Goal: Task Accomplishment & Management: Complete application form

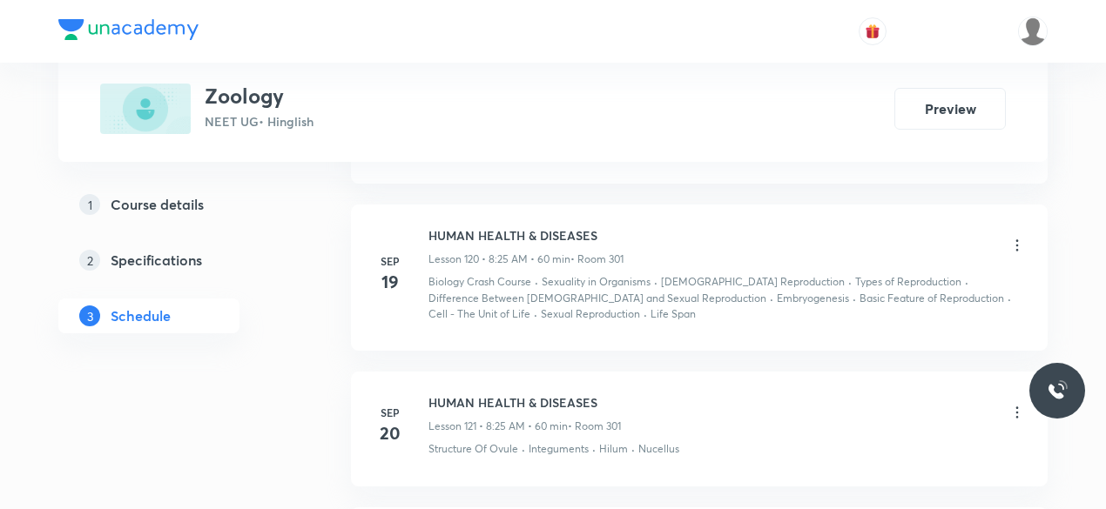
scroll to position [19327, 0]
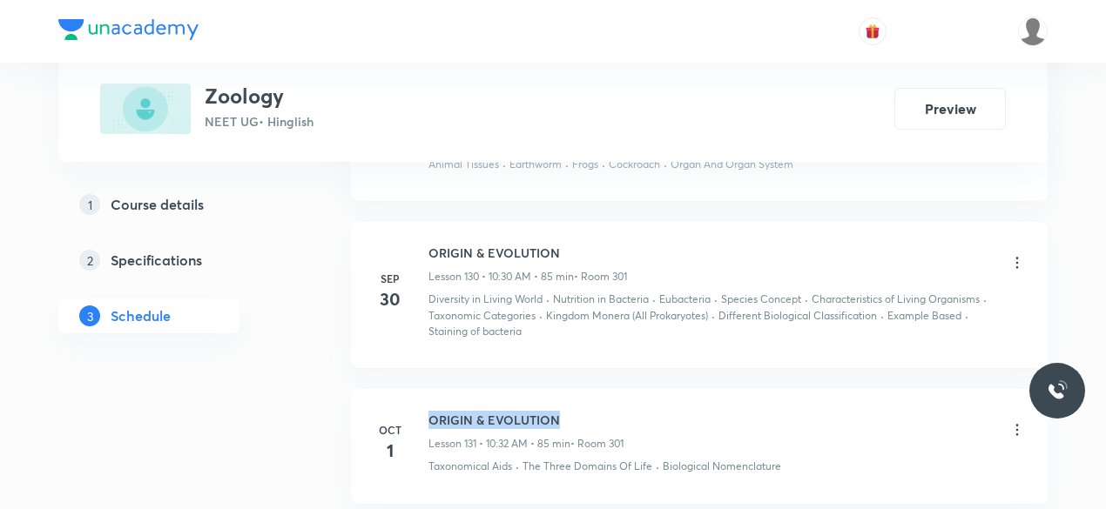
drag, startPoint x: 581, startPoint y: 269, endPoint x: 428, endPoint y: 263, distance: 152.5
click at [429, 411] on h6 "ORIGIN & EVOLUTION" at bounding box center [525, 420] width 195 height 18
copy h6 "ORIGIN & EVOLUTION"
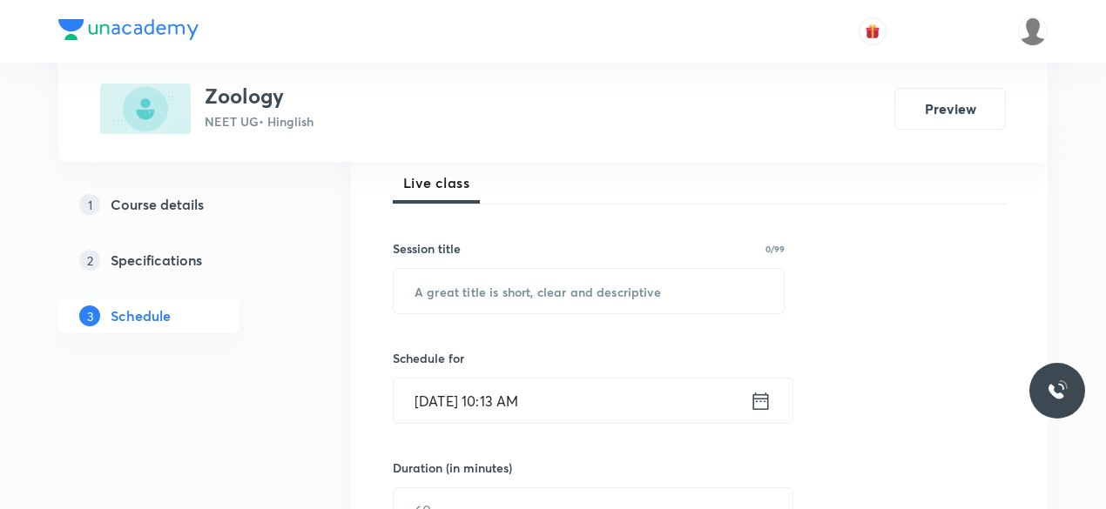
scroll to position [174, 0]
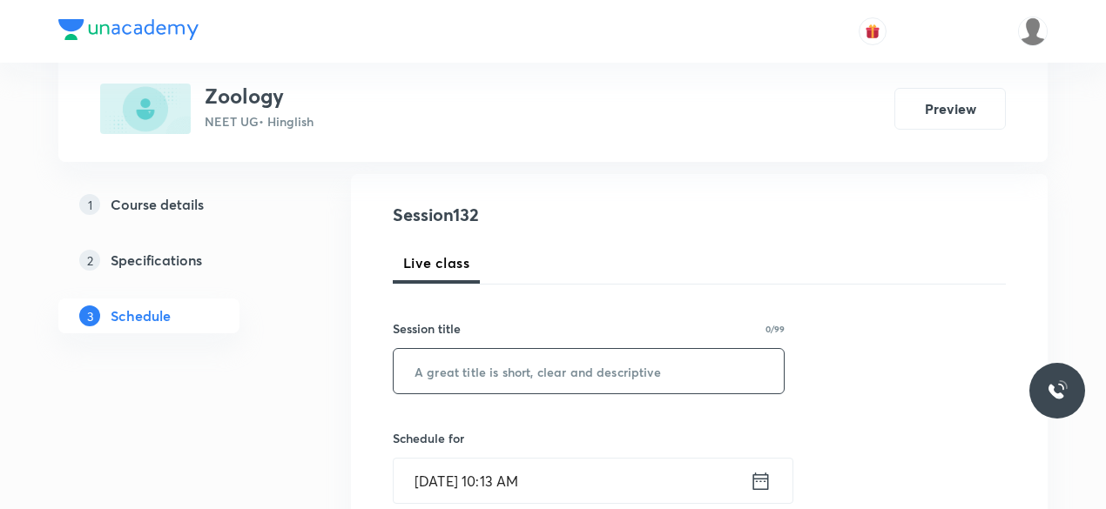
click at [444, 366] on input "text" at bounding box center [589, 371] width 390 height 44
paste input "ORIGIN & EVOLUTION"
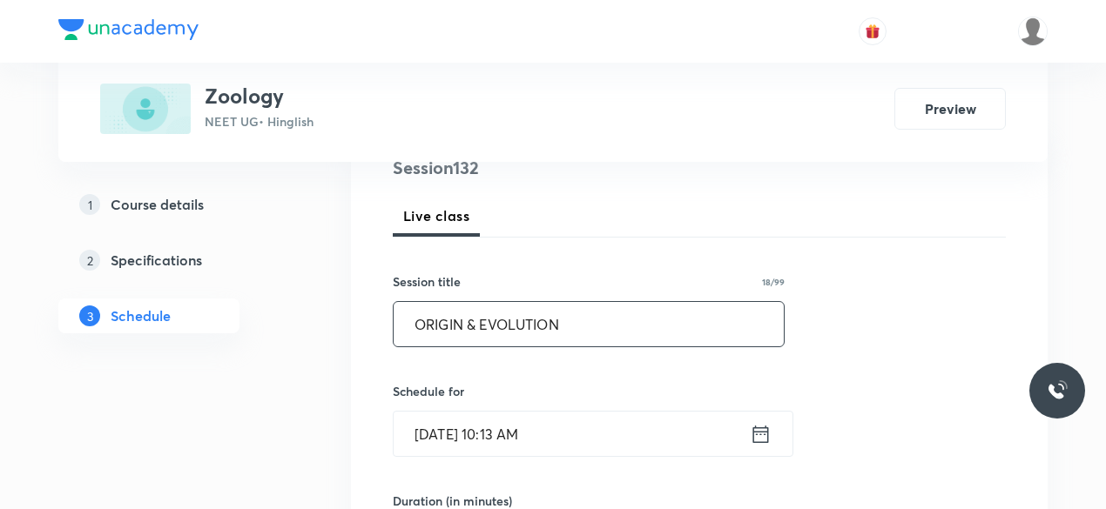
scroll to position [261, 0]
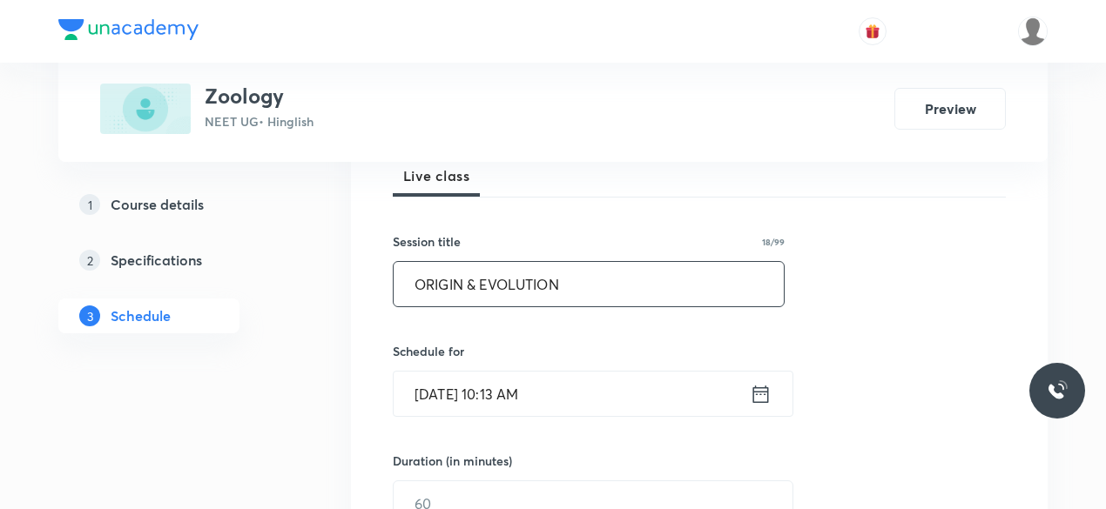
type input "ORIGIN & EVOLUTION"
click at [536, 388] on input "Oct 2, 2025, 10:13 AM" at bounding box center [572, 394] width 356 height 44
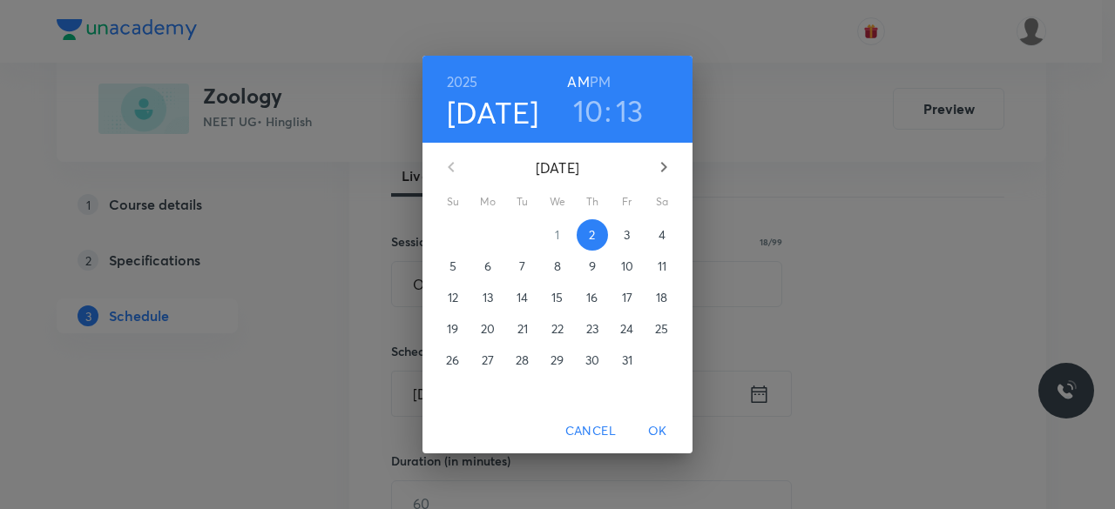
click at [632, 106] on h3 "13" at bounding box center [630, 110] width 28 height 37
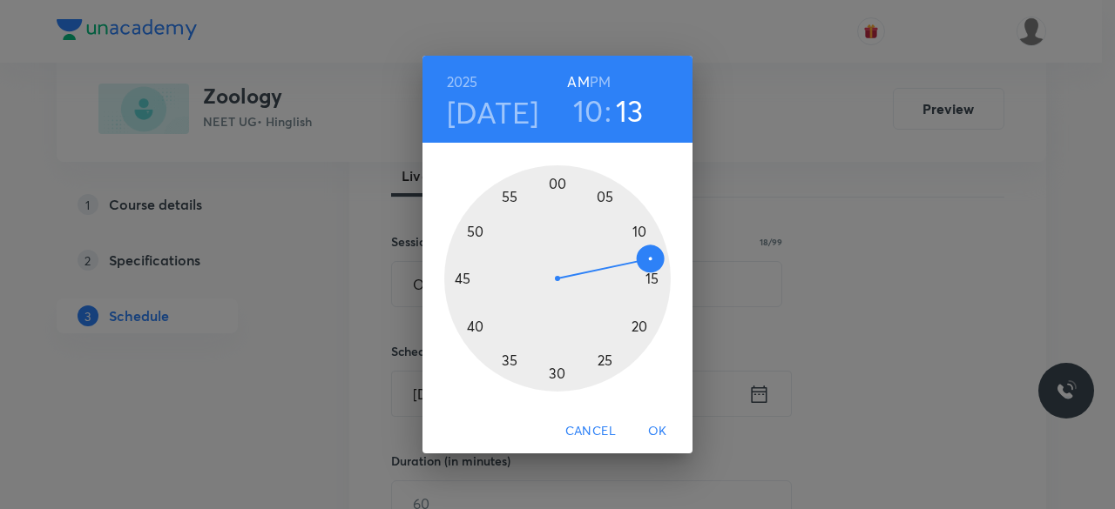
click at [556, 374] on div at bounding box center [557, 278] width 226 height 226
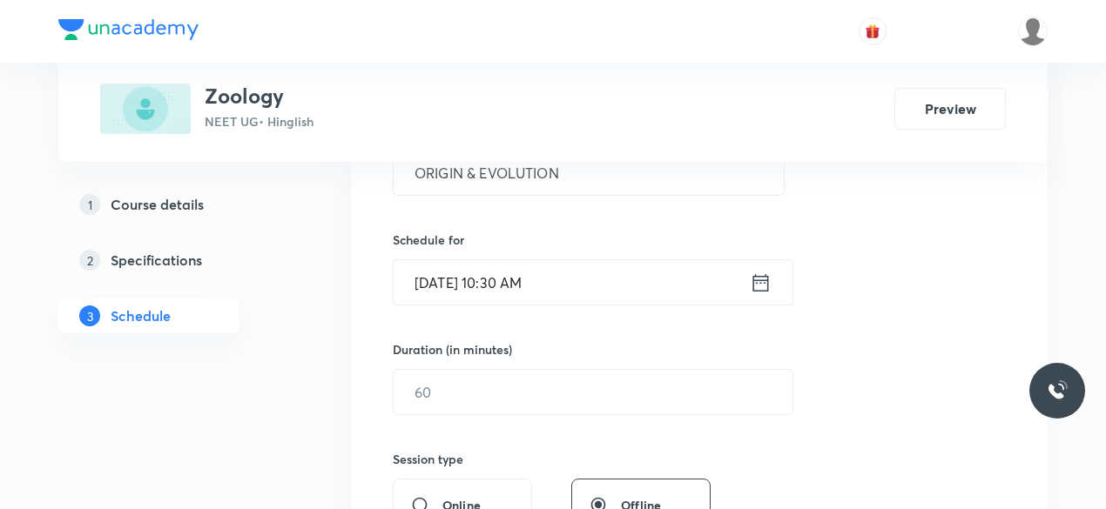
scroll to position [435, 0]
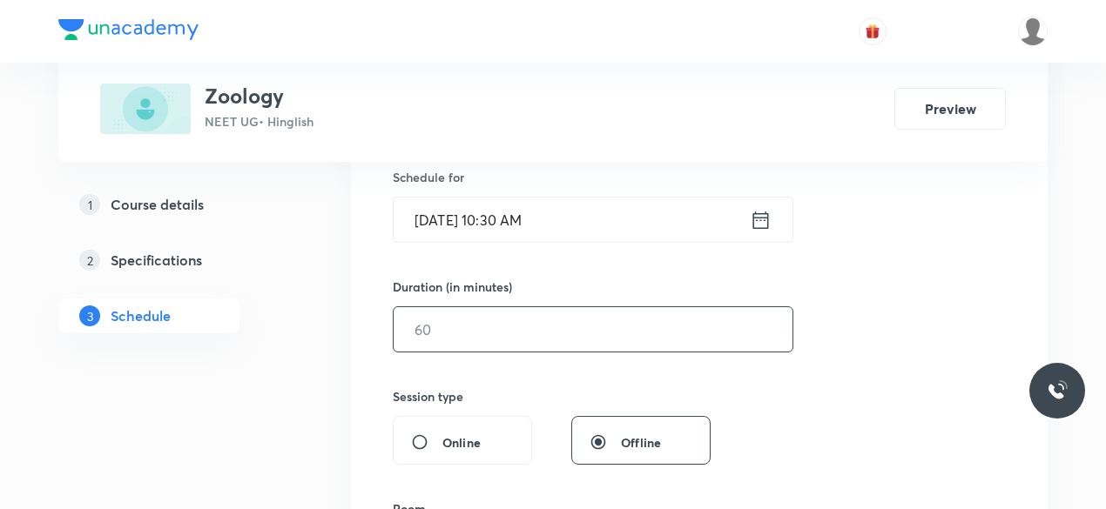
click at [481, 327] on input "text" at bounding box center [593, 329] width 399 height 44
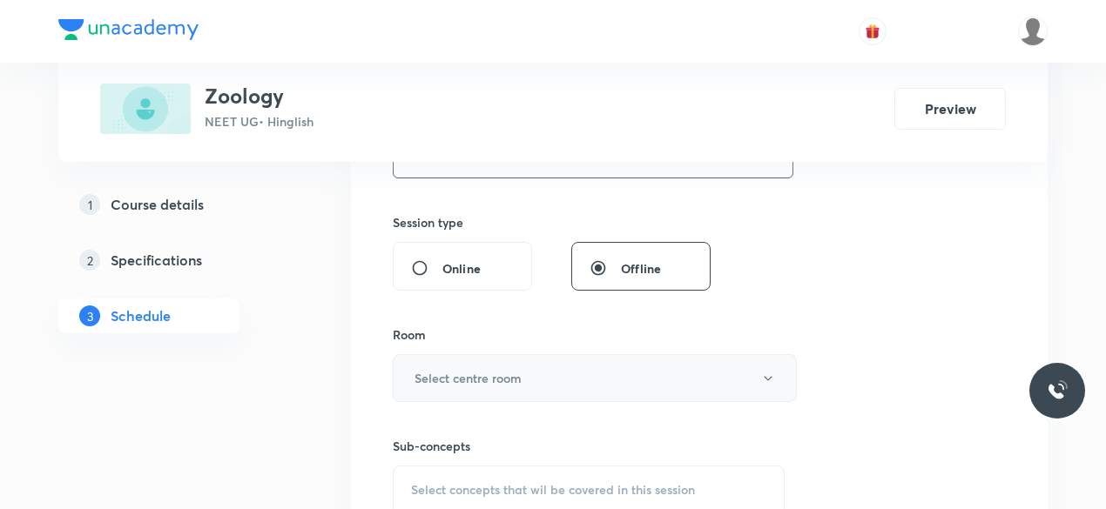
type input "85"
click at [434, 384] on h6 "Select centre room" at bounding box center [468, 378] width 107 height 18
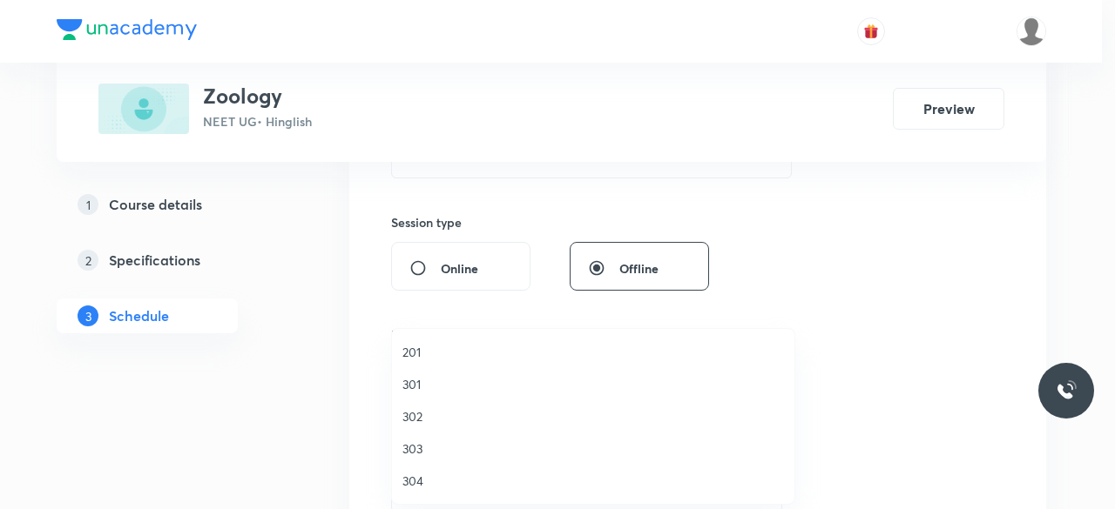
click at [428, 389] on span "301" at bounding box center [592, 384] width 381 height 18
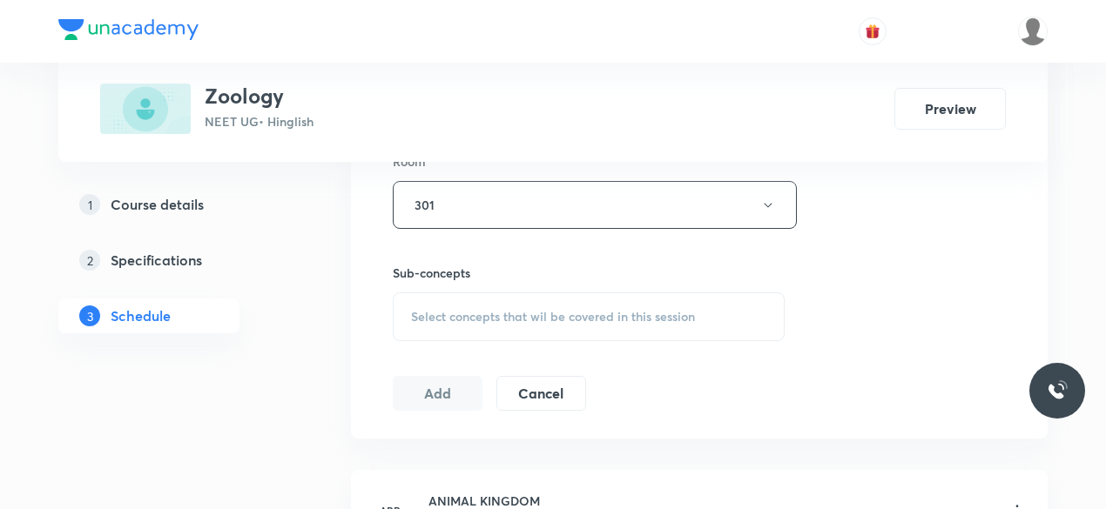
scroll to position [784, 0]
click at [455, 327] on div "Select concepts that wil be covered in this session" at bounding box center [589, 316] width 392 height 49
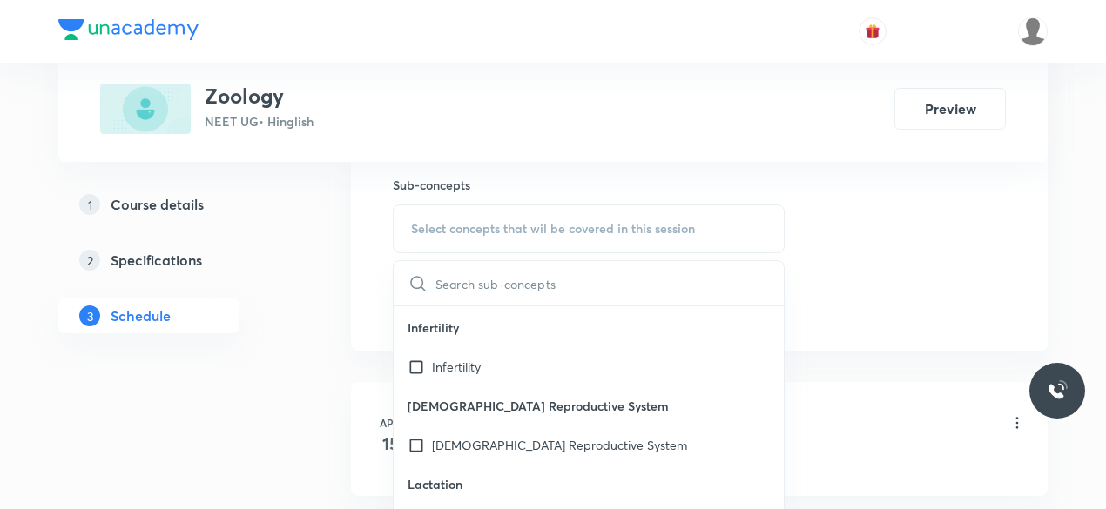
scroll to position [37339, 0]
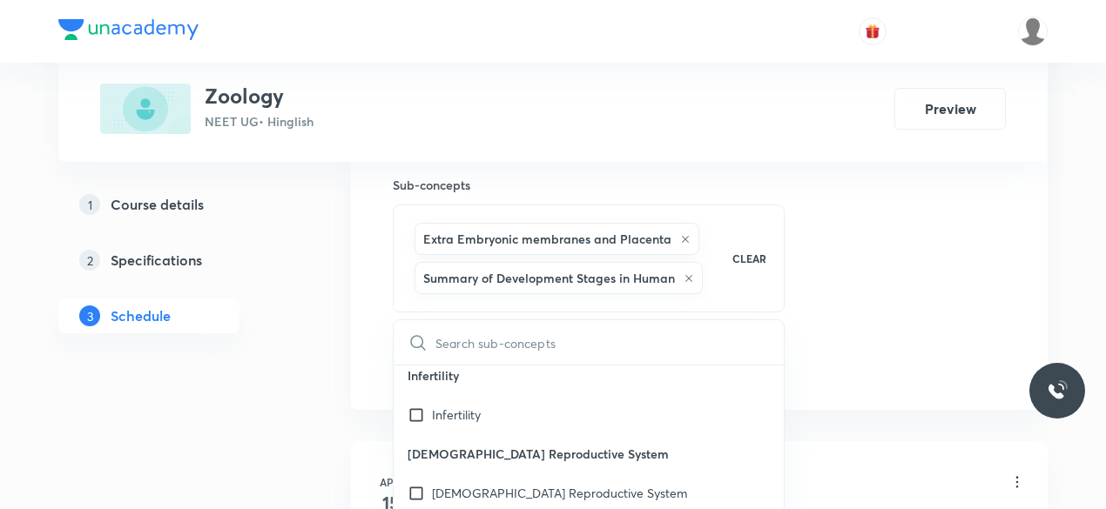
checkbox input "true"
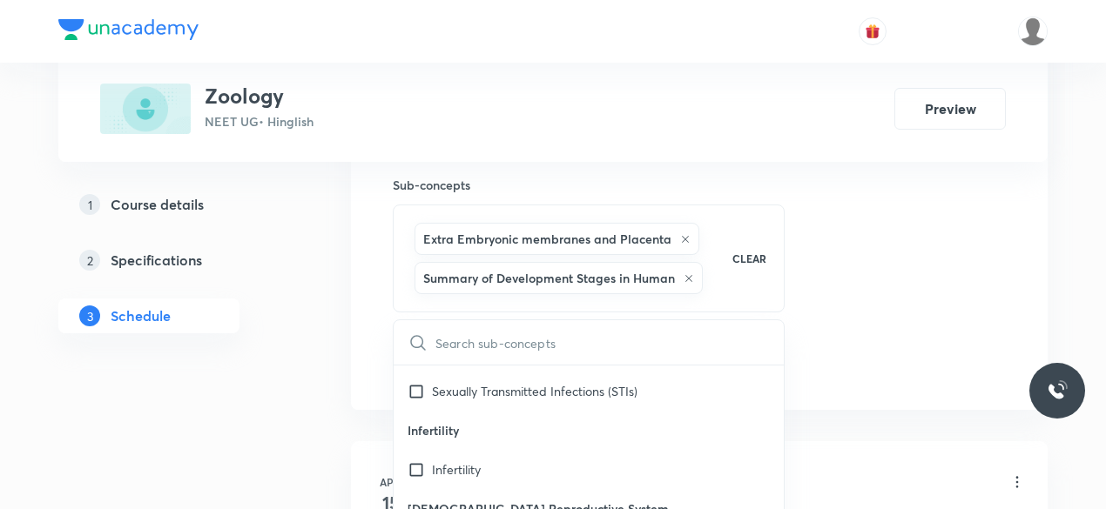
scroll to position [37252, 0]
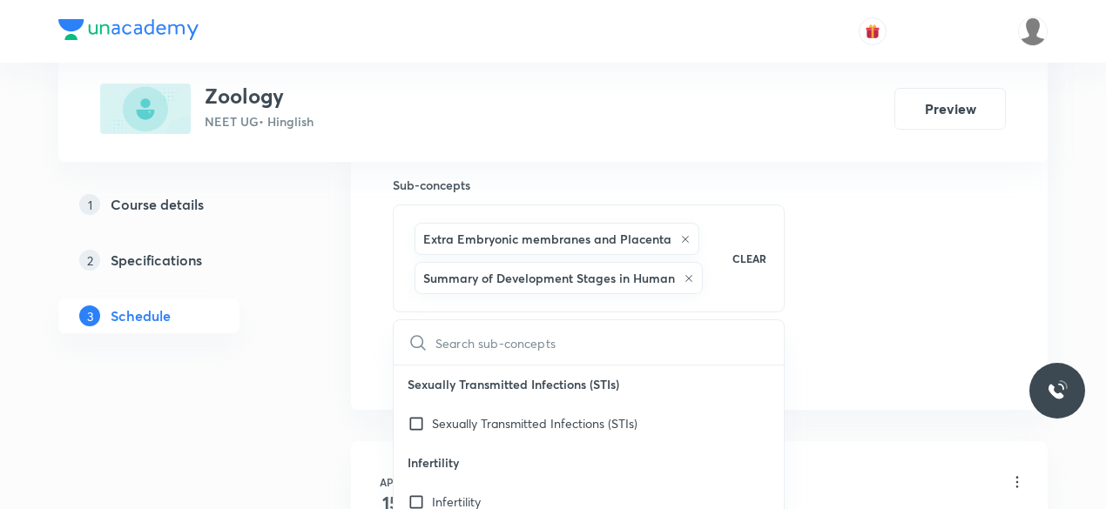
checkbox input "true"
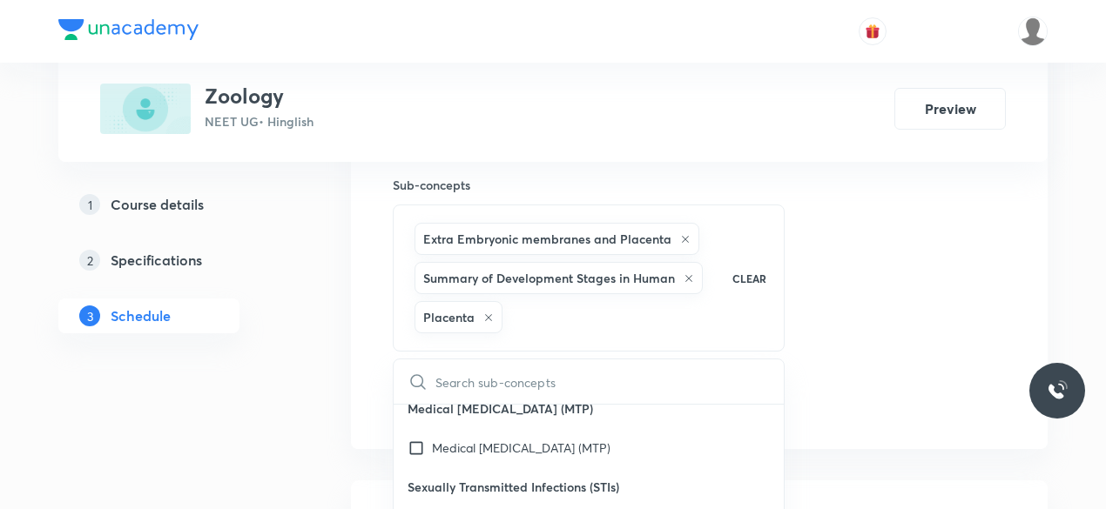
scroll to position [37165, 0]
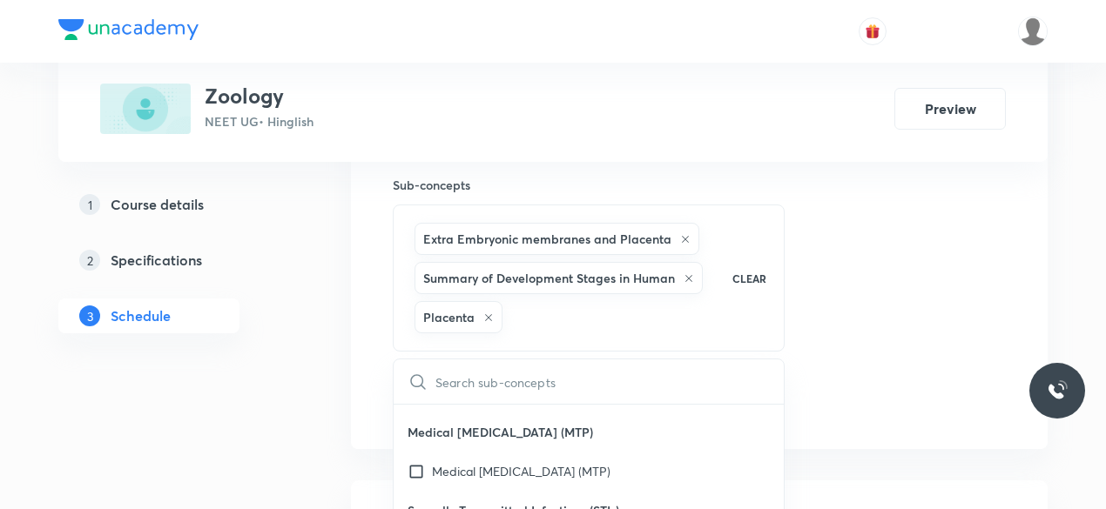
checkbox input "true"
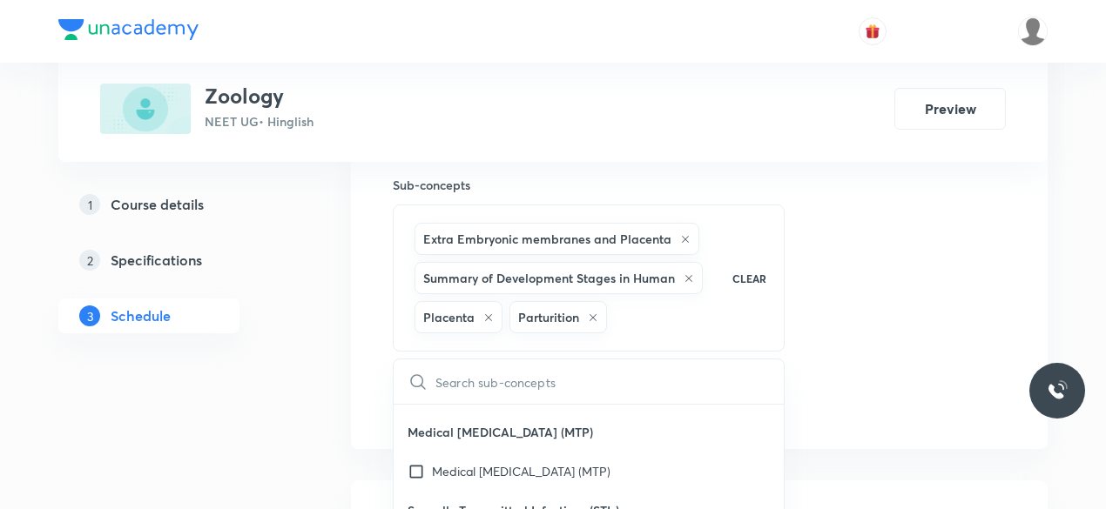
scroll to position [37078, 0]
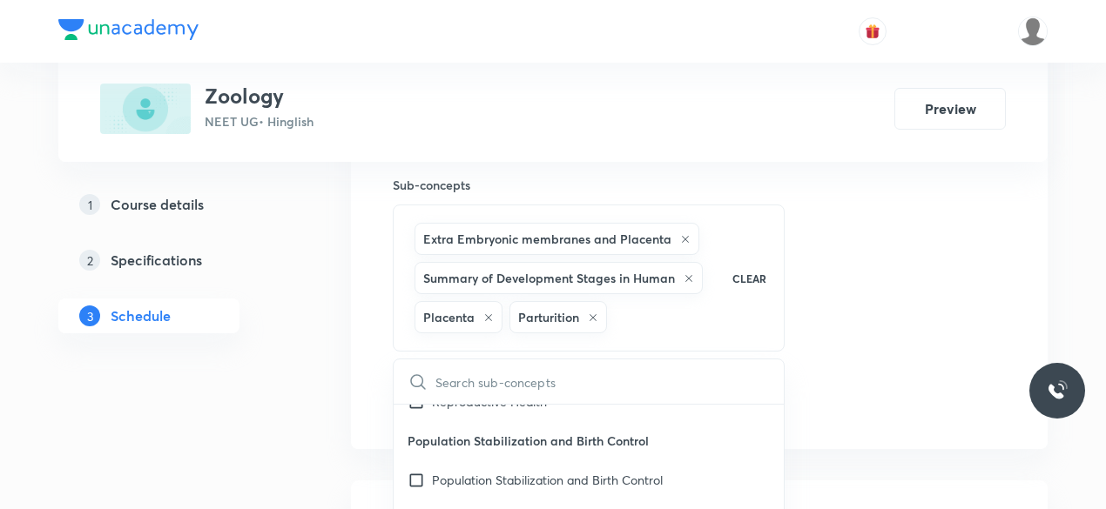
checkbox input "true"
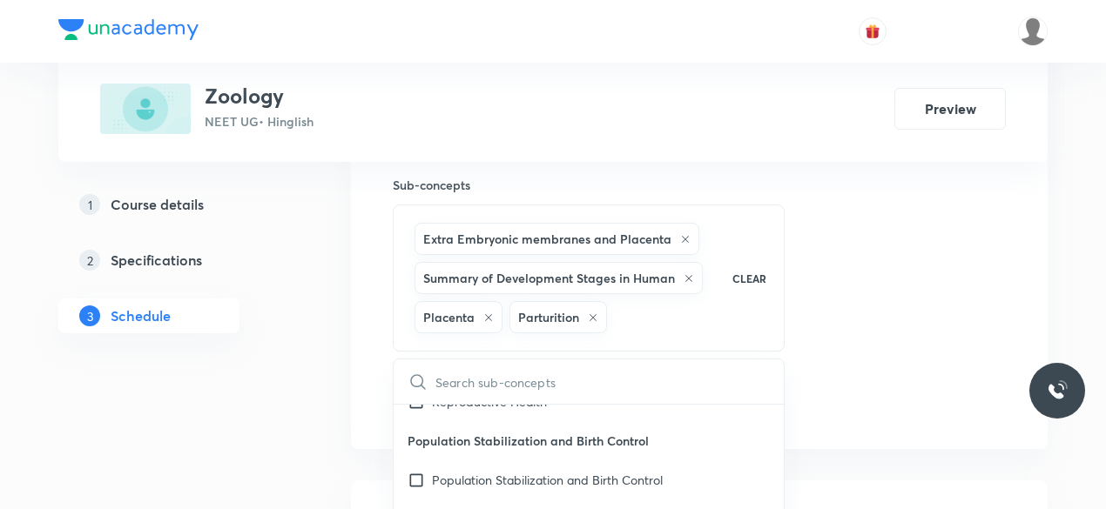
checkbox input "true"
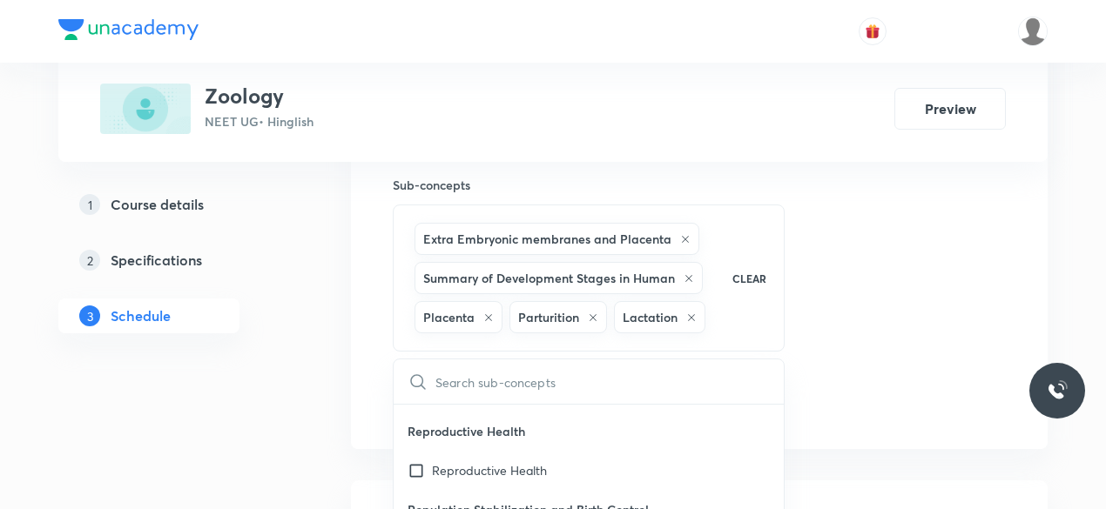
scroll to position [36991, 0]
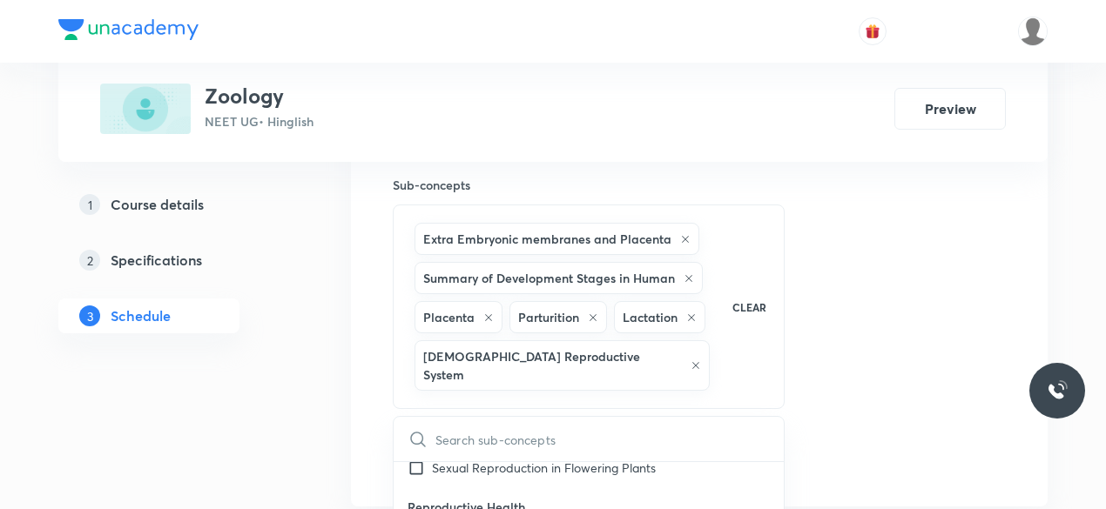
checkbox input "true"
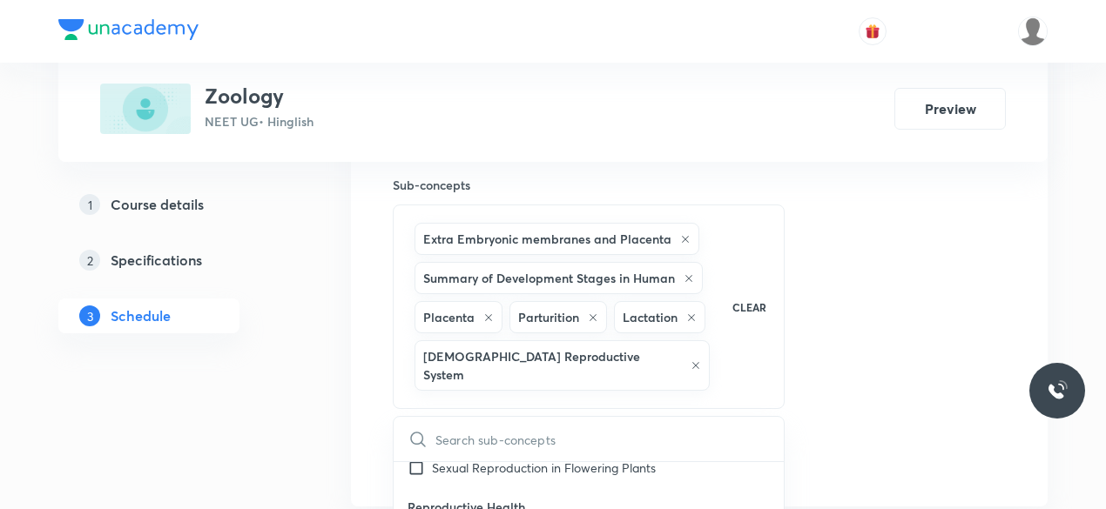
checkbox input "true"
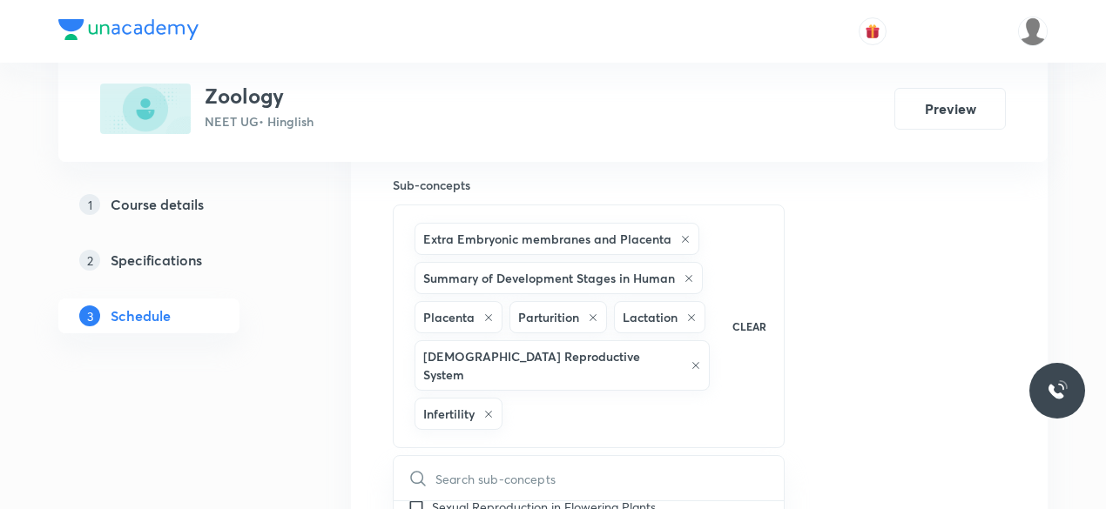
checkbox input "true"
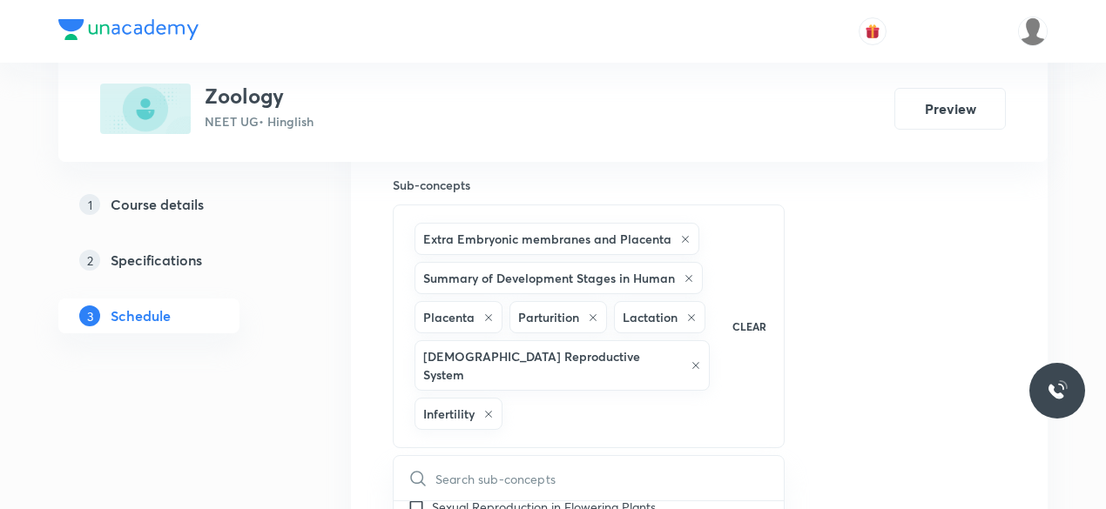
checkbox input "true"
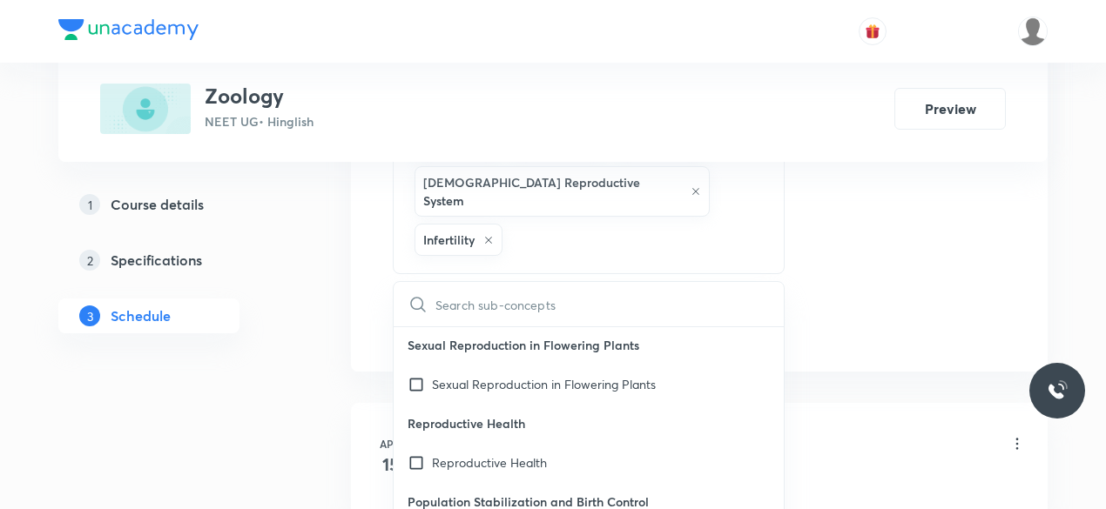
scroll to position [36904, 0]
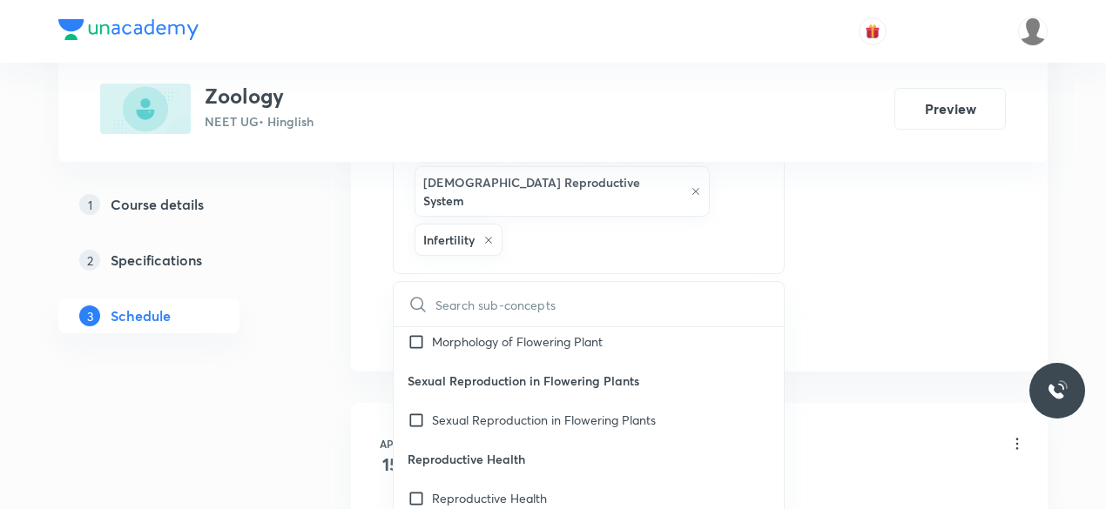
checkbox input "true"
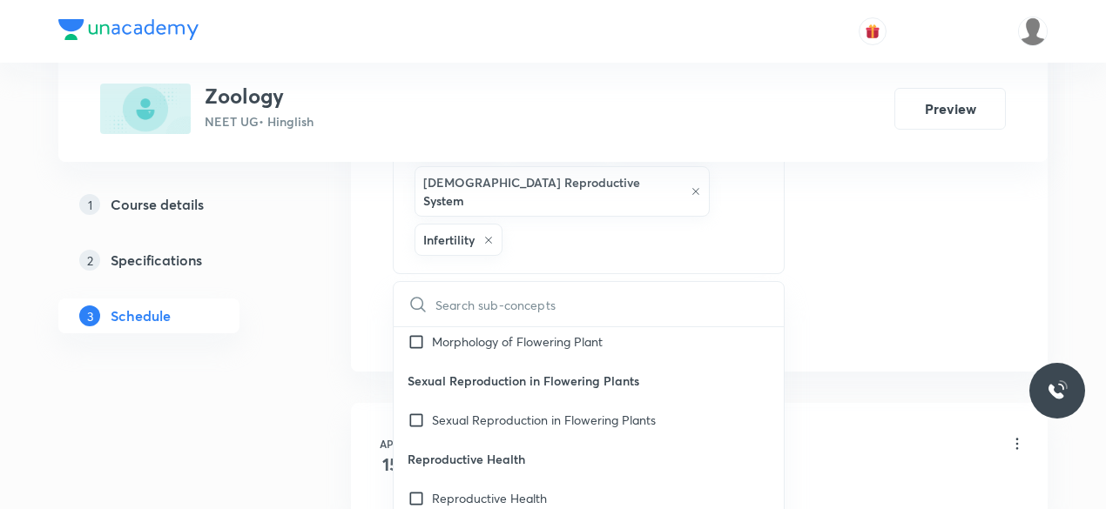
checkbox input "true"
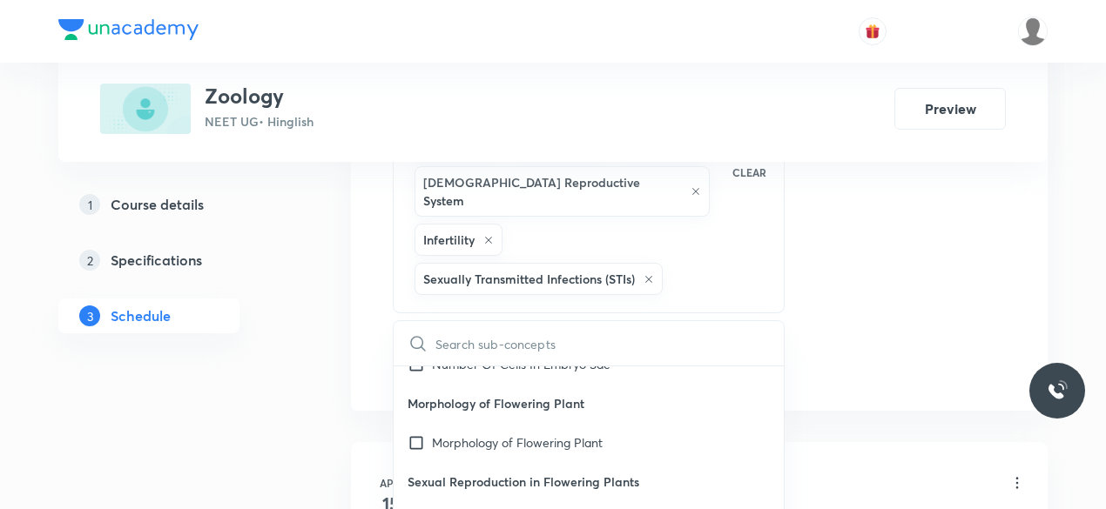
scroll to position [36816, 0]
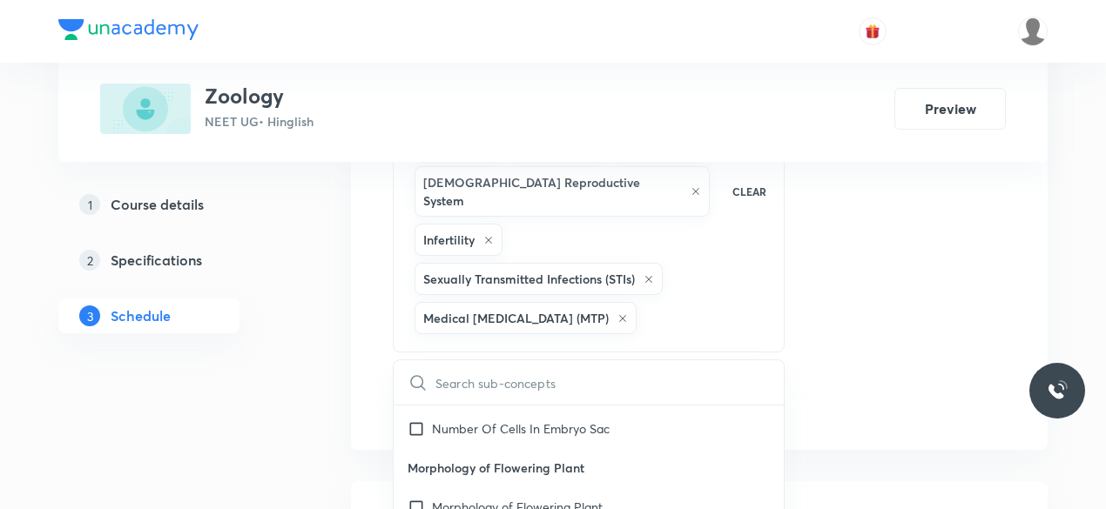
checkbox input "true"
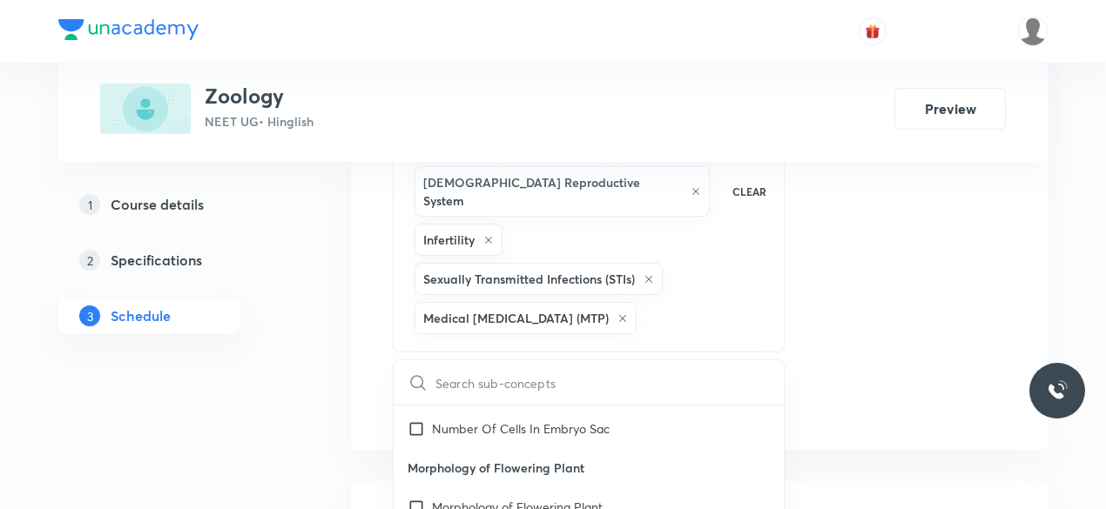
checkbox input "true"
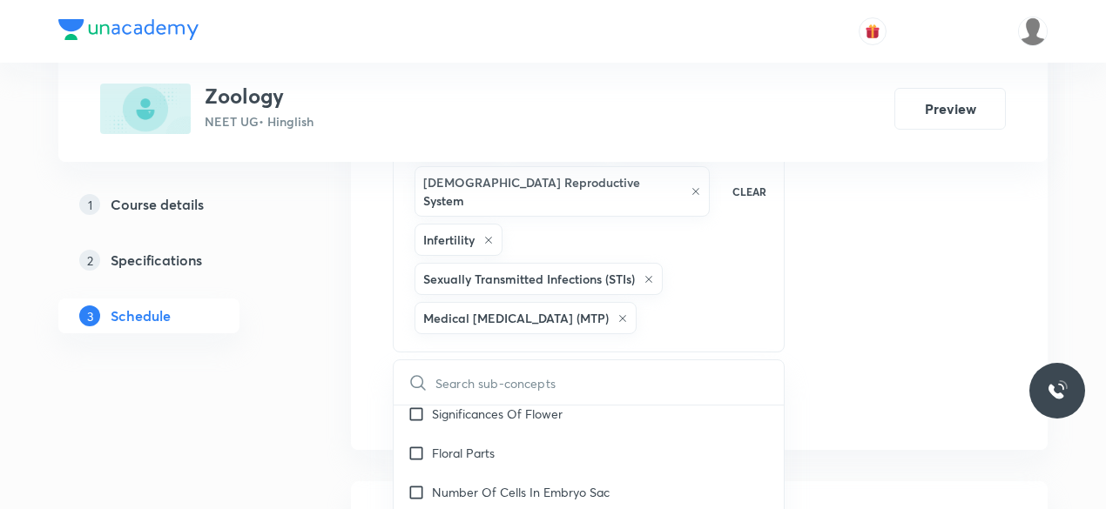
scroll to position [36729, 0]
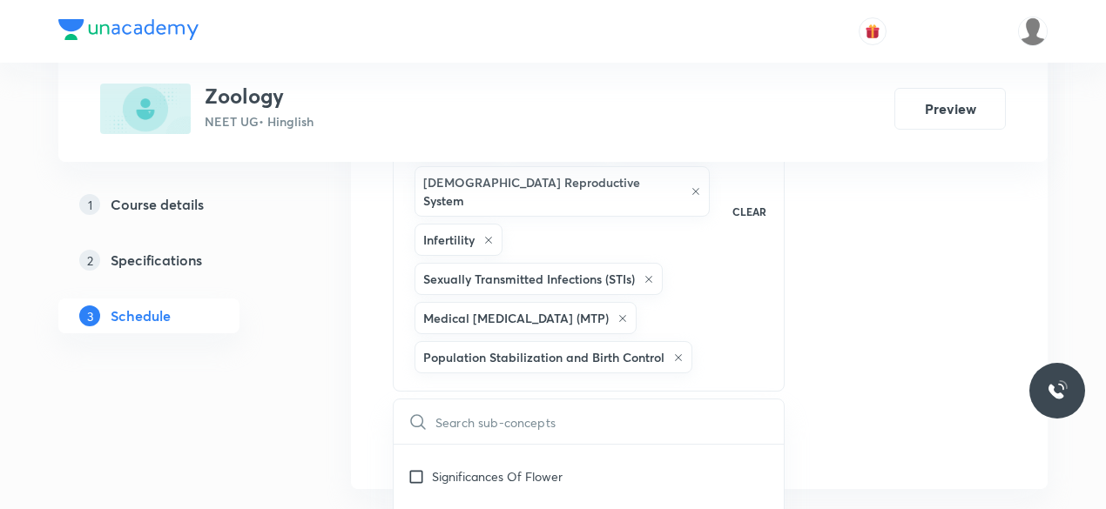
checkbox input "true"
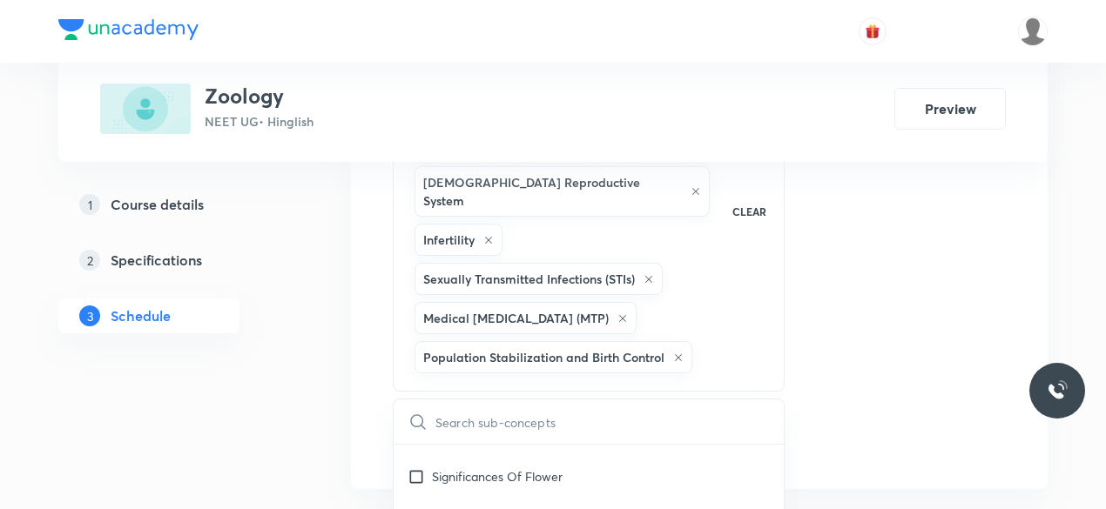
checkbox input "true"
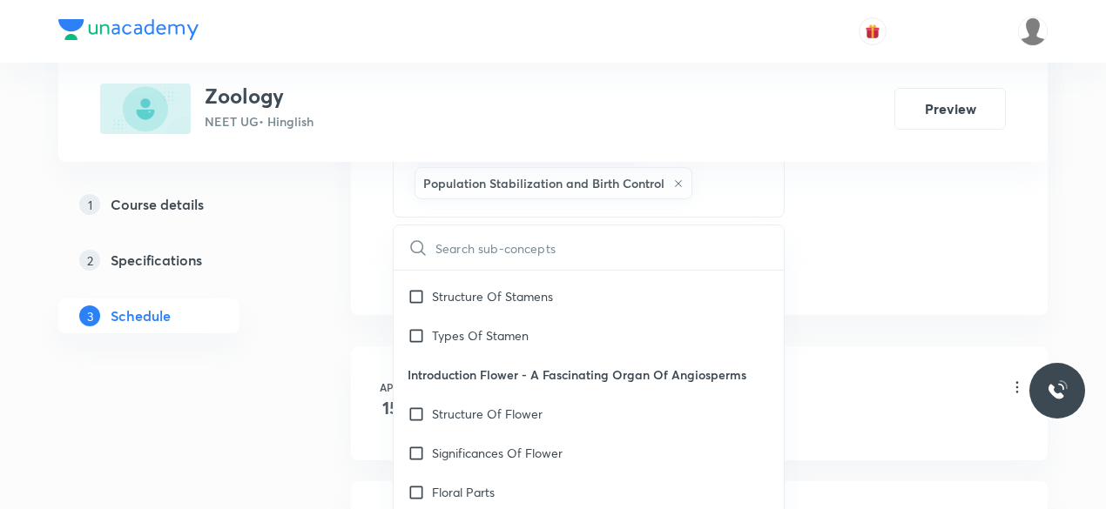
scroll to position [36555, 0]
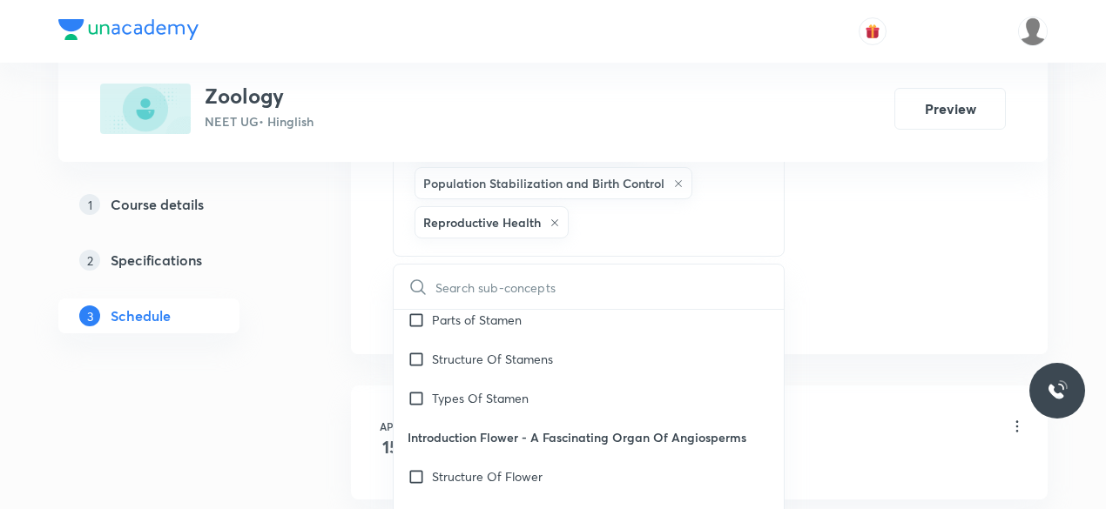
checkbox input "true"
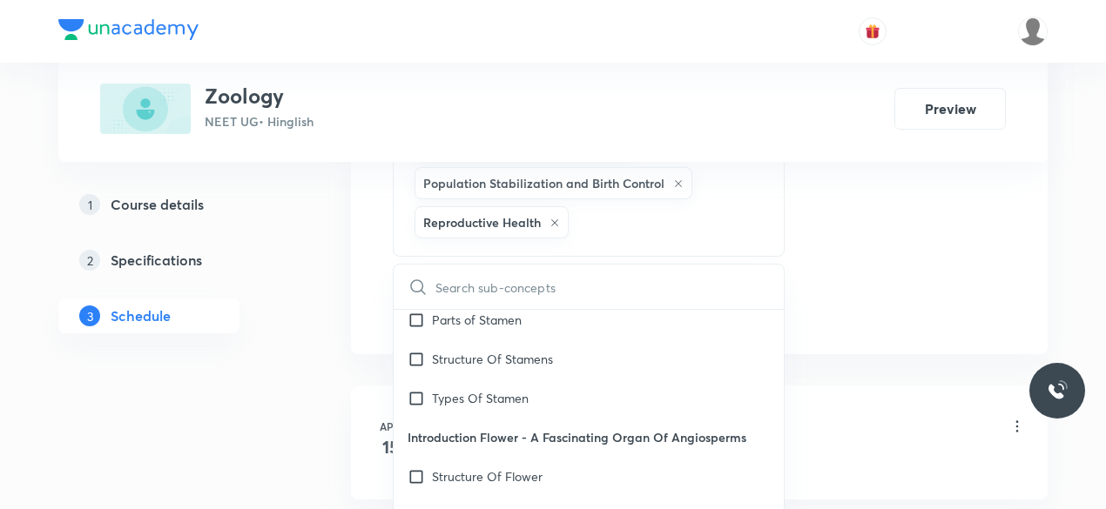
checkbox input "true"
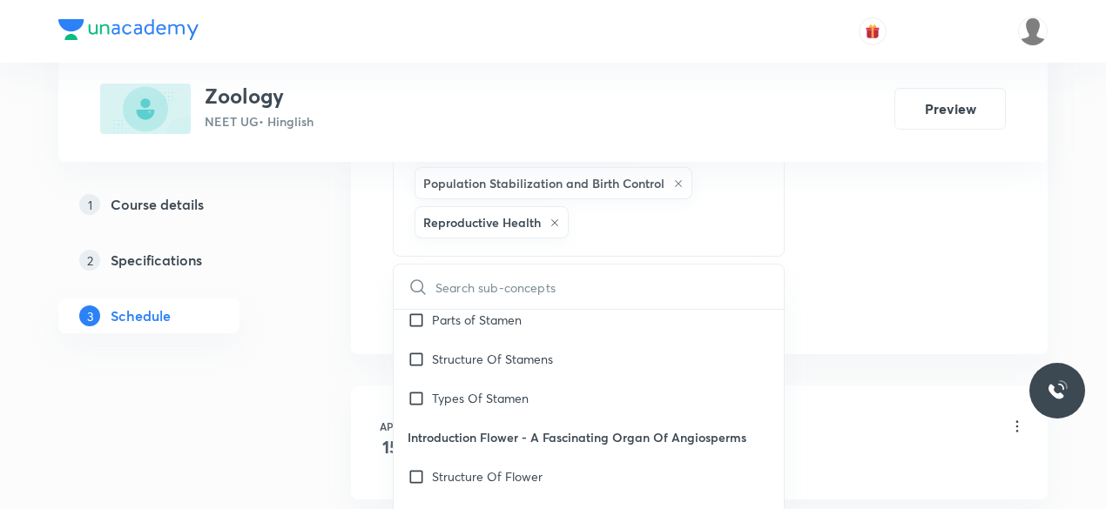
checkbox input "true"
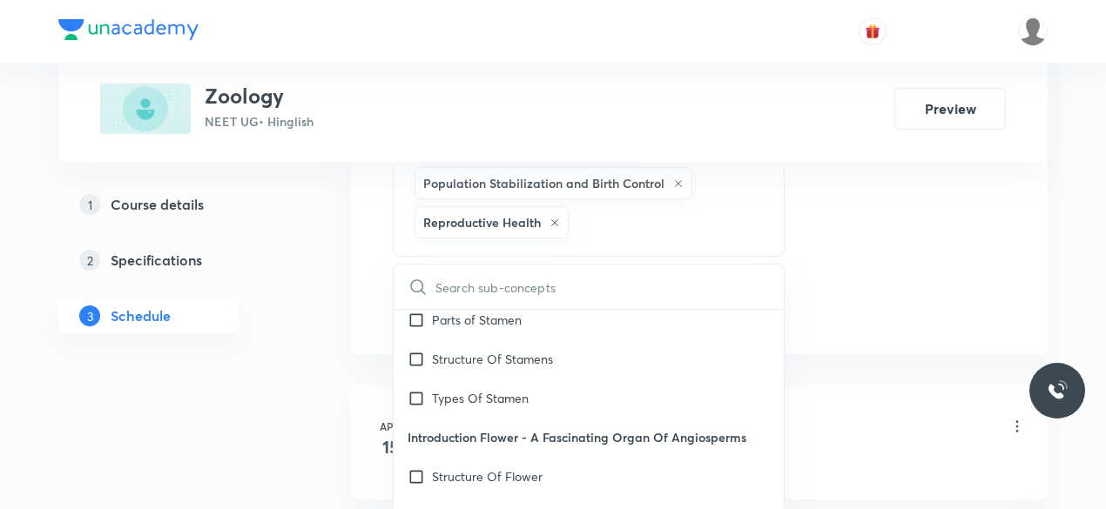
checkbox input "true"
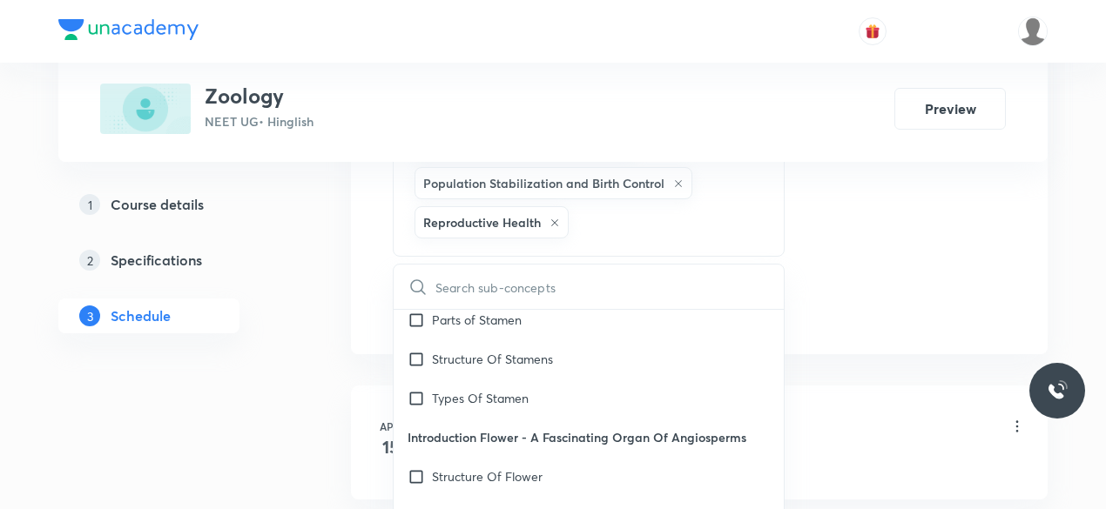
checkbox input "true"
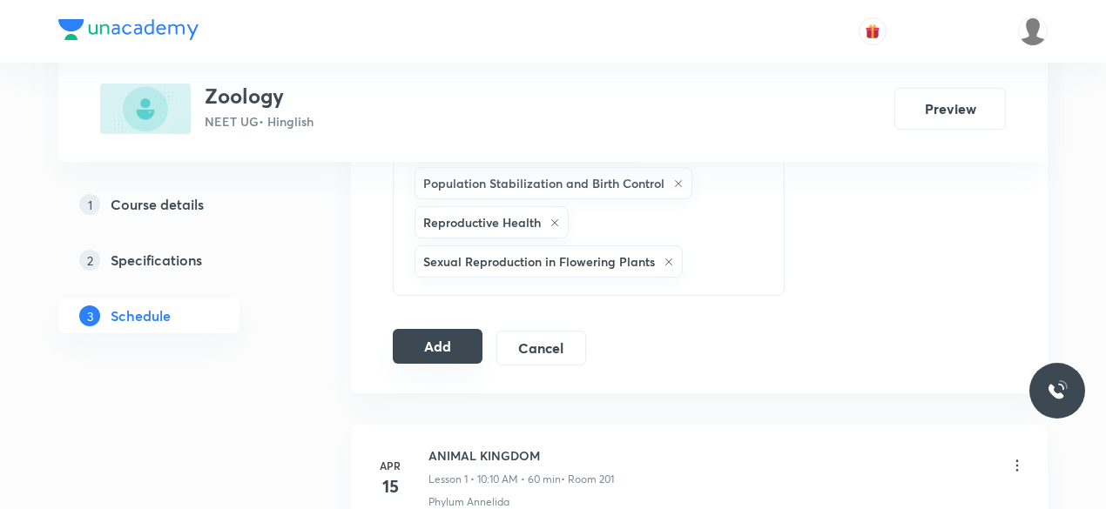
click at [430, 329] on button "Add" at bounding box center [438, 346] width 90 height 35
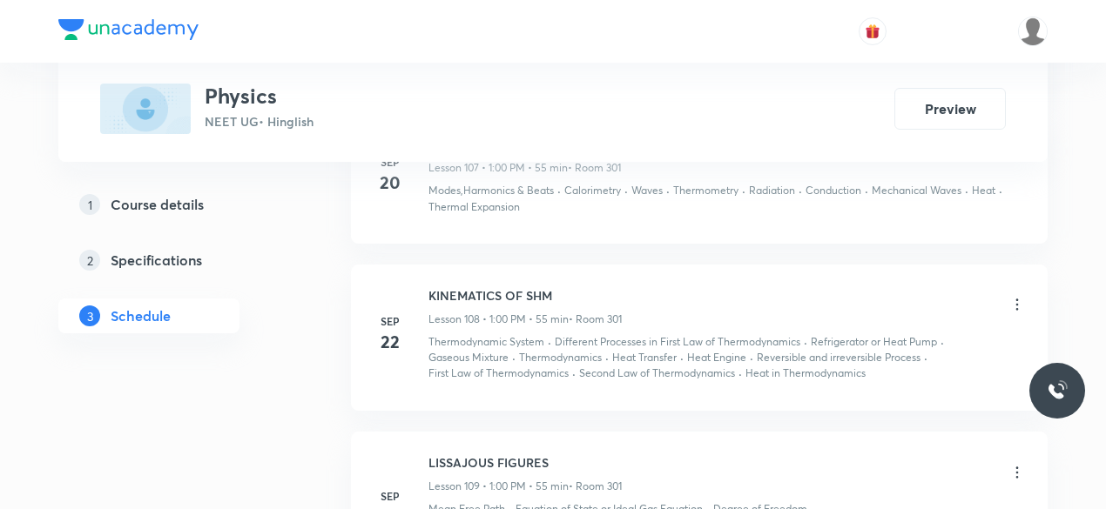
scroll to position [17642, 0]
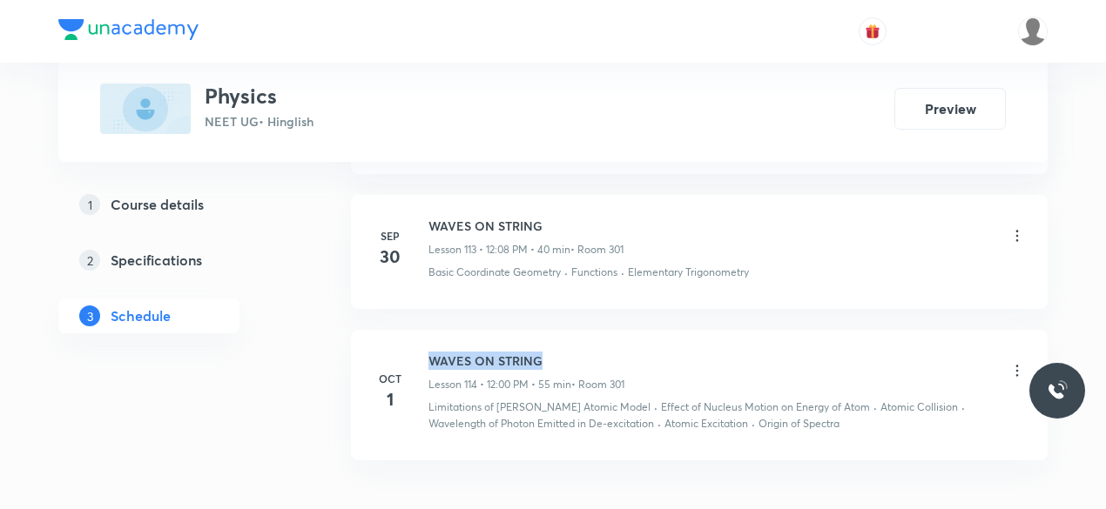
drag, startPoint x: 564, startPoint y: 247, endPoint x: 425, endPoint y: 252, distance: 139.4
click at [425, 352] on div "Oct 1 WAVES ON STRING Lesson 114 • 12:00 PM • 55 min • Room 301 Limitations of …" at bounding box center [699, 392] width 653 height 80
copy h6 "WAVES ON STRING"
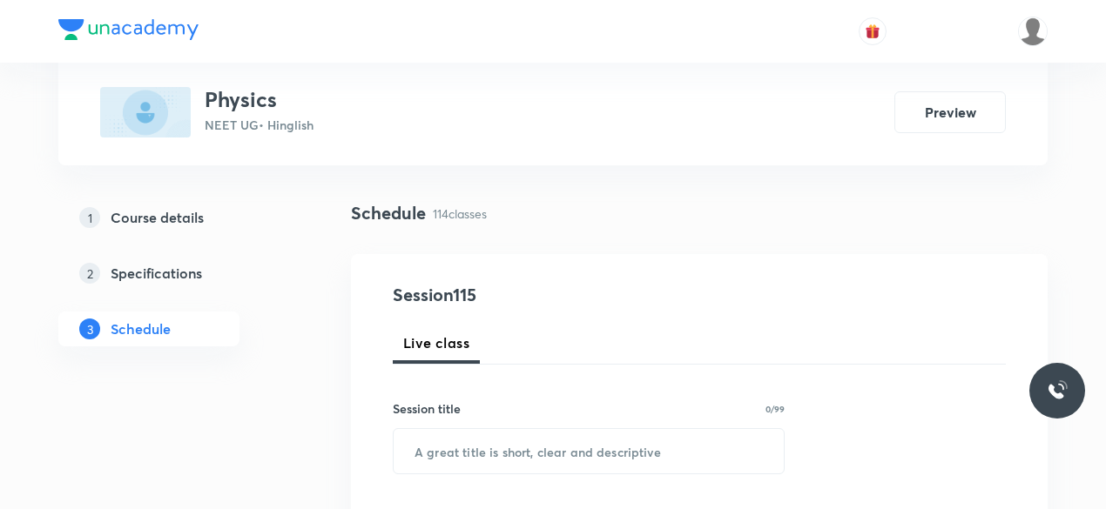
scroll to position [261, 0]
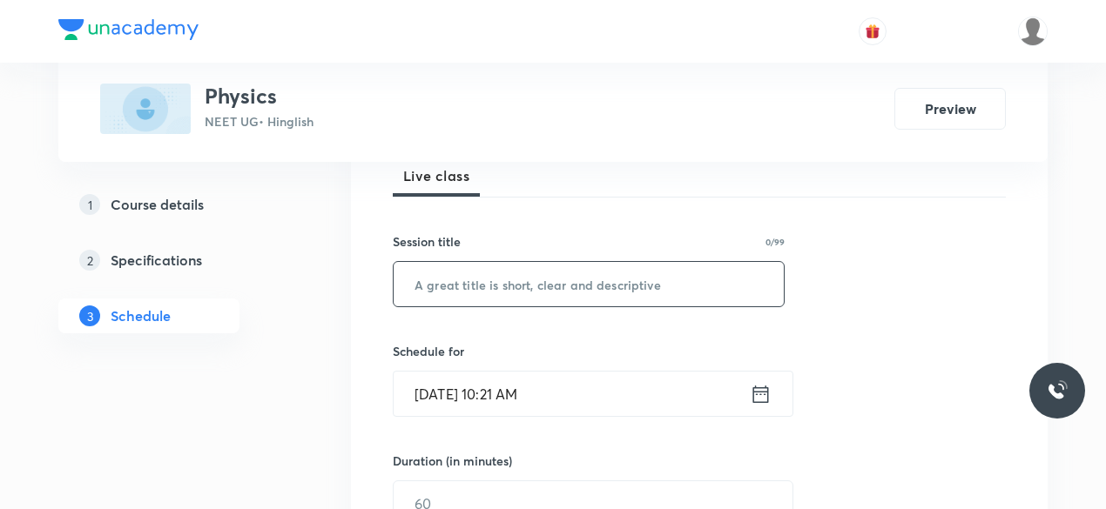
click at [445, 281] on input "text" at bounding box center [589, 284] width 390 height 44
paste input "WAVES ON STRING"
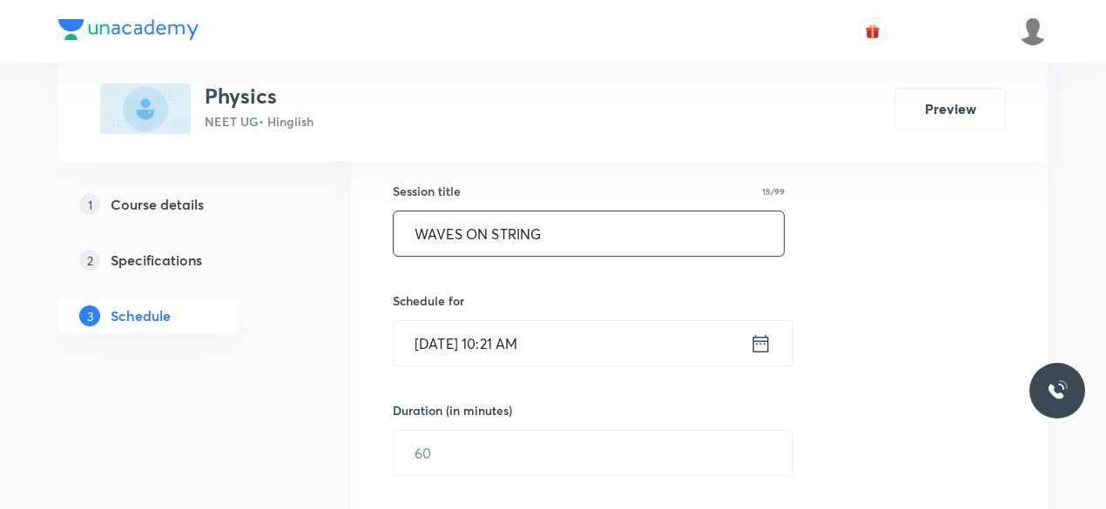
scroll to position [348, 0]
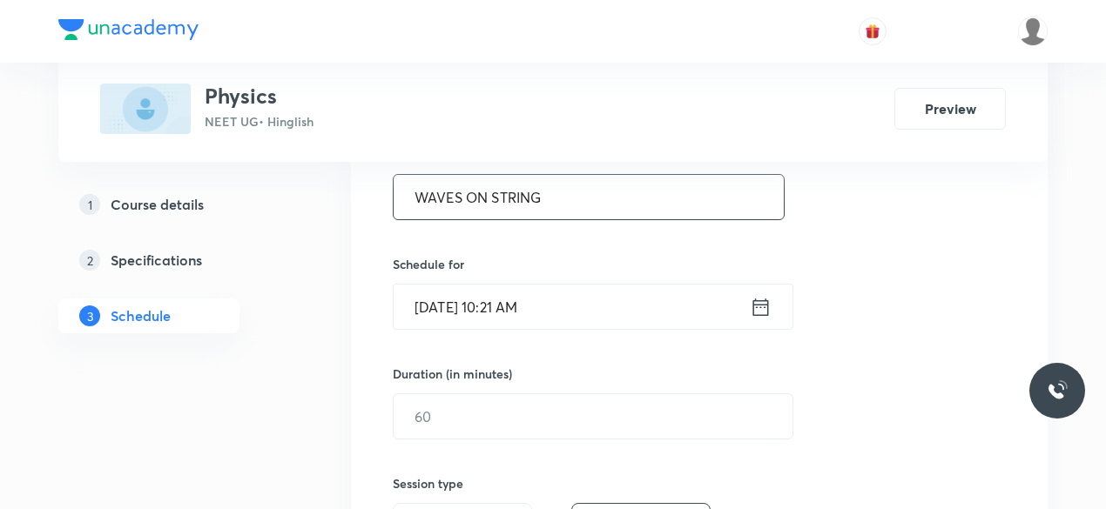
type input "WAVES ON STRING"
click at [509, 314] on input "Oct 2, 2025, 10:21 AM" at bounding box center [572, 307] width 356 height 44
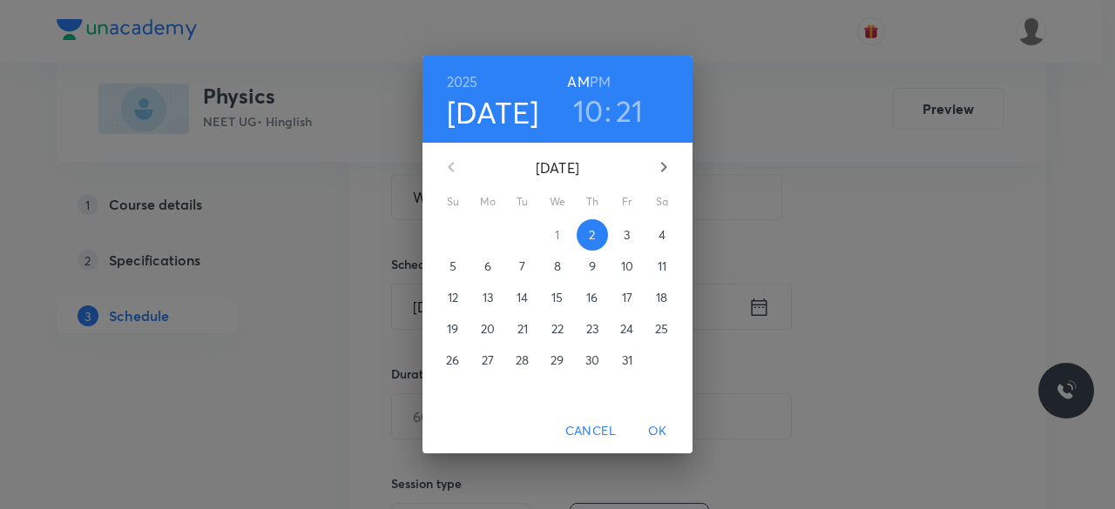
click at [602, 83] on h6 "PM" at bounding box center [600, 82] width 21 height 24
click at [597, 114] on h3 "10" at bounding box center [588, 110] width 30 height 37
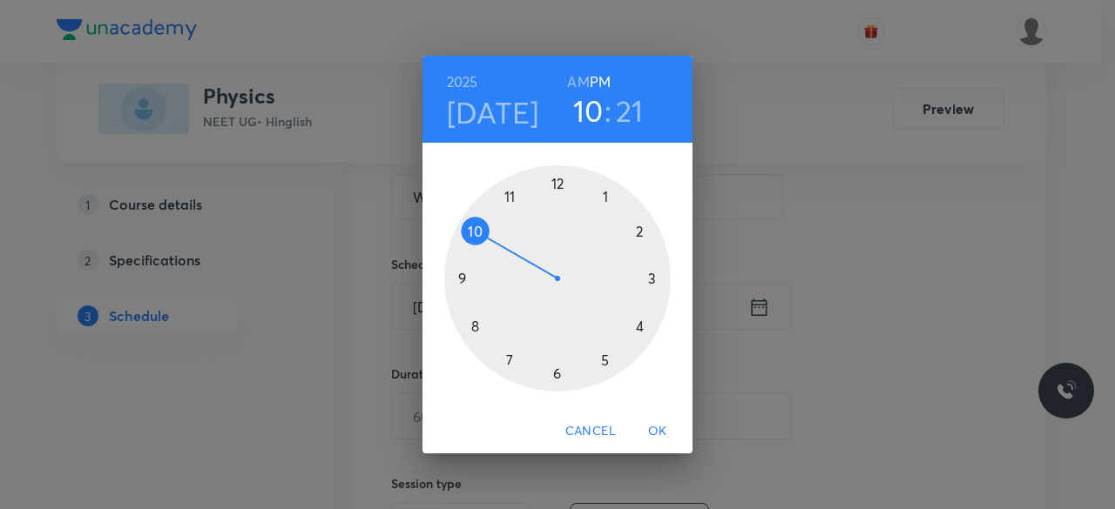
click at [555, 187] on div at bounding box center [557, 278] width 226 height 226
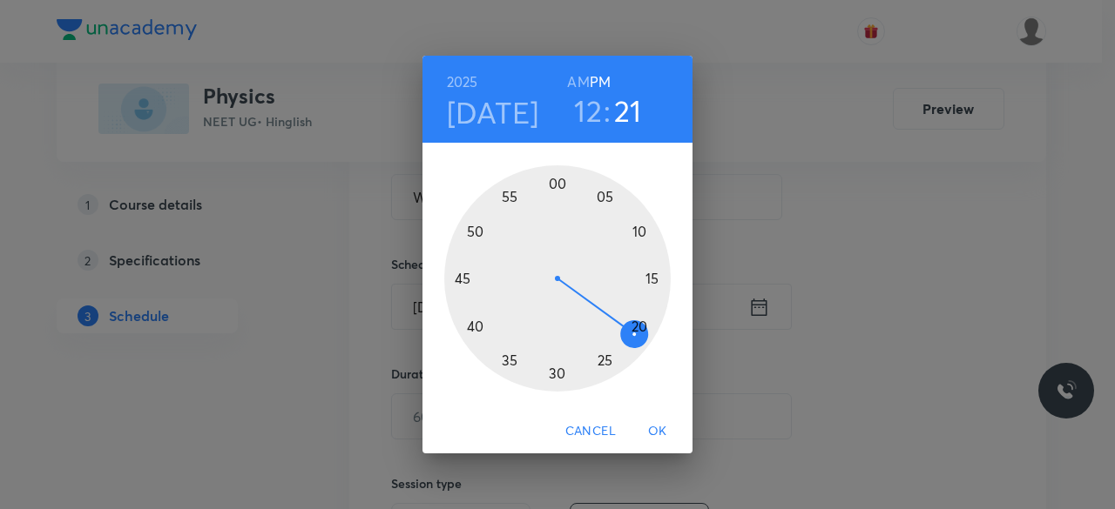
click at [556, 184] on div at bounding box center [557, 278] width 226 height 226
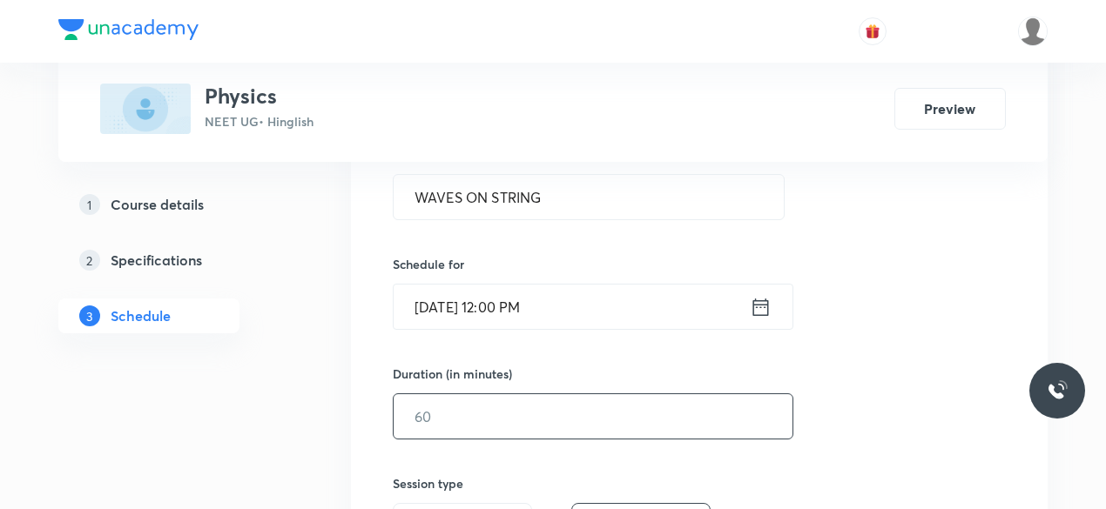
click at [453, 428] on input "text" at bounding box center [593, 417] width 399 height 44
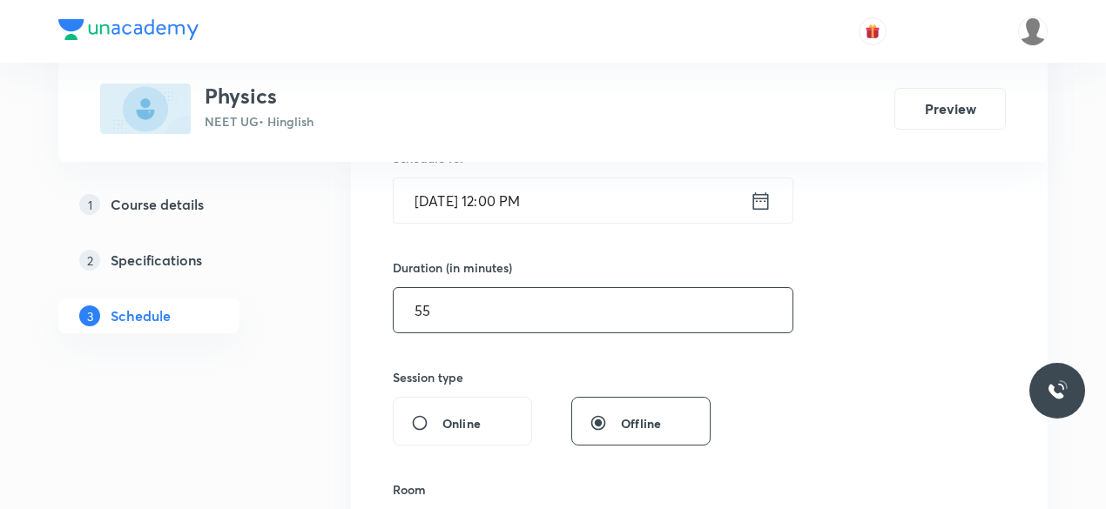
scroll to position [610, 0]
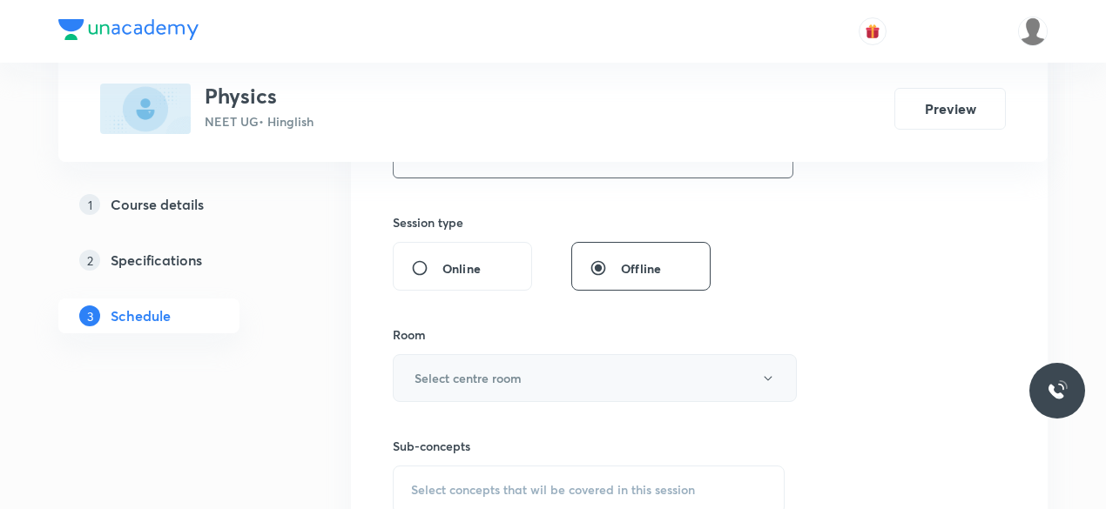
type input "55"
click at [432, 374] on h6 "Select centre room" at bounding box center [468, 378] width 107 height 18
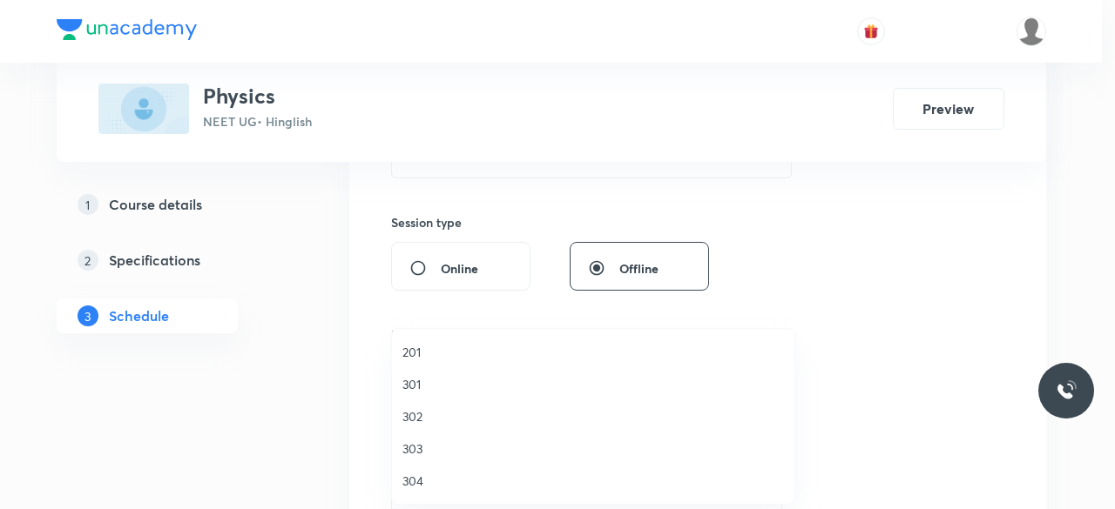
click at [412, 386] on span "301" at bounding box center [592, 384] width 381 height 18
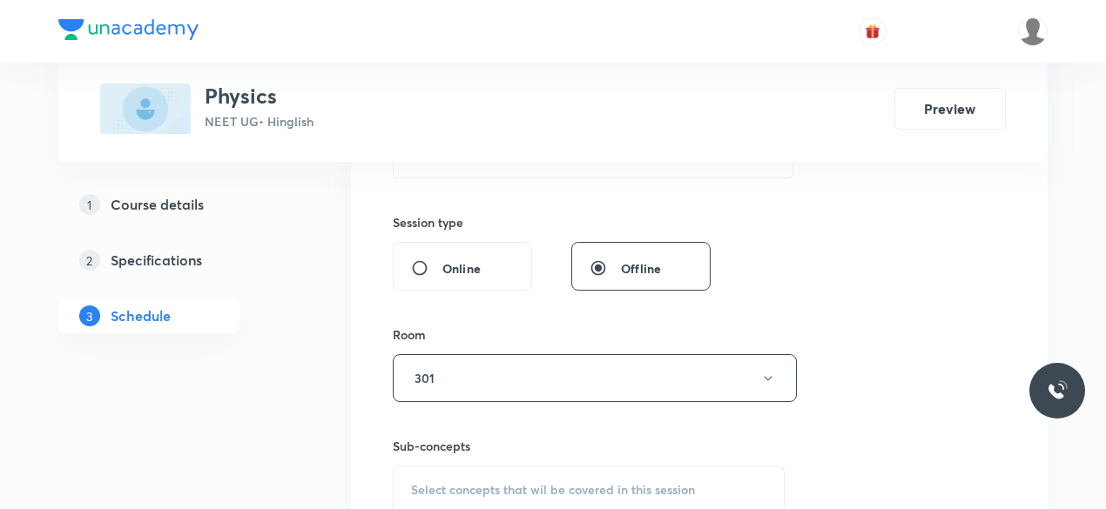
scroll to position [784, 0]
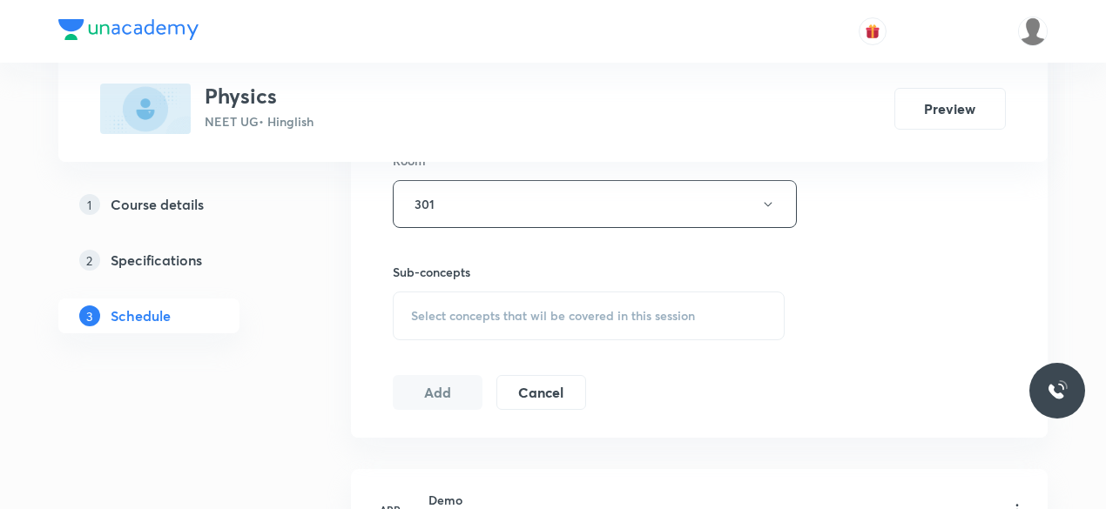
click at [463, 314] on span "Select concepts that wil be covered in this session" at bounding box center [553, 316] width 284 height 14
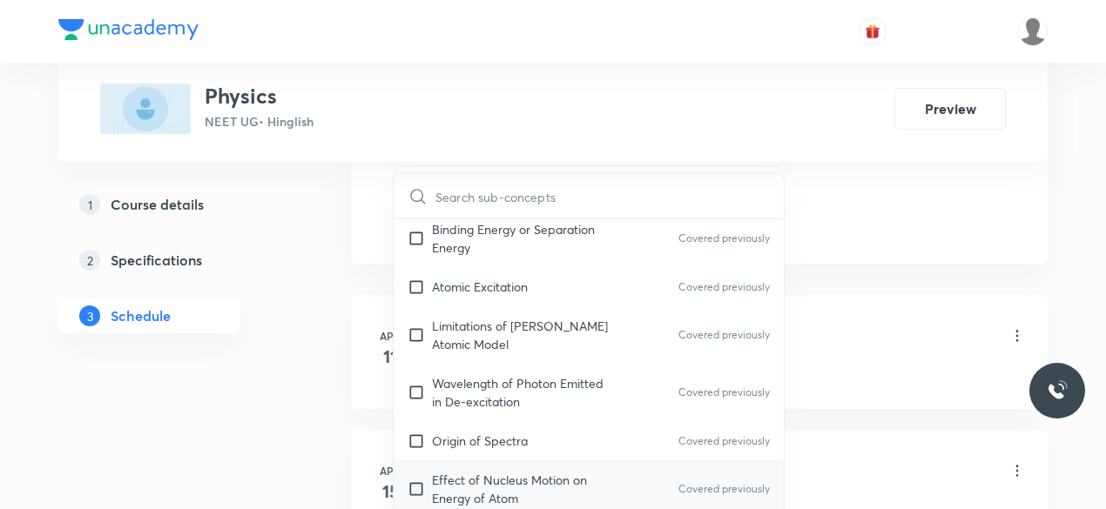
scroll to position [25865, 0]
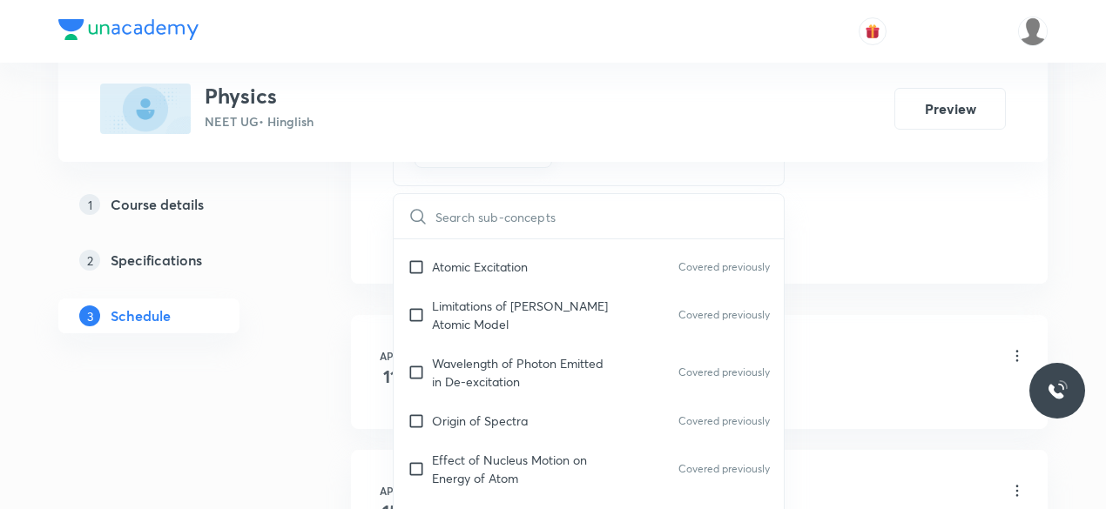
scroll to position [26039, 0]
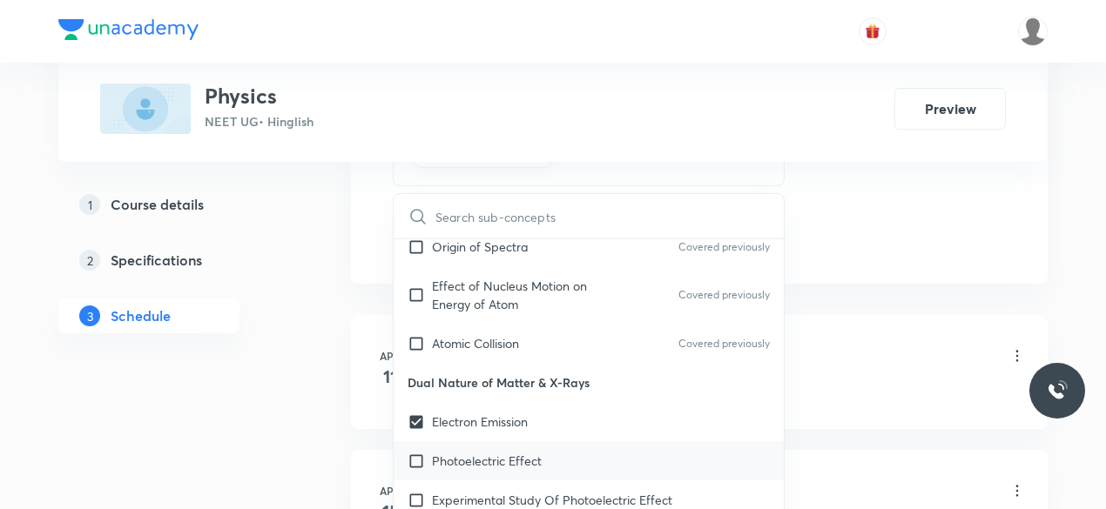
click at [495, 452] on p "Photoelectric Effect" at bounding box center [487, 461] width 110 height 18
checkbox input "true"
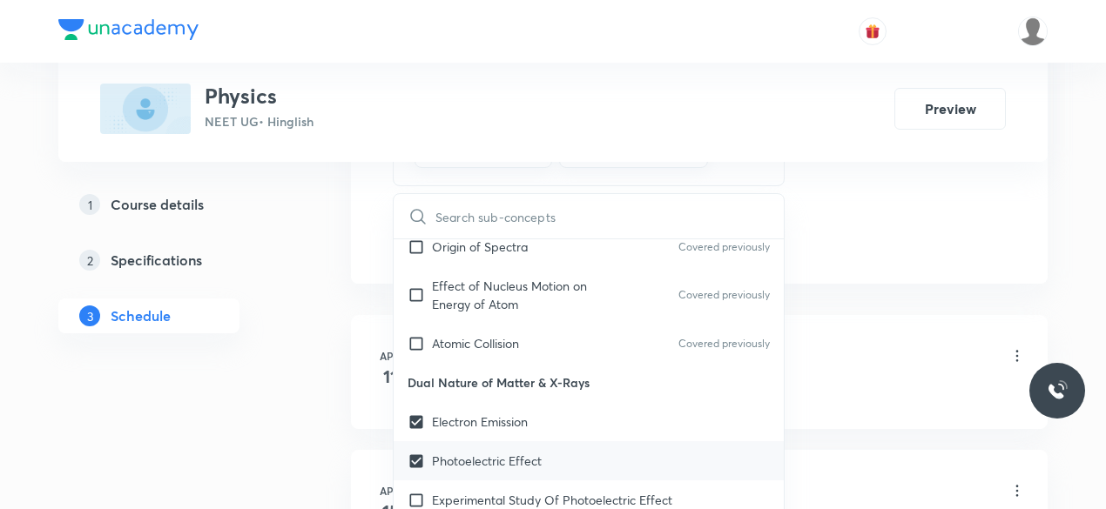
checkbox input "true"
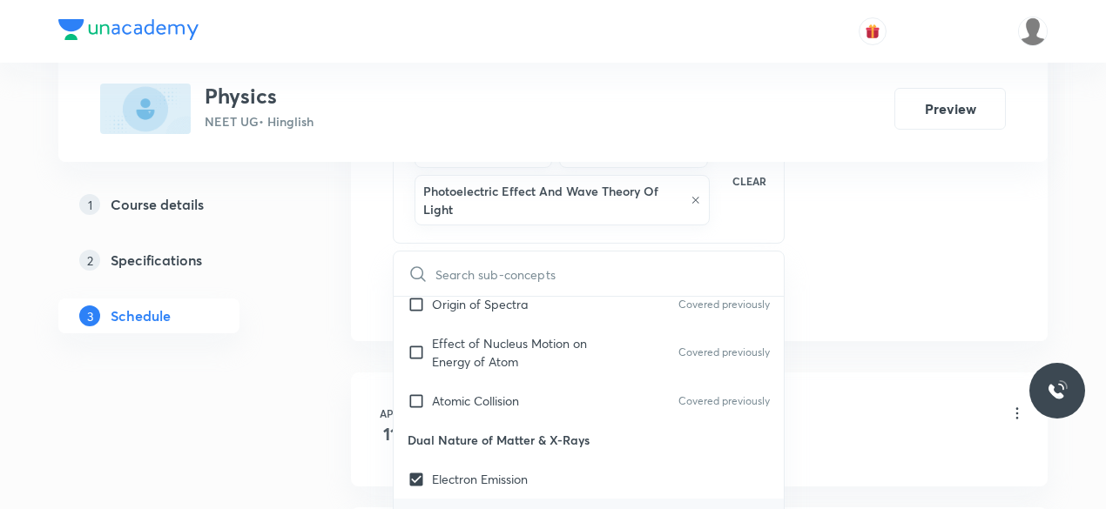
drag, startPoint x: 497, startPoint y: 357, endPoint x: 502, endPoint y: 368, distance: 12.1
click at [498, 499] on div "Photoelectric Effect" at bounding box center [589, 518] width 390 height 39
checkbox input "true"
checkbox input "false"
checkbox input "true"
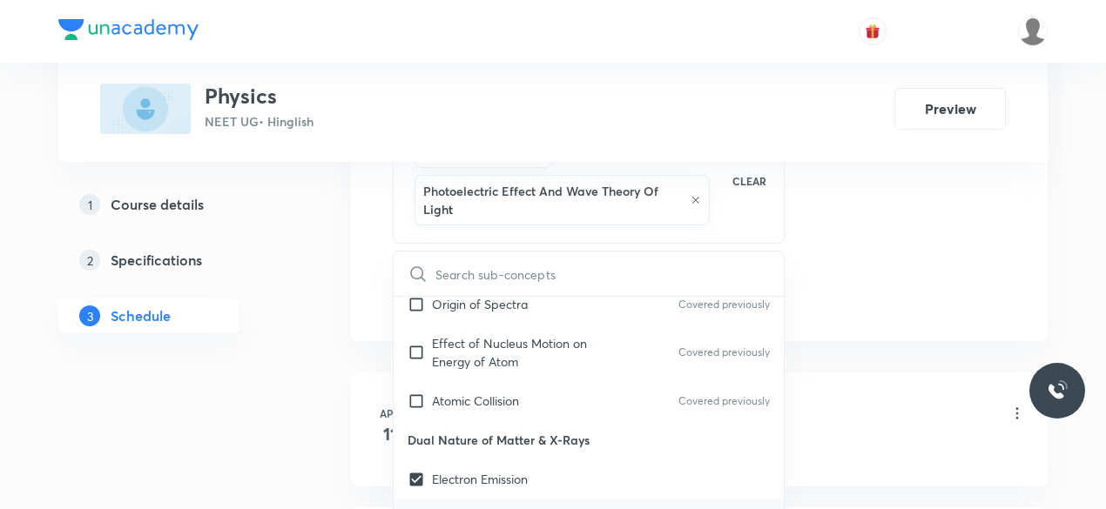
click at [501, 509] on p "Photoelectric Effect" at bounding box center [487, 518] width 110 height 18
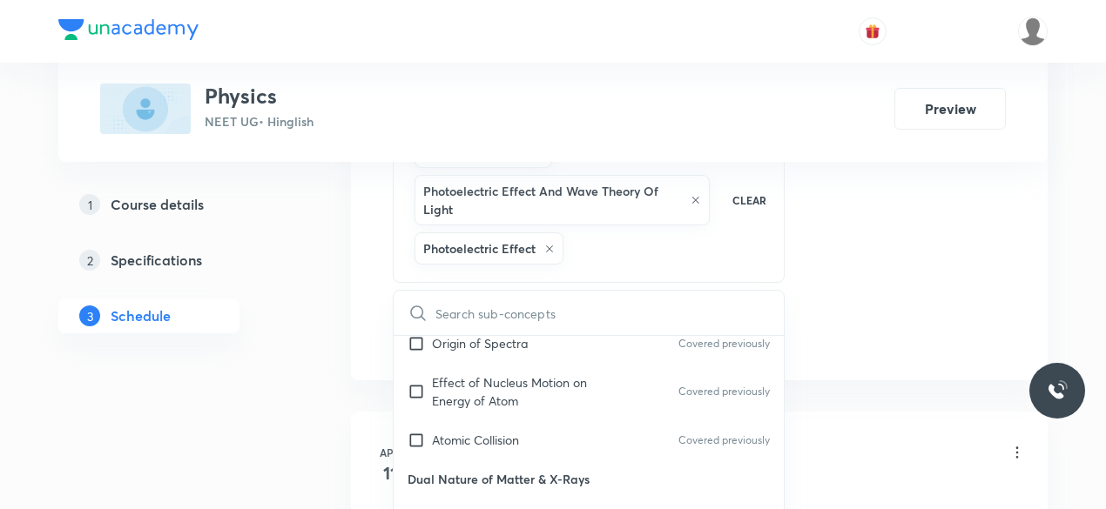
checkbox input "true"
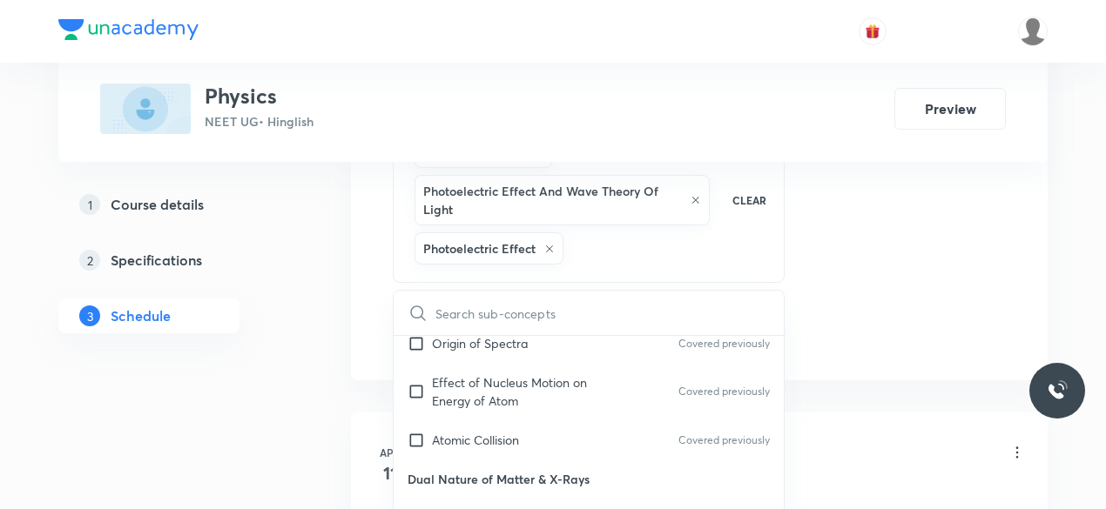
checkbox input "true"
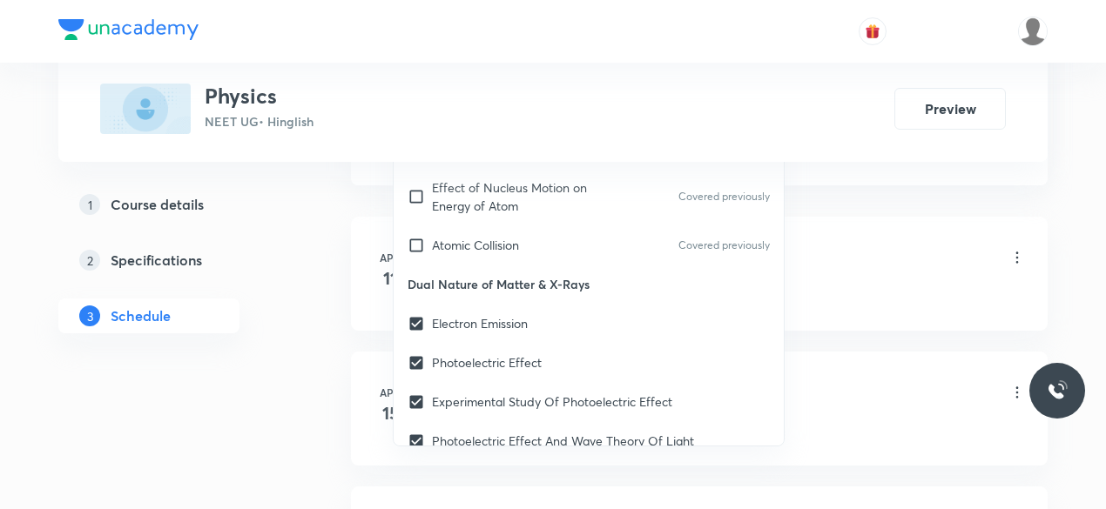
scroll to position [1219, 0]
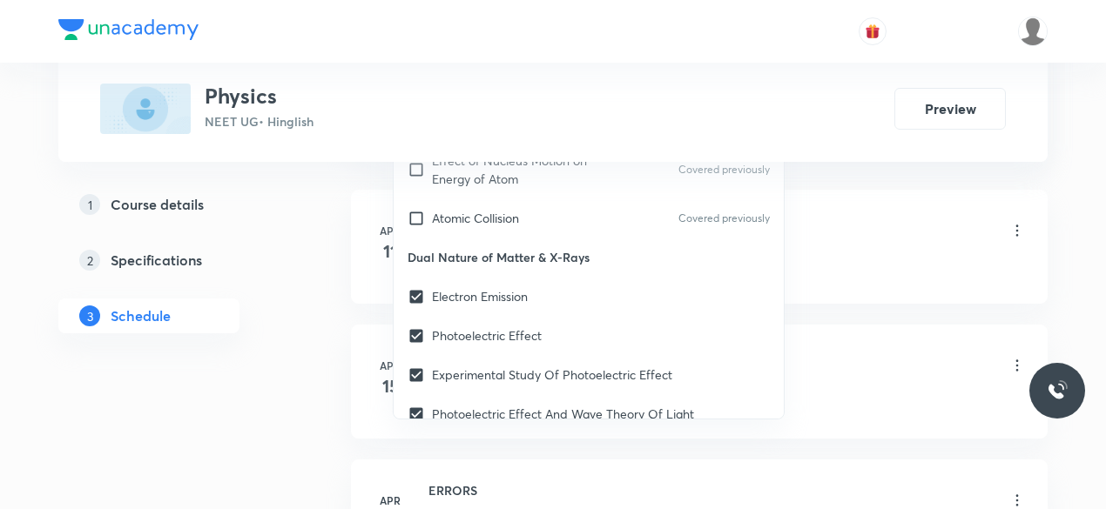
click at [488, 444] on p "[PERSON_NAME] Photoelectric Equation" at bounding box center [545, 453] width 227 height 18
checkbox input "true"
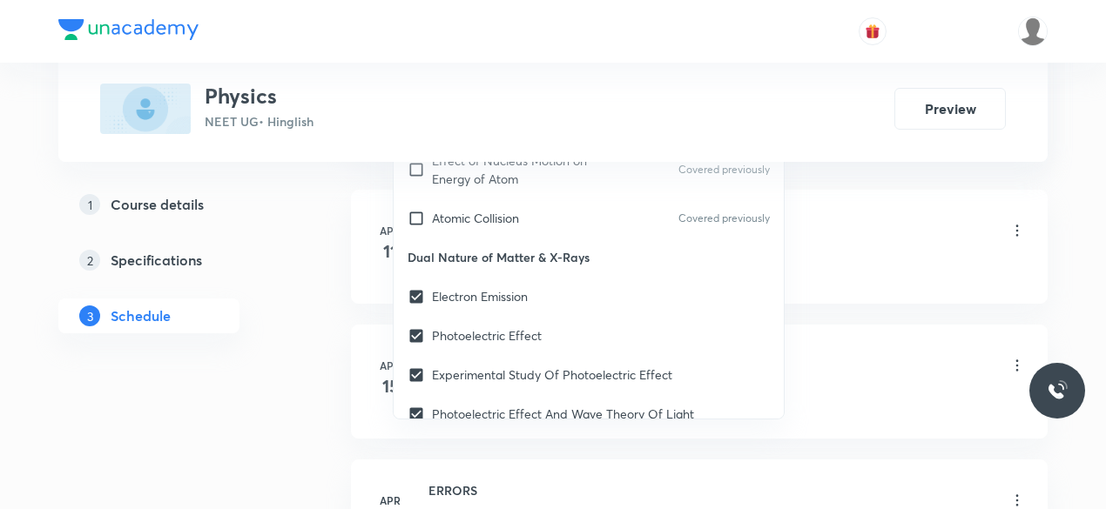
checkbox input "true"
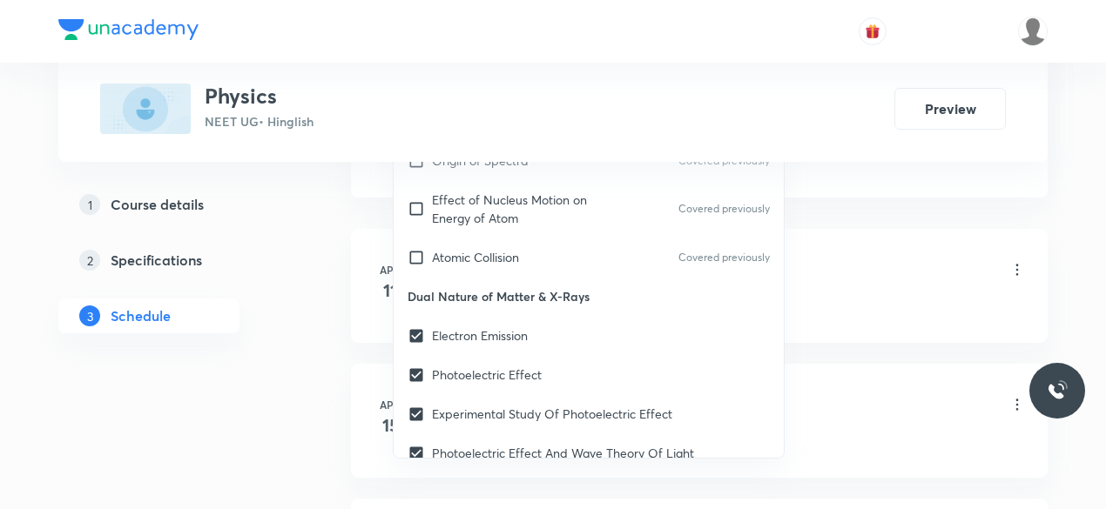
checkbox input "true"
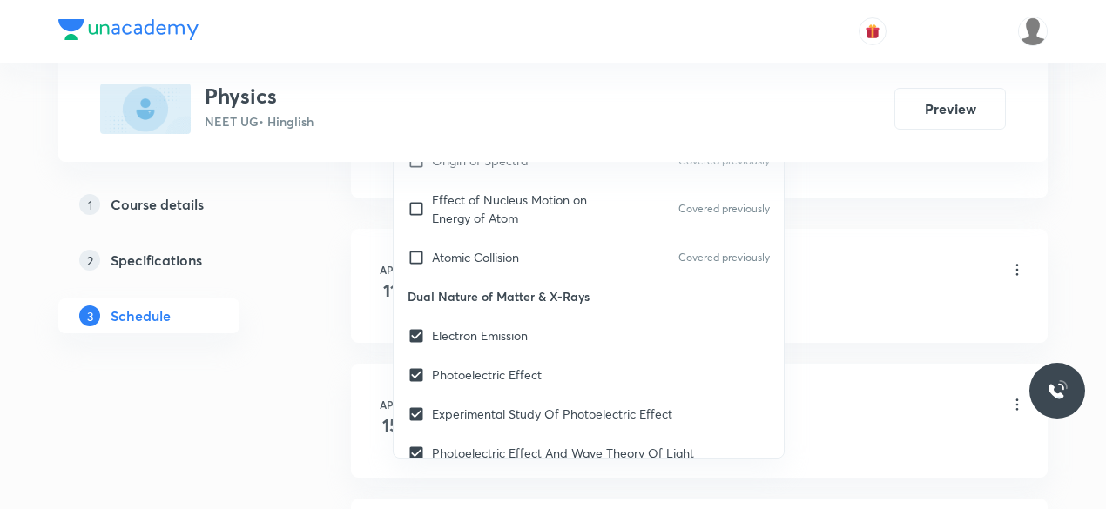
checkbox input "true"
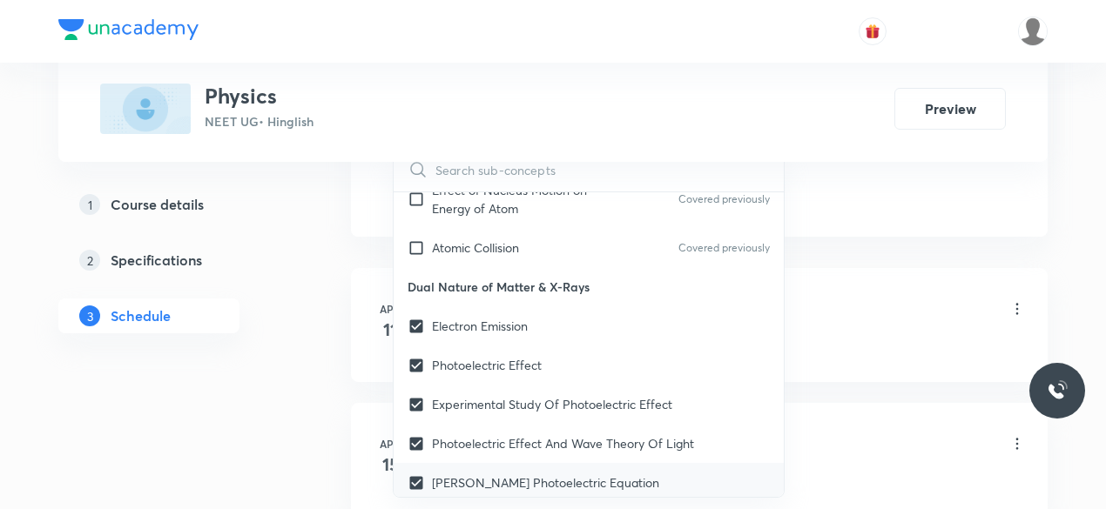
scroll to position [26126, 0]
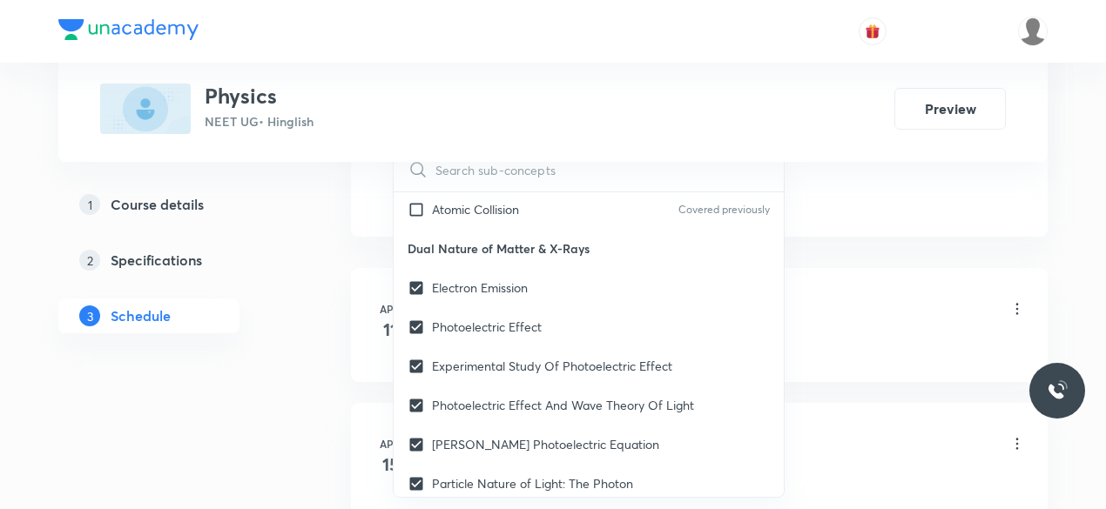
checkbox input "true"
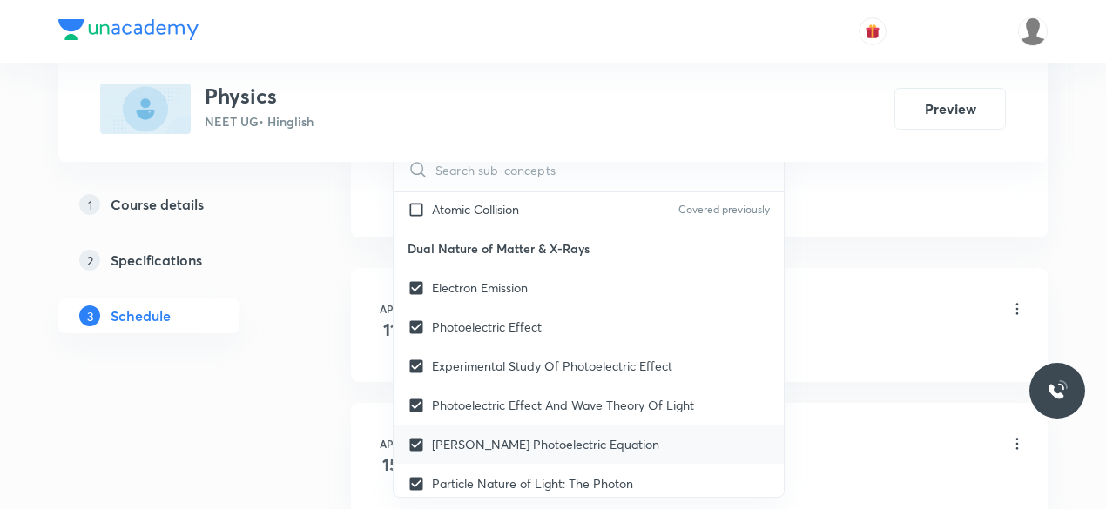
checkbox input "true"
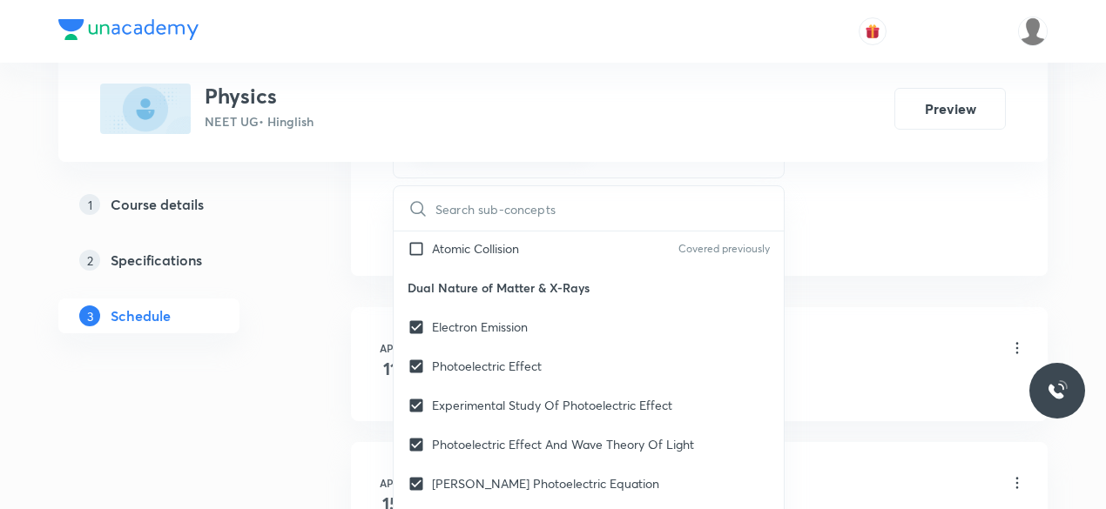
click at [929, 339] on div "Demo Lesson 1 • 11:00 AM • 60 min • Room 301" at bounding box center [726, 349] width 597 height 41
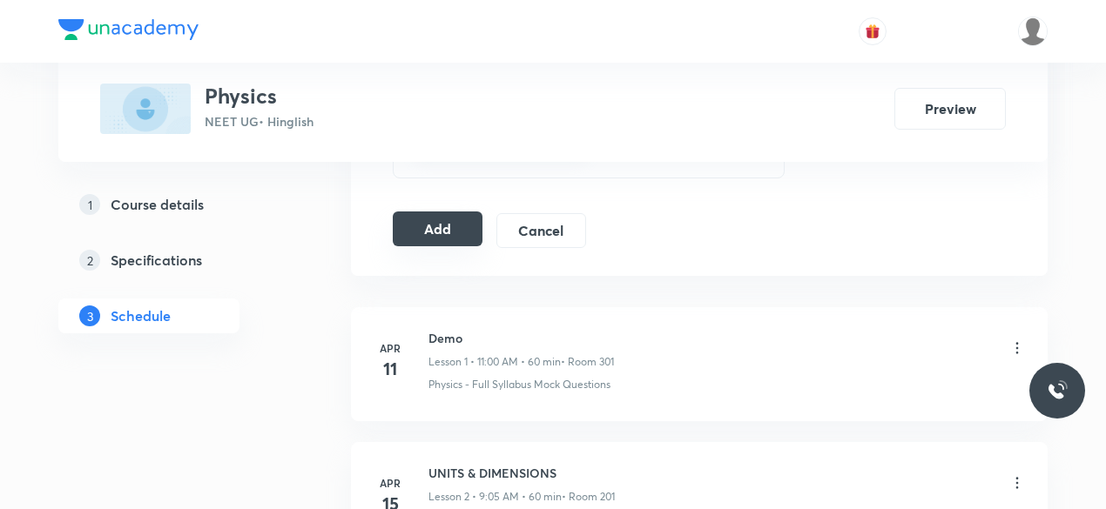
click at [418, 226] on button "Add" at bounding box center [438, 229] width 90 height 35
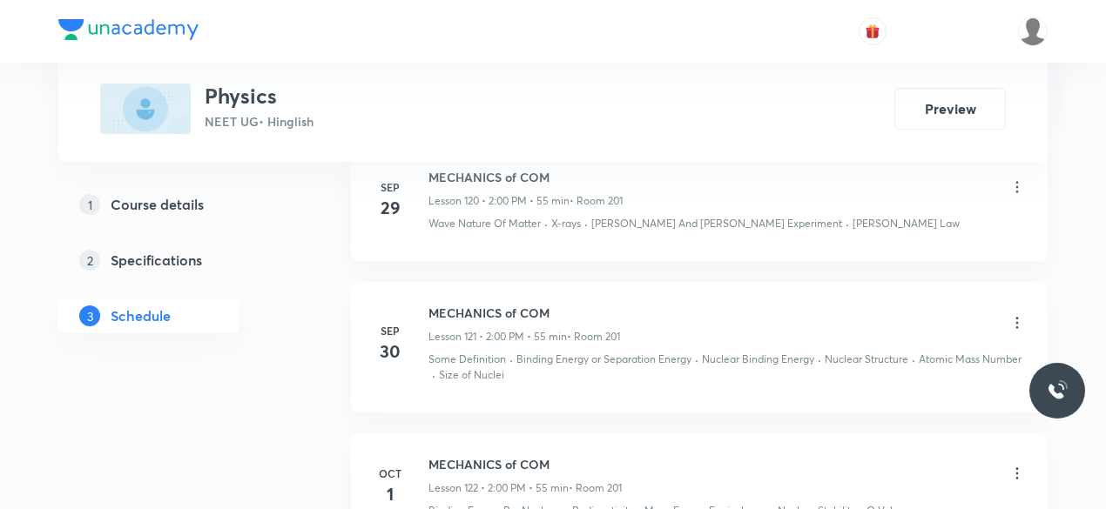
scroll to position [18684, 0]
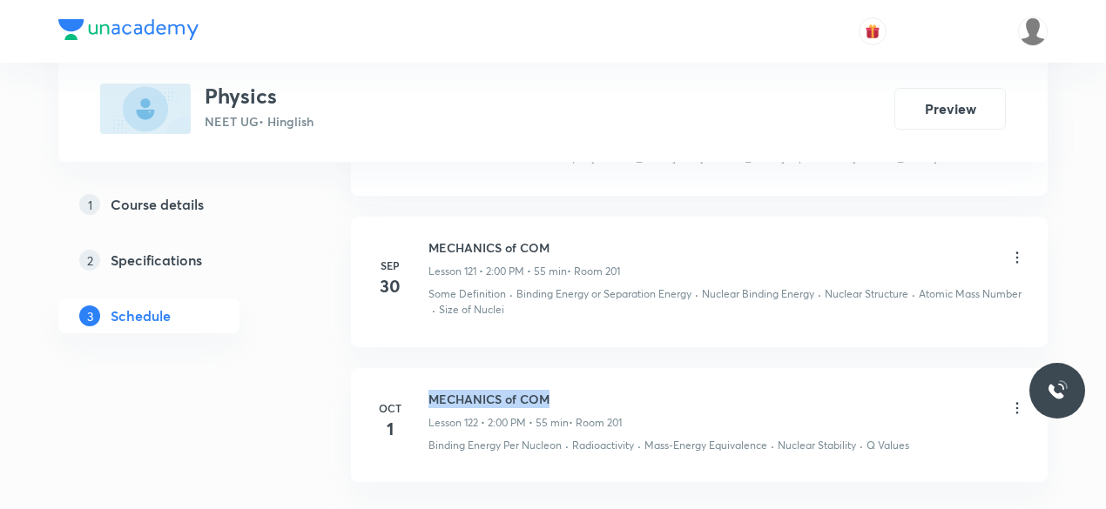
drag, startPoint x: 570, startPoint y: 260, endPoint x: 430, endPoint y: 258, distance: 140.2
click at [430, 390] on h6 "MECHANICS of COM" at bounding box center [524, 399] width 193 height 18
copy h6 "MECHANICS of COM"
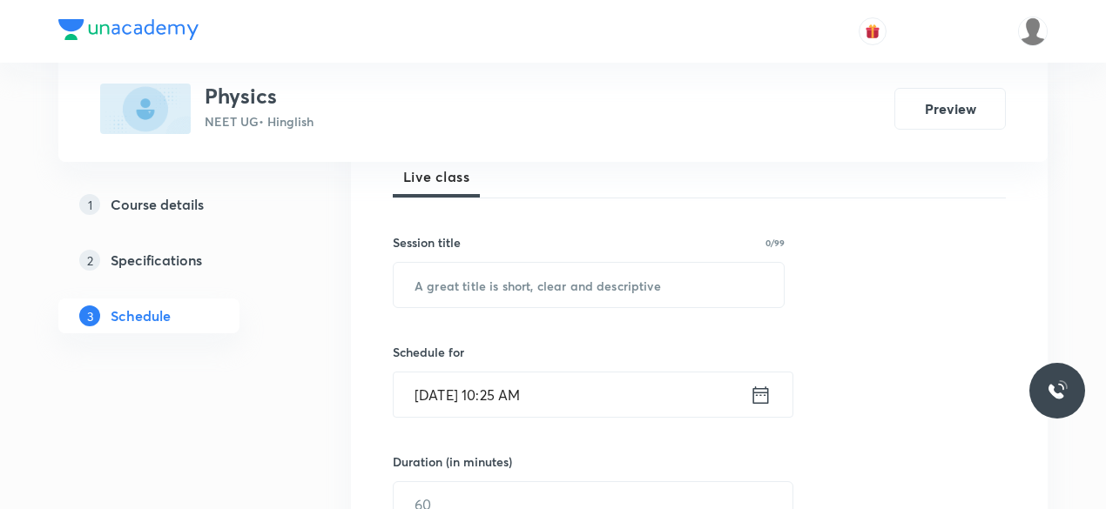
scroll to position [261, 0]
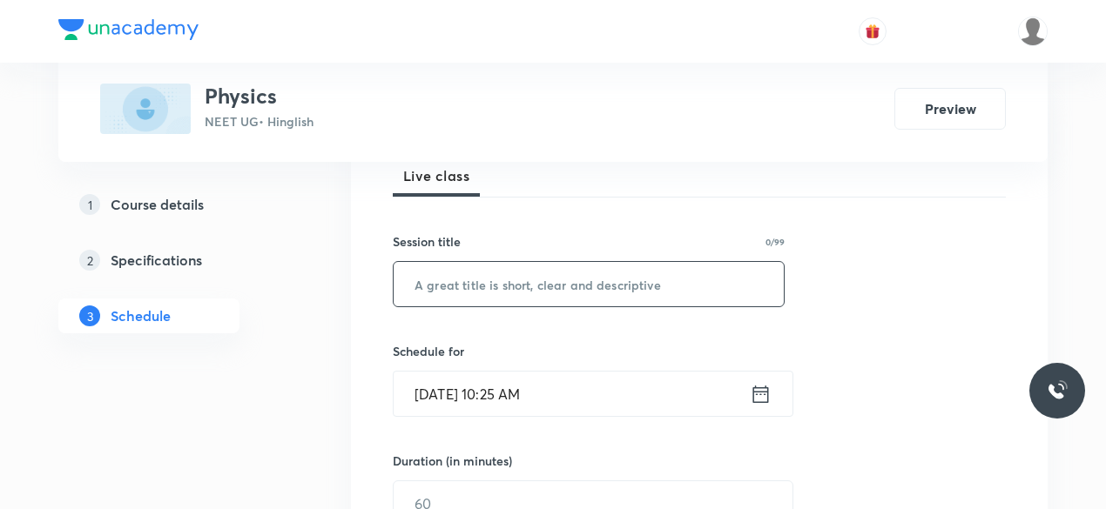
click at [482, 283] on input "text" at bounding box center [589, 284] width 390 height 44
paste input "MECHANICS of COM"
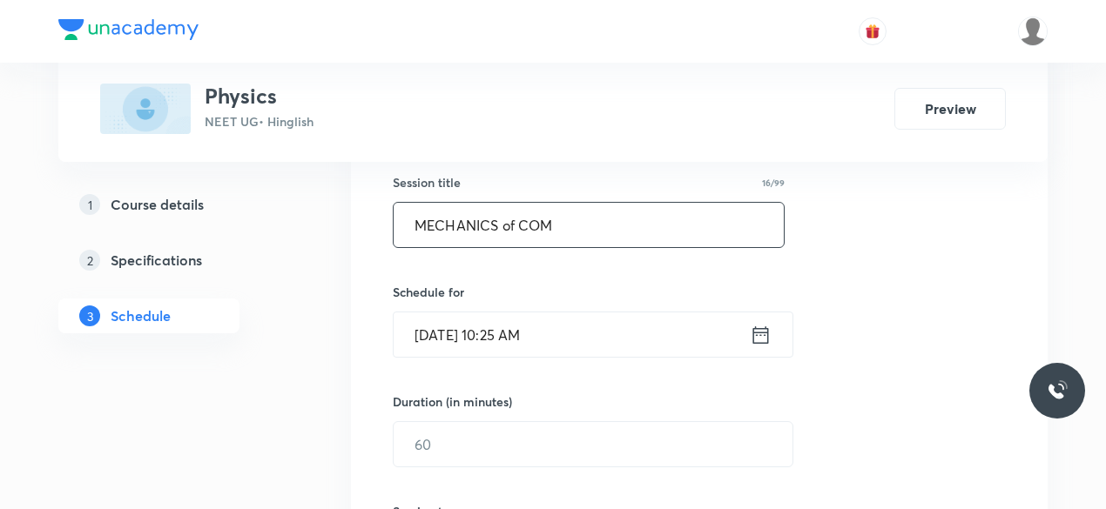
scroll to position [348, 0]
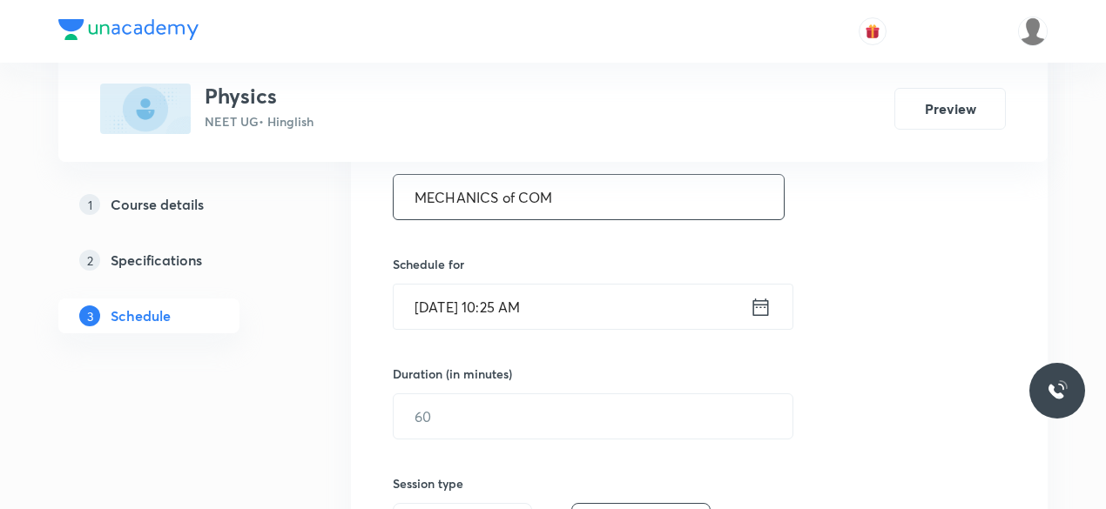
type input "MECHANICS of COM"
click at [559, 306] on input "Oct 2, 2025, 10:25 AM" at bounding box center [572, 307] width 356 height 44
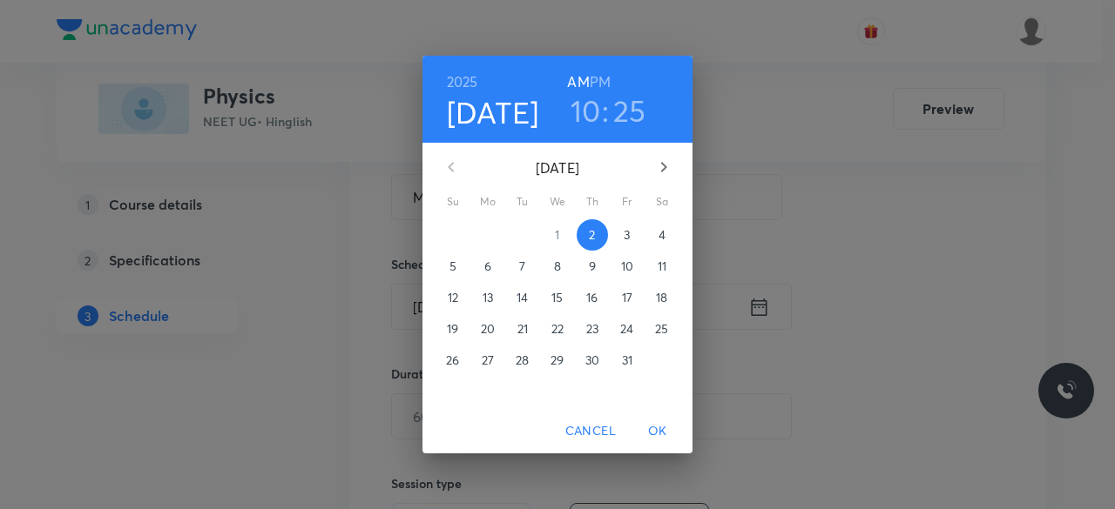
click at [604, 84] on h6 "PM" at bounding box center [600, 82] width 21 height 24
click at [597, 105] on h3 "10" at bounding box center [585, 110] width 30 height 37
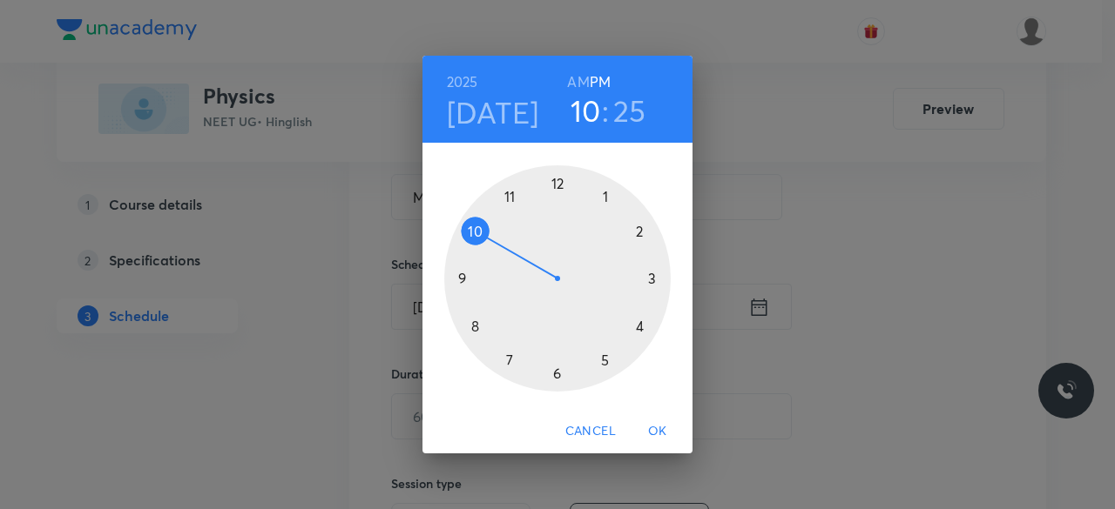
click at [556, 182] on div at bounding box center [557, 278] width 226 height 226
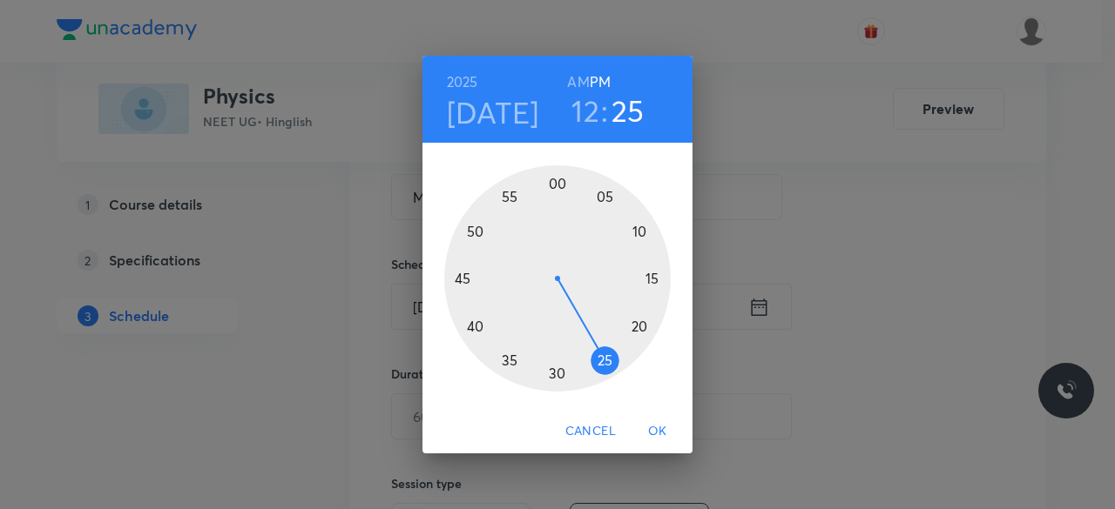
click at [557, 184] on div at bounding box center [557, 278] width 226 height 226
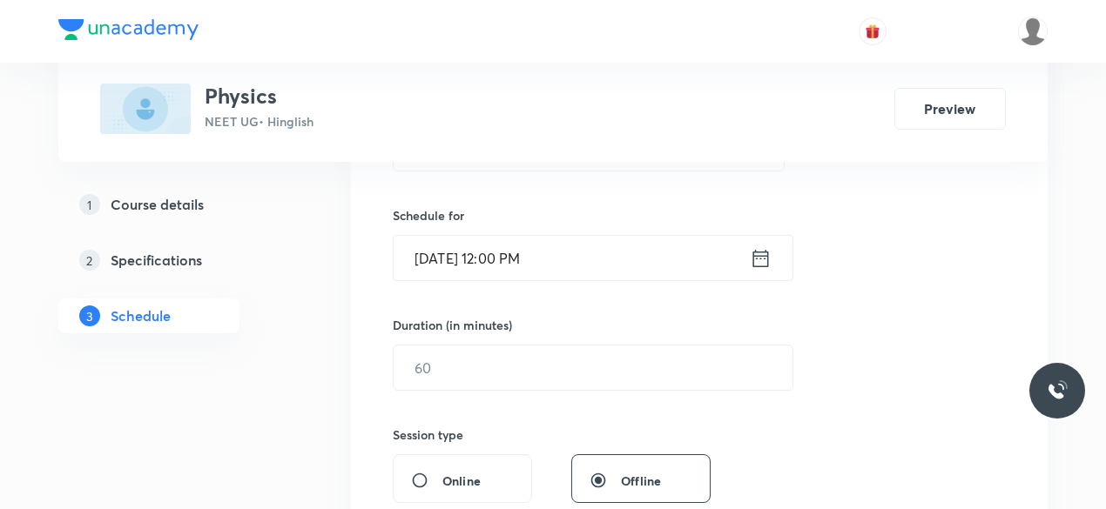
scroll to position [435, 0]
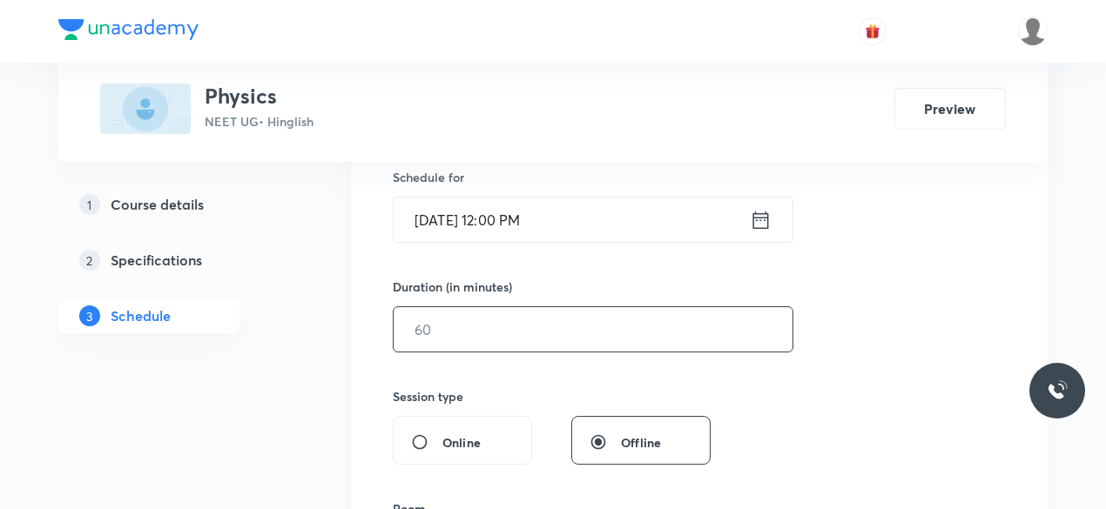
click at [442, 331] on input "text" at bounding box center [593, 329] width 399 height 44
type input "6"
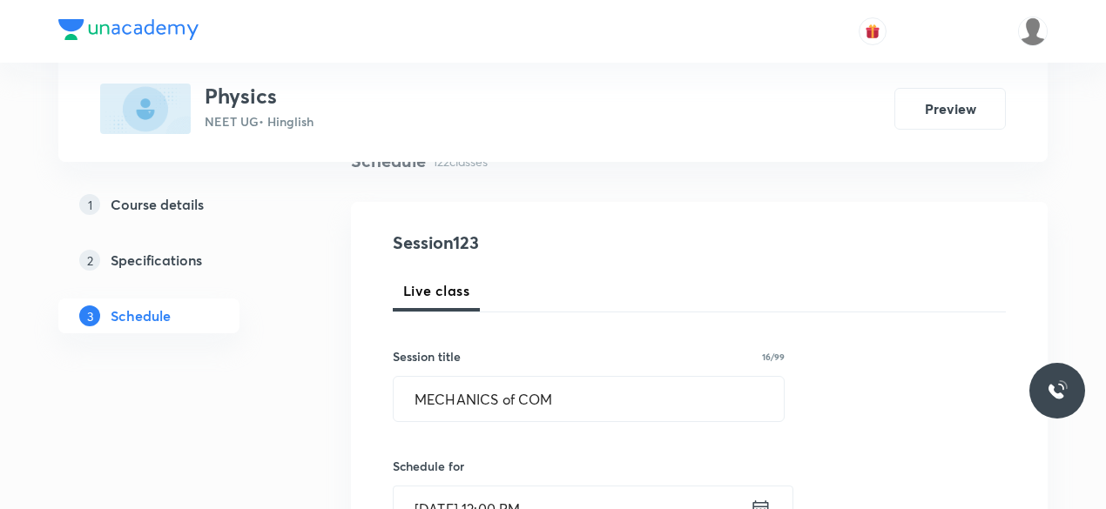
scroll to position [261, 0]
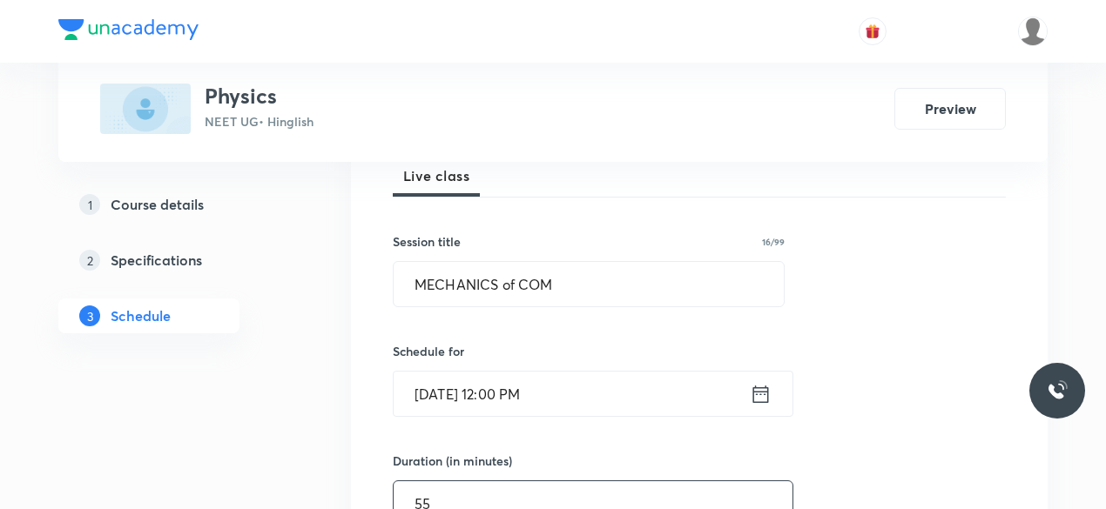
type input "55"
click at [507, 391] on input "Oct 2, 2025, 12:00 PM" at bounding box center [572, 394] width 356 height 44
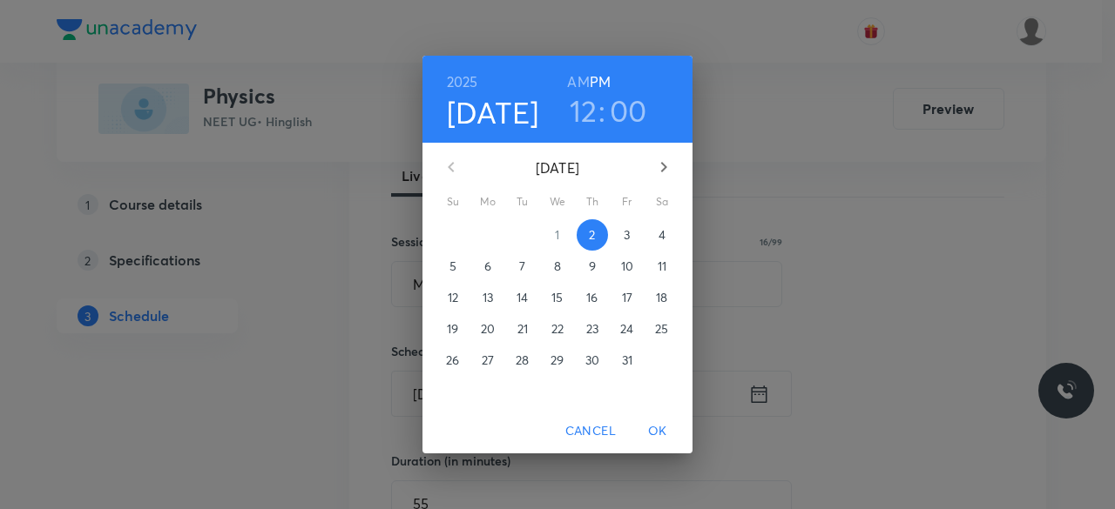
click at [583, 106] on h3 "12" at bounding box center [584, 110] width 28 height 37
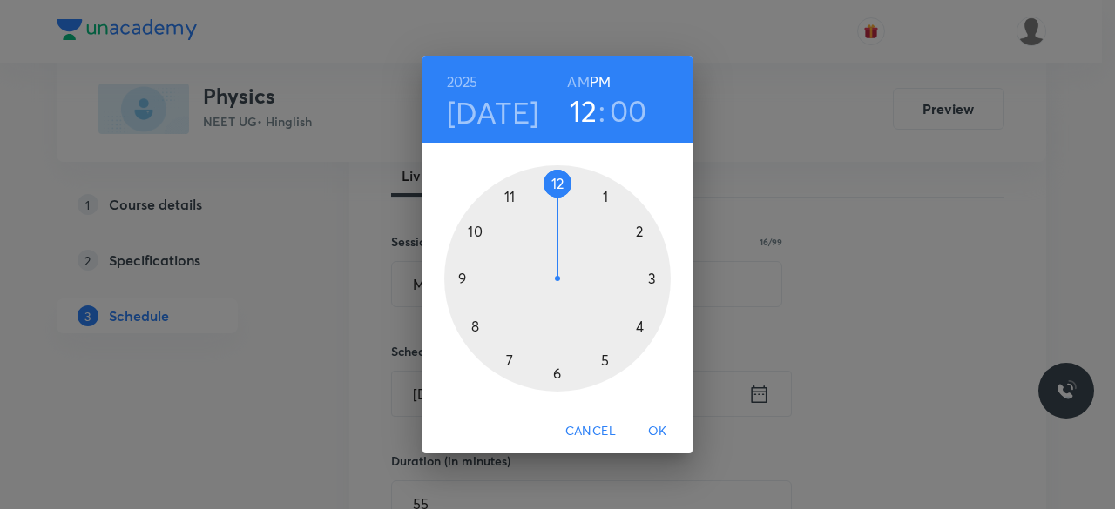
click at [639, 234] on div at bounding box center [557, 278] width 226 height 226
click at [556, 183] on div at bounding box center [557, 278] width 226 height 226
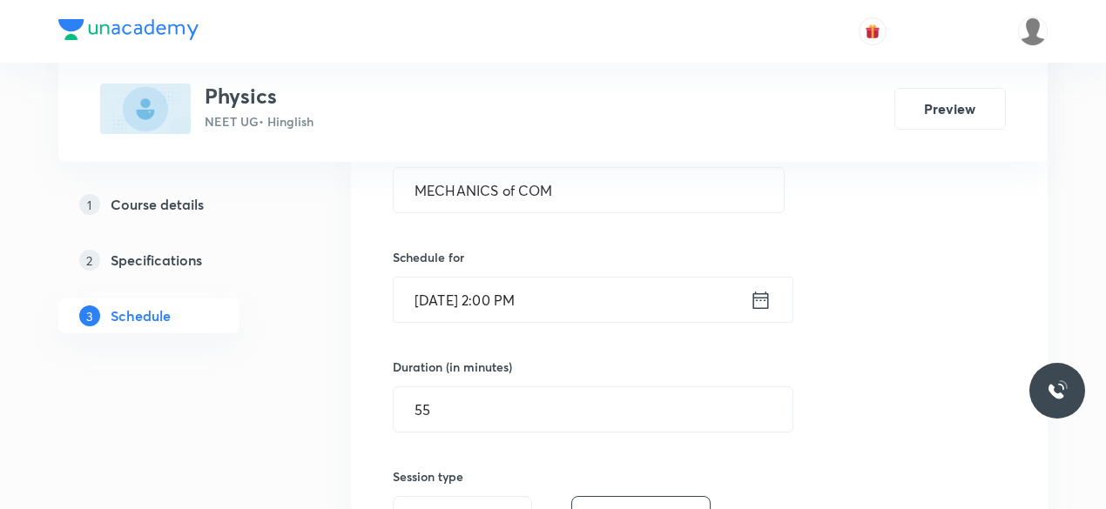
scroll to position [435, 0]
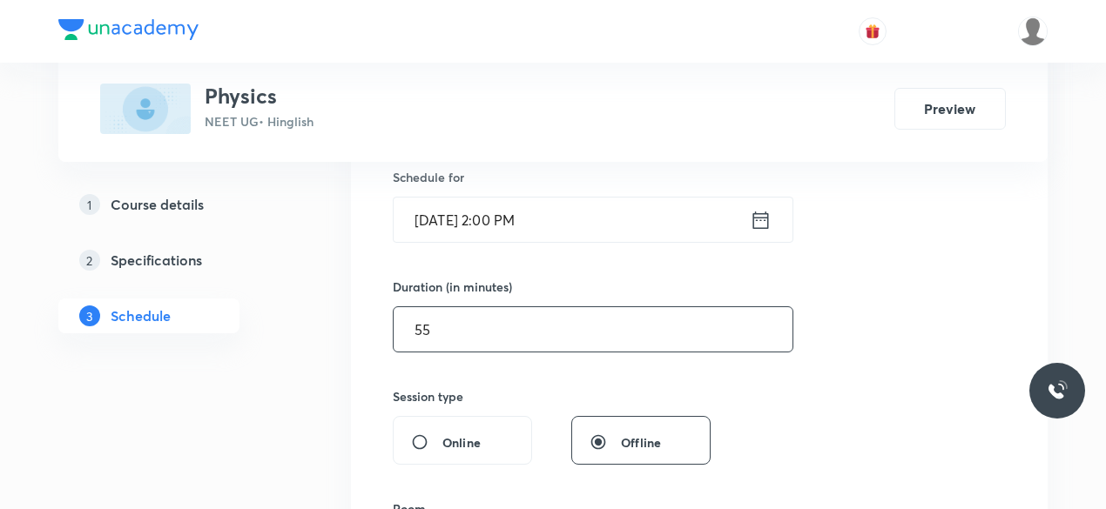
click at [464, 332] on input "55" at bounding box center [593, 329] width 399 height 44
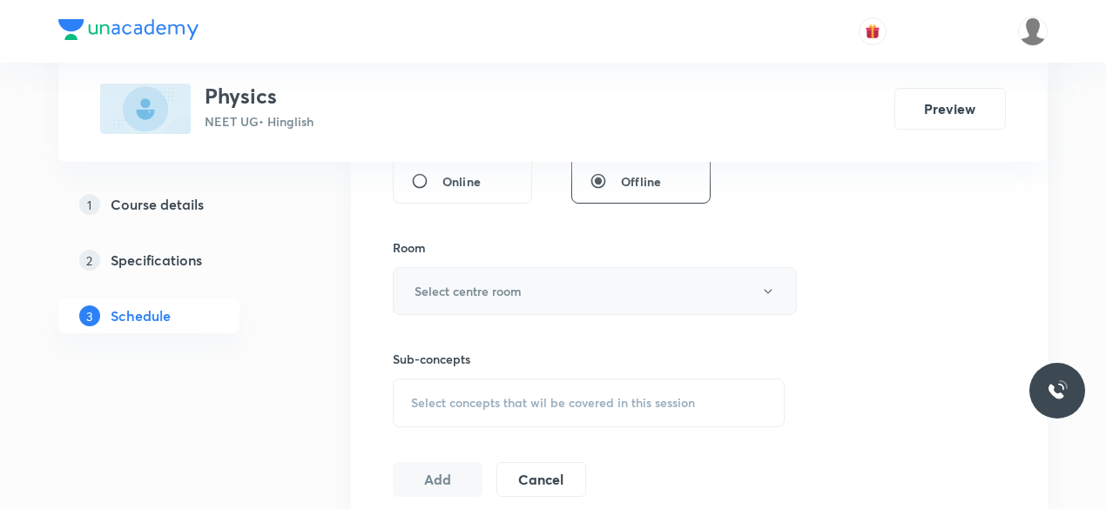
click at [455, 292] on h6 "Select centre room" at bounding box center [468, 291] width 107 height 18
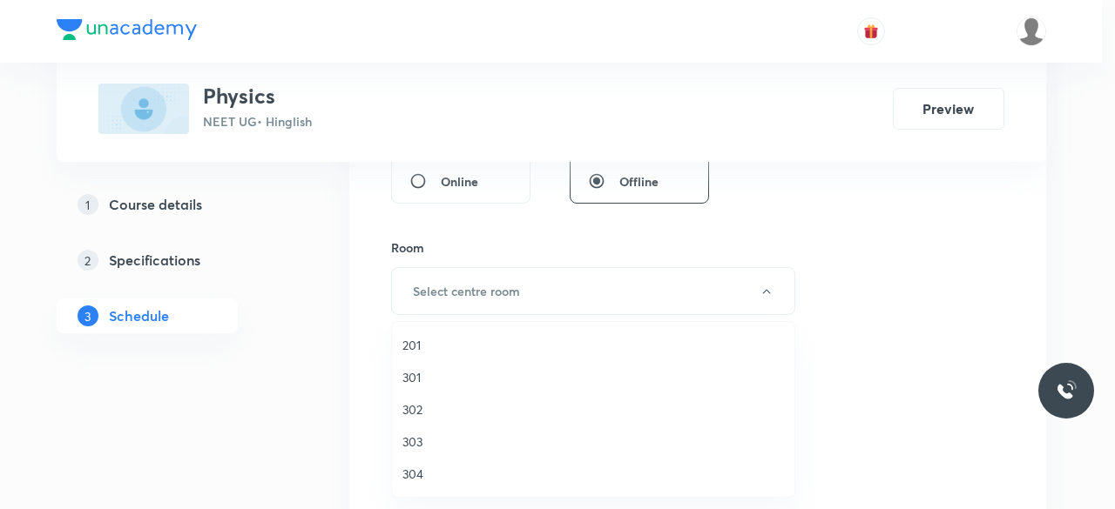
click at [430, 344] on span "201" at bounding box center [592, 345] width 381 height 18
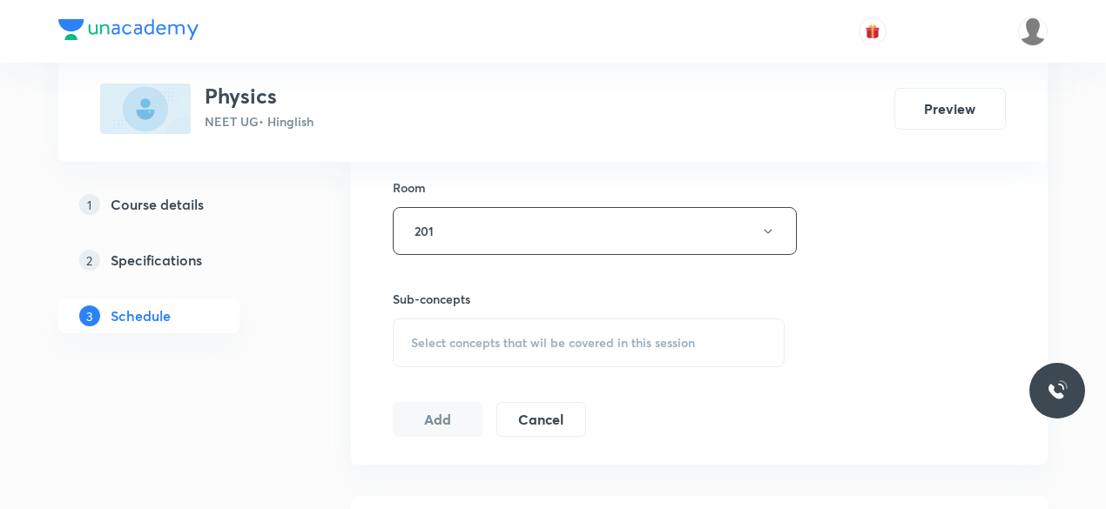
scroll to position [871, 0]
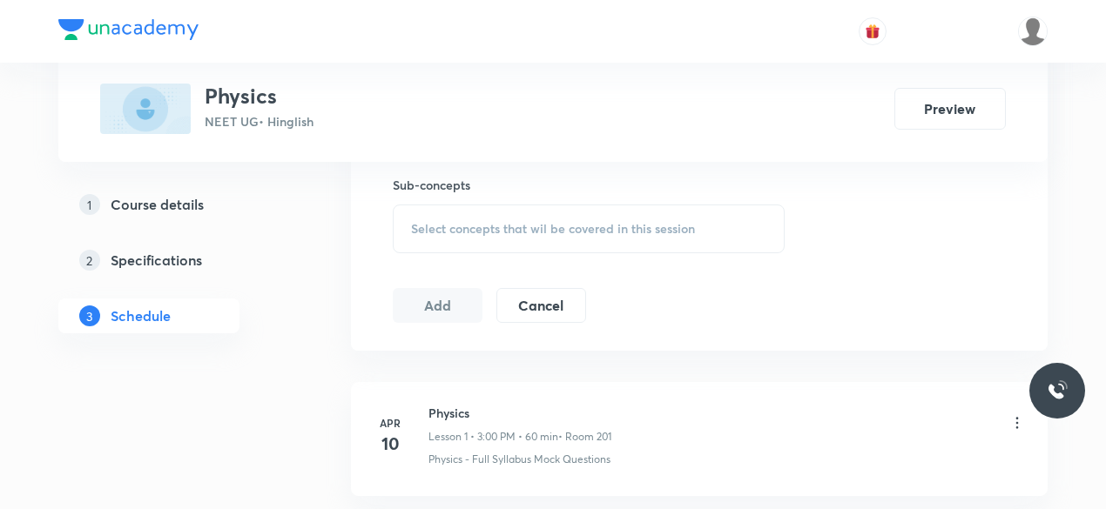
click at [481, 236] on div "Select concepts that wil be covered in this session" at bounding box center [589, 229] width 392 height 49
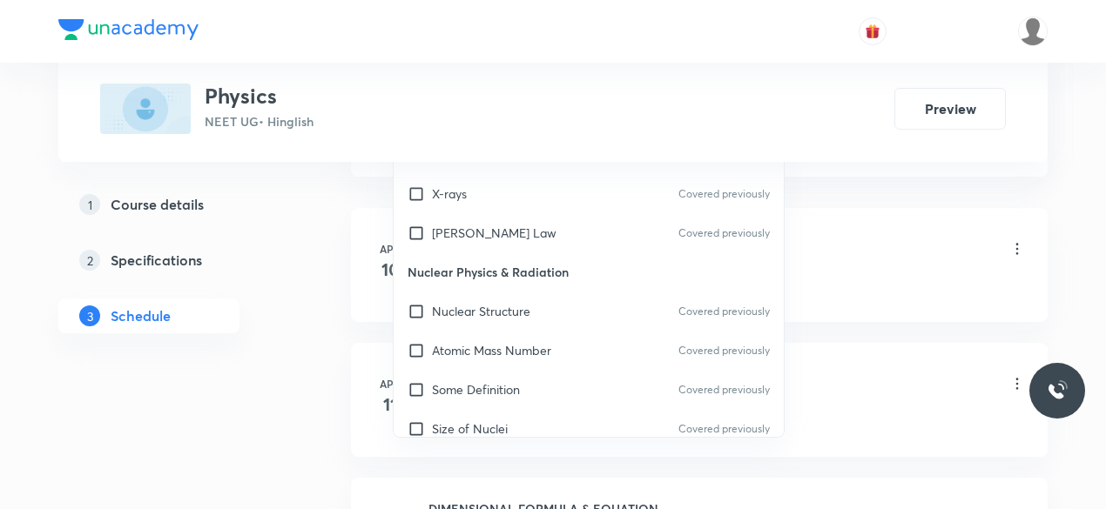
scroll to position [26914, 0]
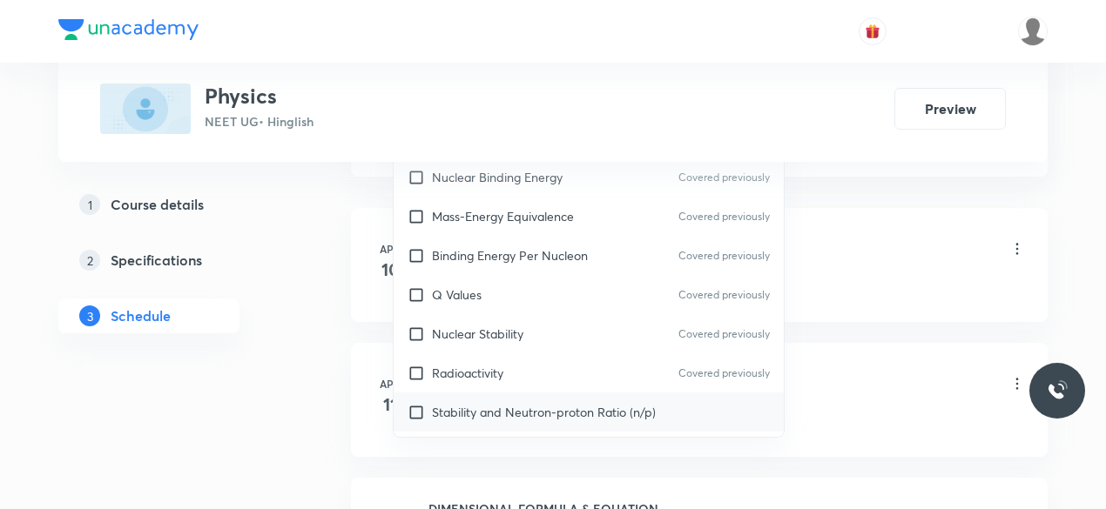
click at [523, 393] on div "Stability and Neutron-proton Ratio (n/p)" at bounding box center [589, 412] width 390 height 39
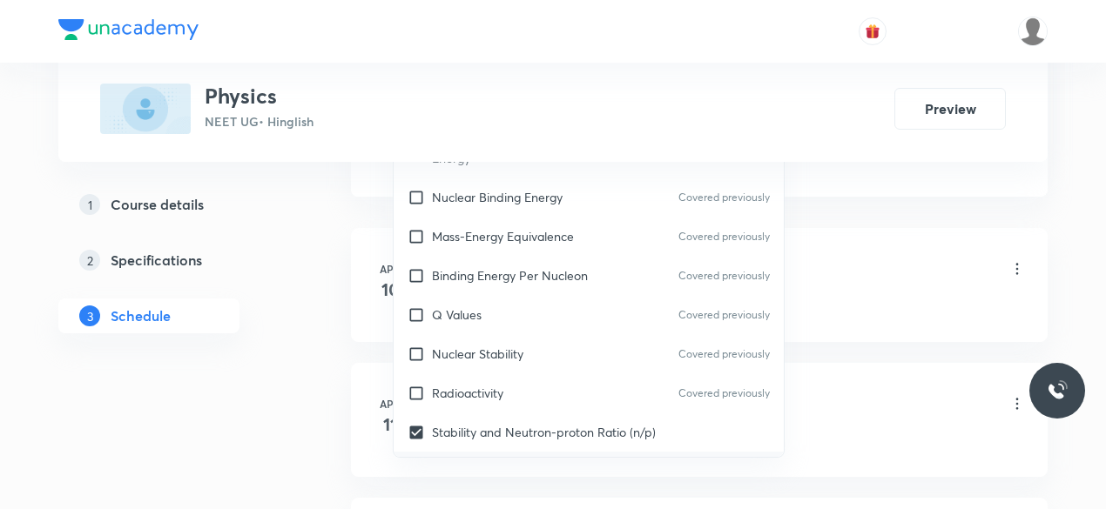
click at [491, 462] on p "Radioactive Decay and Activity" at bounding box center [518, 471] width 172 height 18
checkbox input "true"
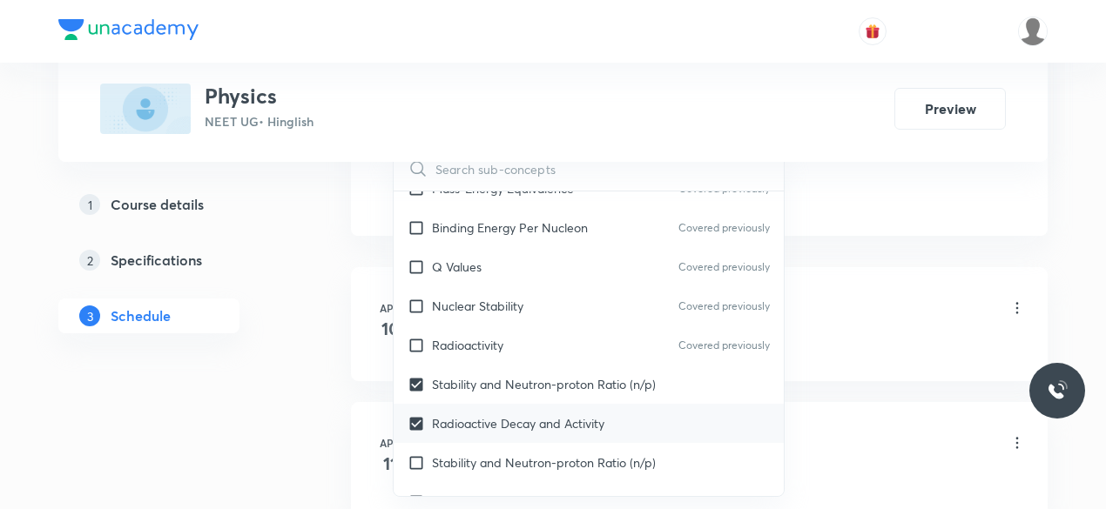
click at [502, 454] on p "Stability and Neutron-proton Ratio (n/p)" at bounding box center [544, 463] width 224 height 18
checkbox input "true"
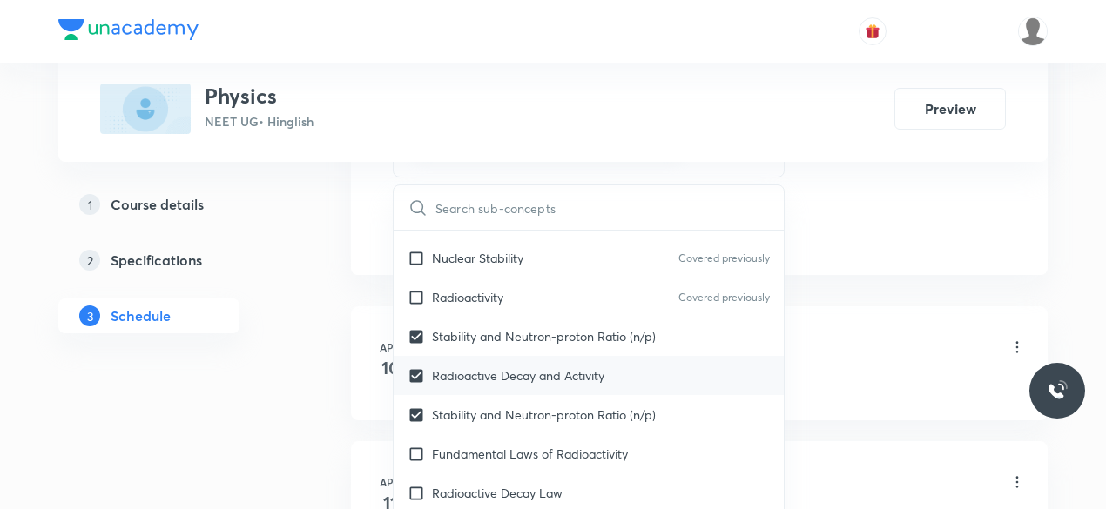
click at [502, 445] on p "Fundamental Laws of Radioactivity" at bounding box center [530, 454] width 196 height 18
checkbox input "true"
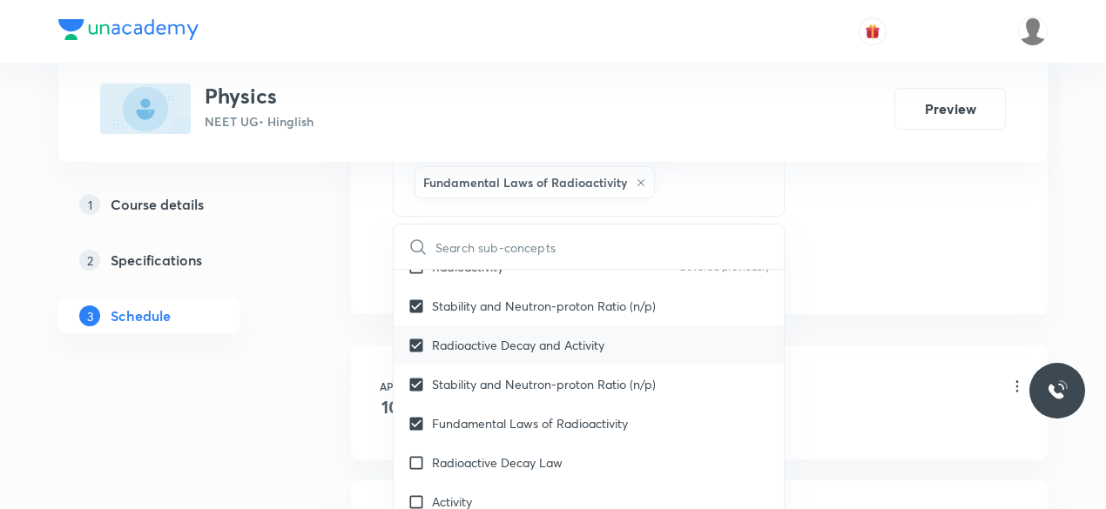
scroll to position [27175, 0]
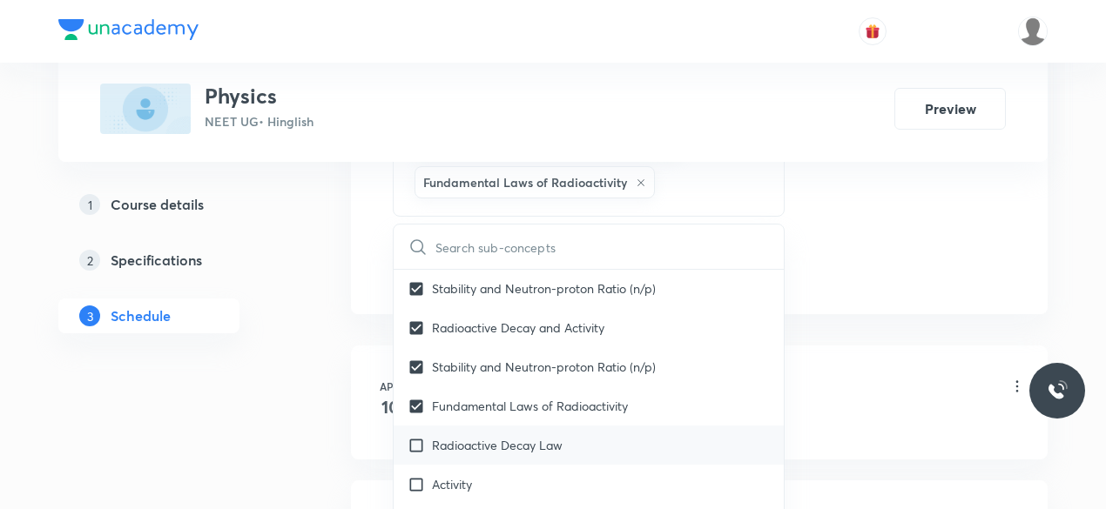
click at [501, 436] on p "Radioactive Decay Law" at bounding box center [497, 445] width 131 height 18
checkbox input "true"
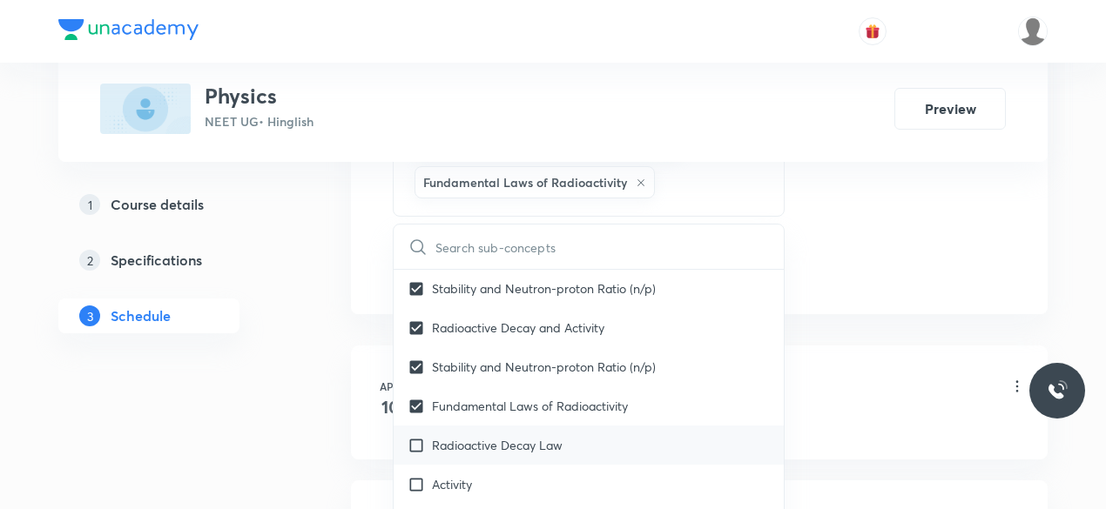
checkbox input "true"
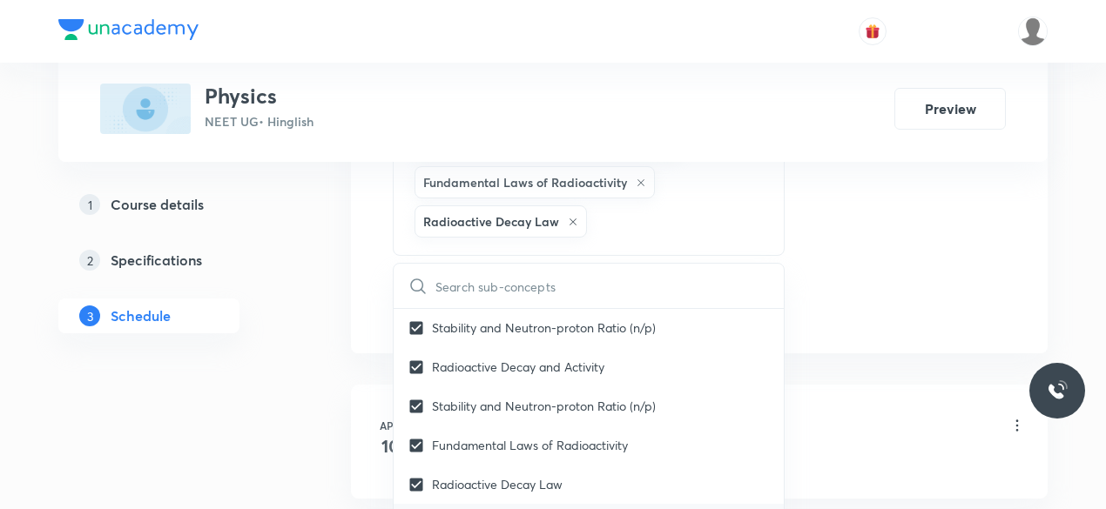
checkbox input "true"
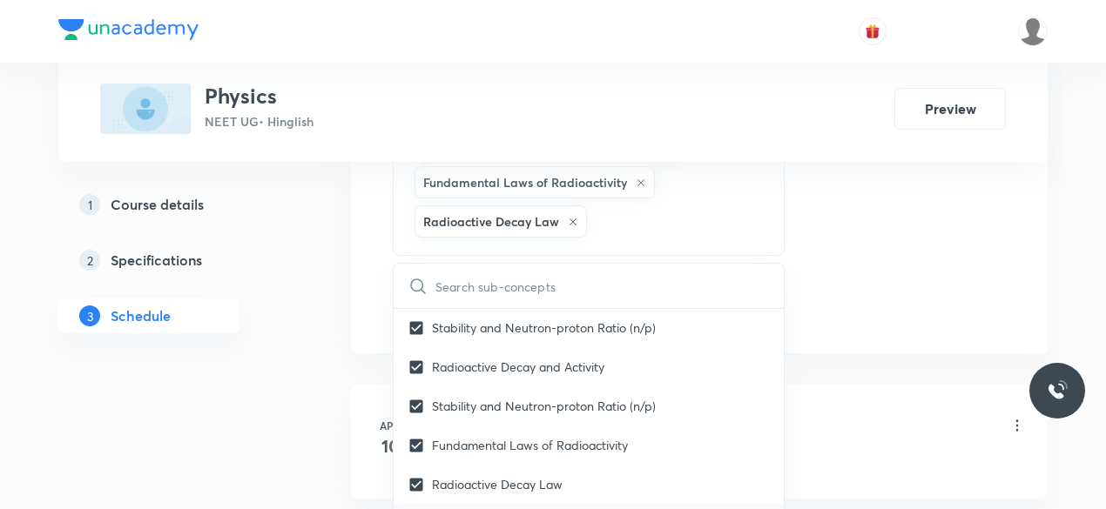
checkbox input "true"
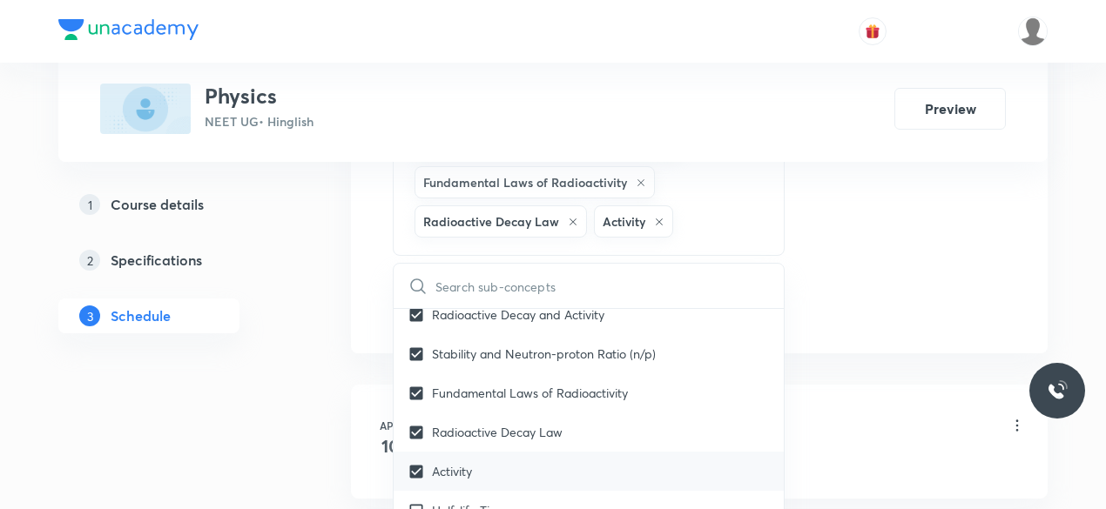
scroll to position [27262, 0]
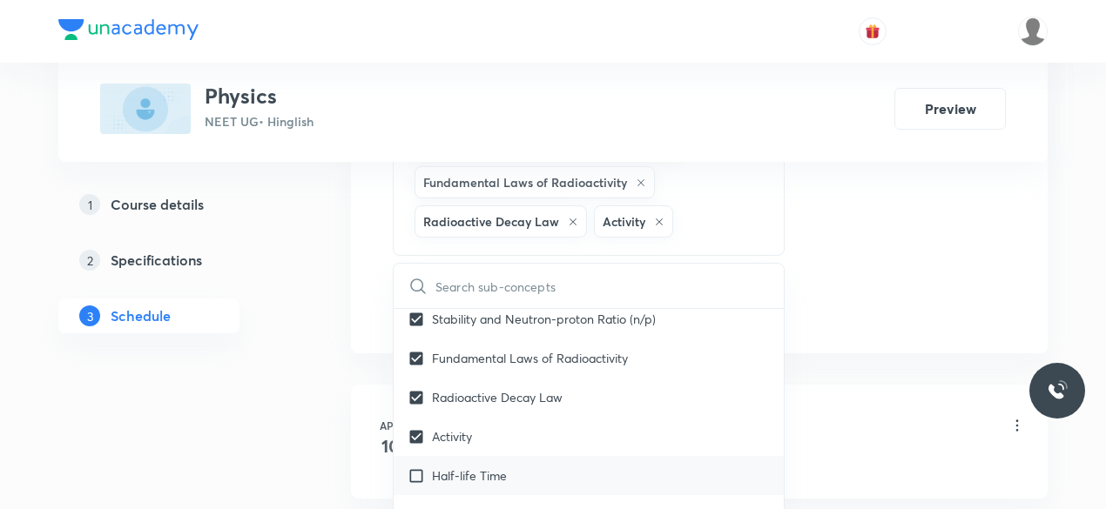
click at [458, 467] on p "Half-life Time" at bounding box center [469, 476] width 75 height 18
checkbox input "true"
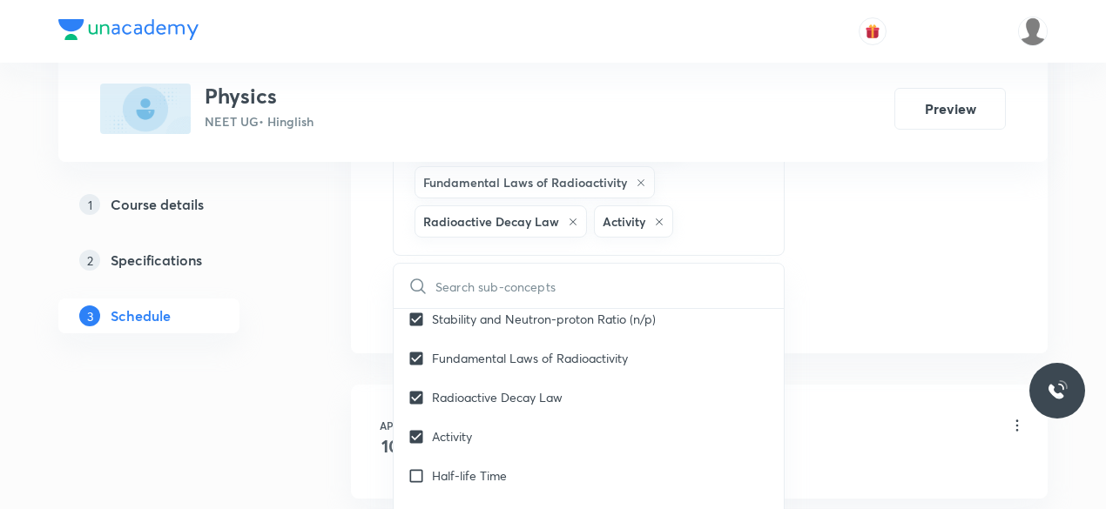
checkbox input "true"
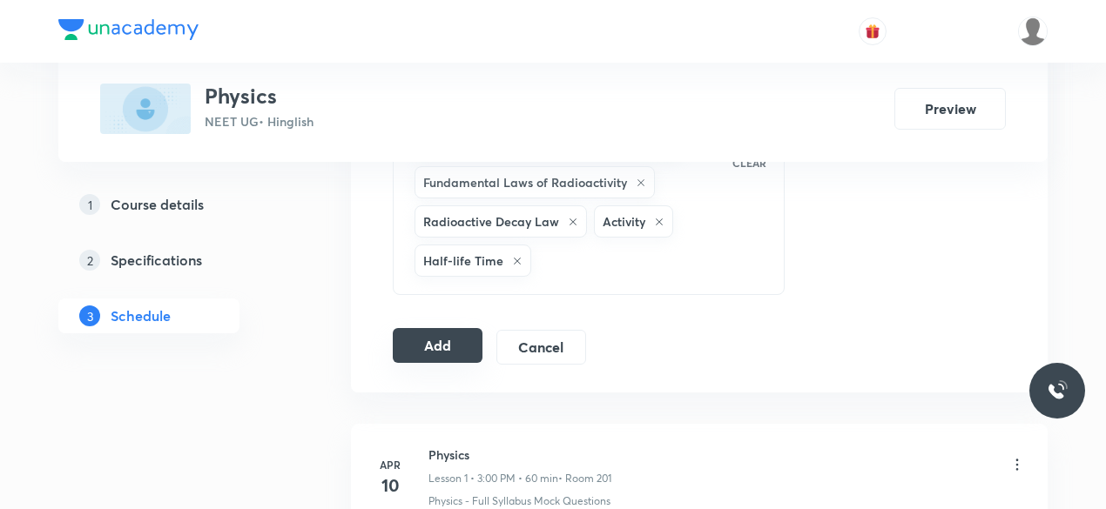
click at [420, 341] on button "Add" at bounding box center [438, 345] width 90 height 35
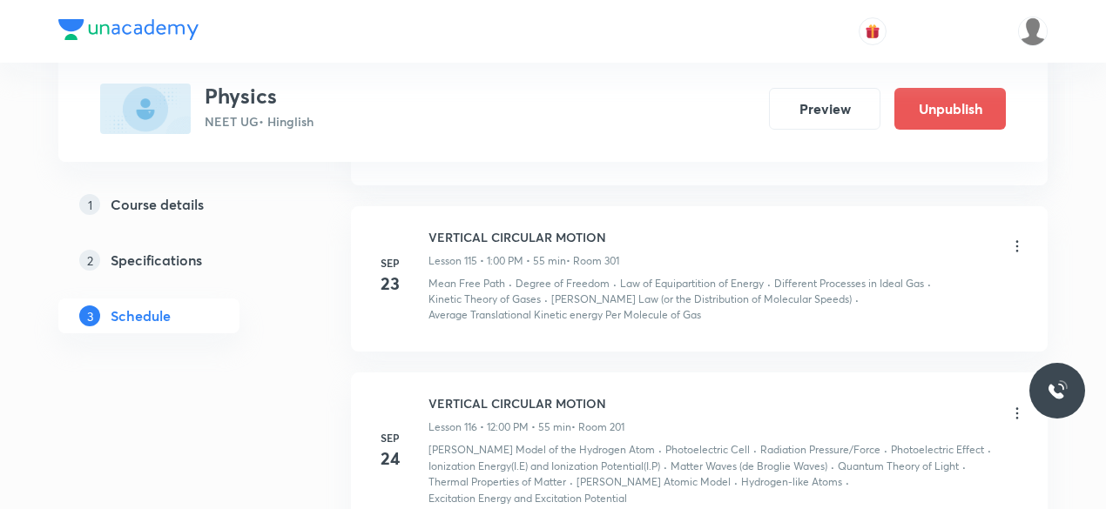
scroll to position [18038, 0]
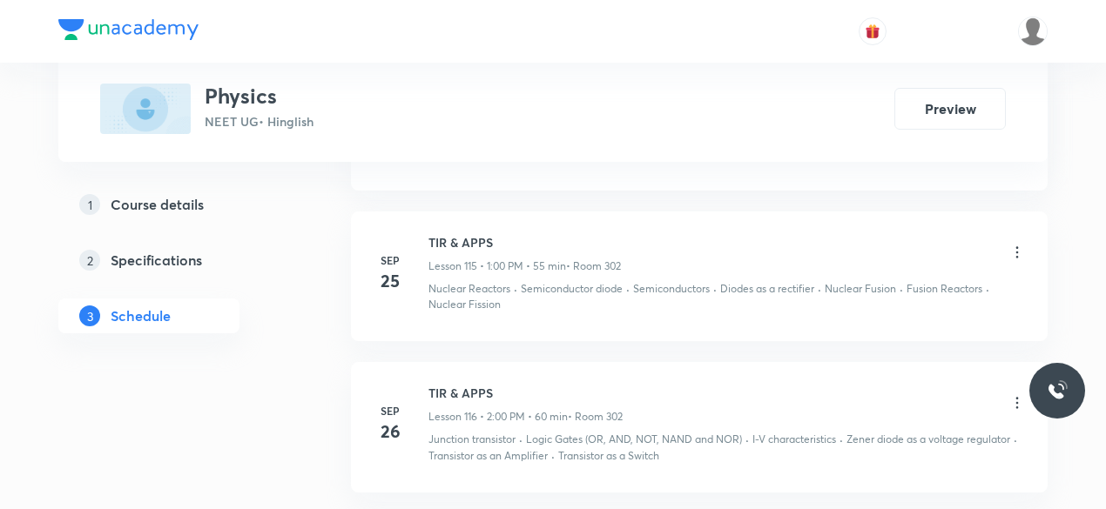
scroll to position [18626, 0]
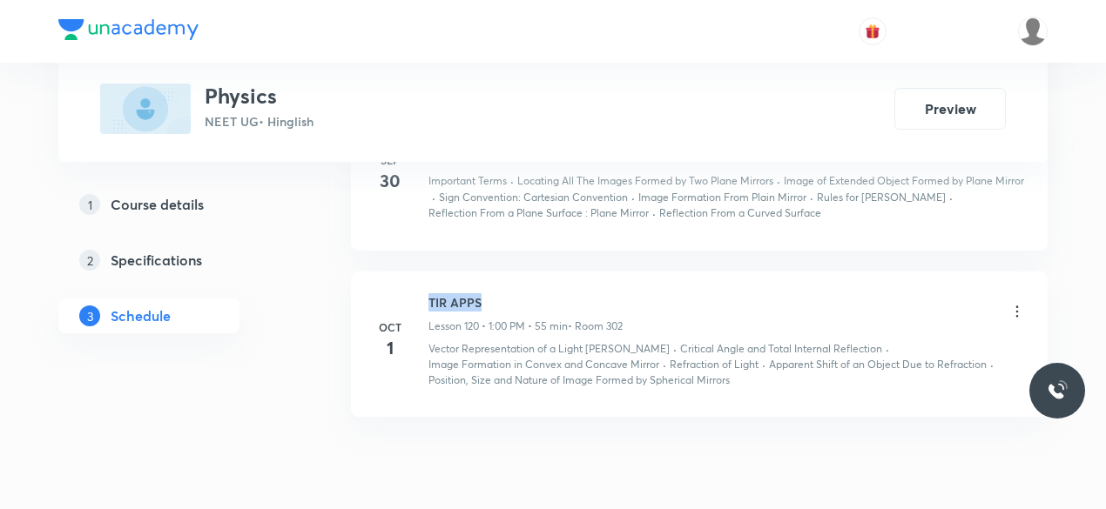
drag, startPoint x: 488, startPoint y: 226, endPoint x: 431, endPoint y: 229, distance: 56.7
click at [423, 293] on div "[DATE] TIR APPS Lesson 120 • 1:00 PM • 55 min • Room 302 Vector Representation …" at bounding box center [699, 341] width 653 height 96
copy h6 "TIR APPS"
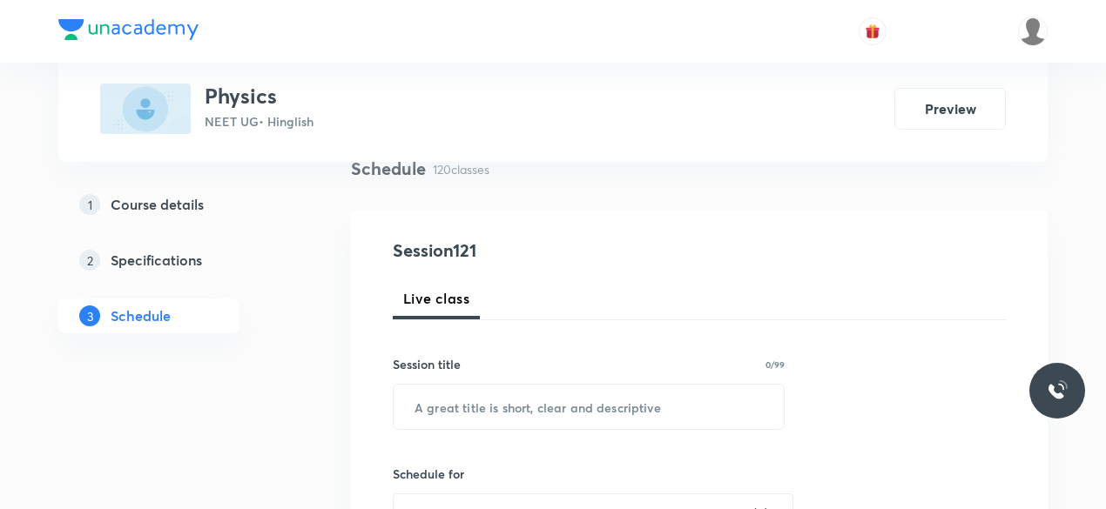
scroll to position [261, 0]
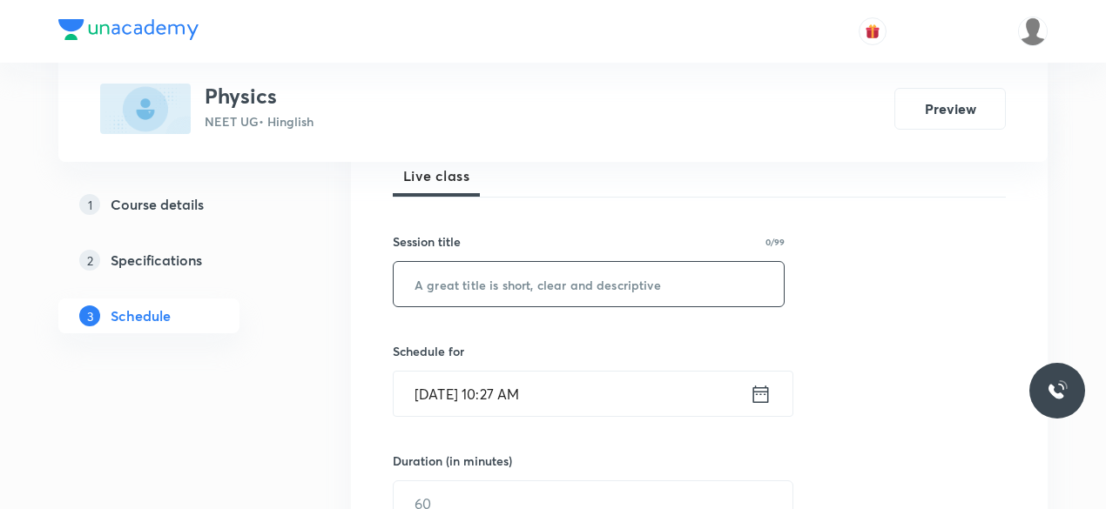
click at [443, 269] on input "text" at bounding box center [589, 284] width 390 height 44
paste input "TIR APPS"
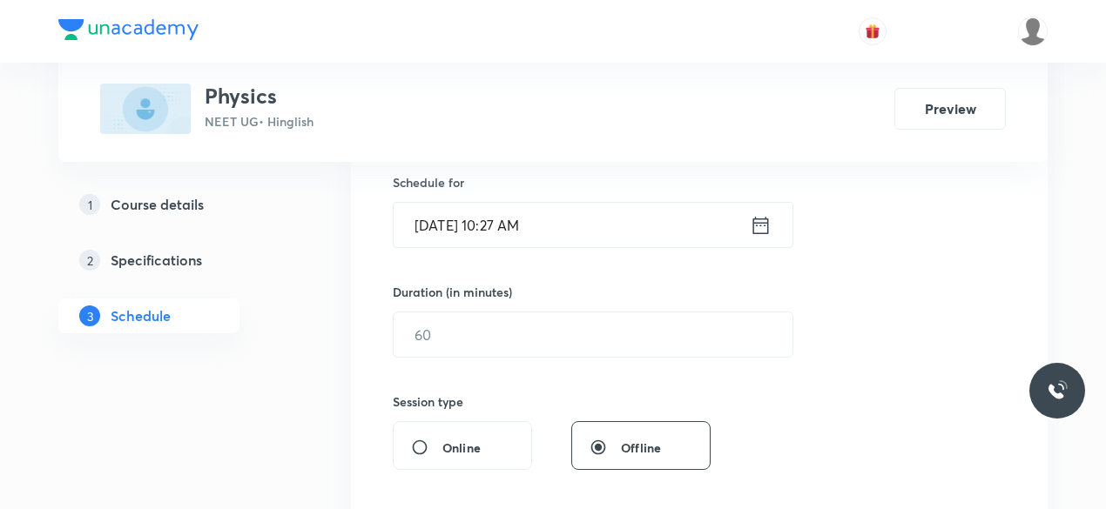
scroll to position [435, 0]
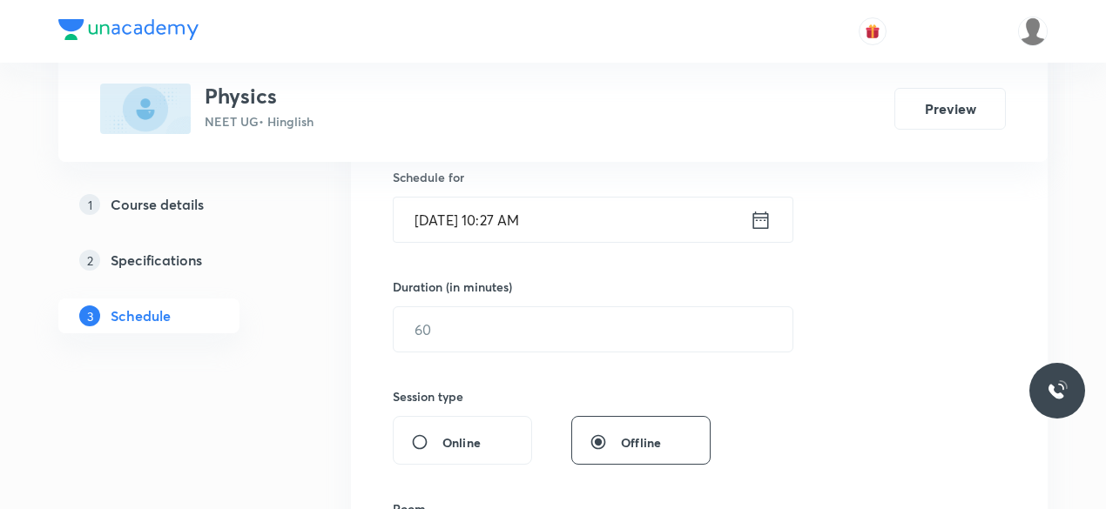
type input "TIR APPS"
click at [505, 219] on input "[DATE] 10:27 AM" at bounding box center [572, 220] width 356 height 44
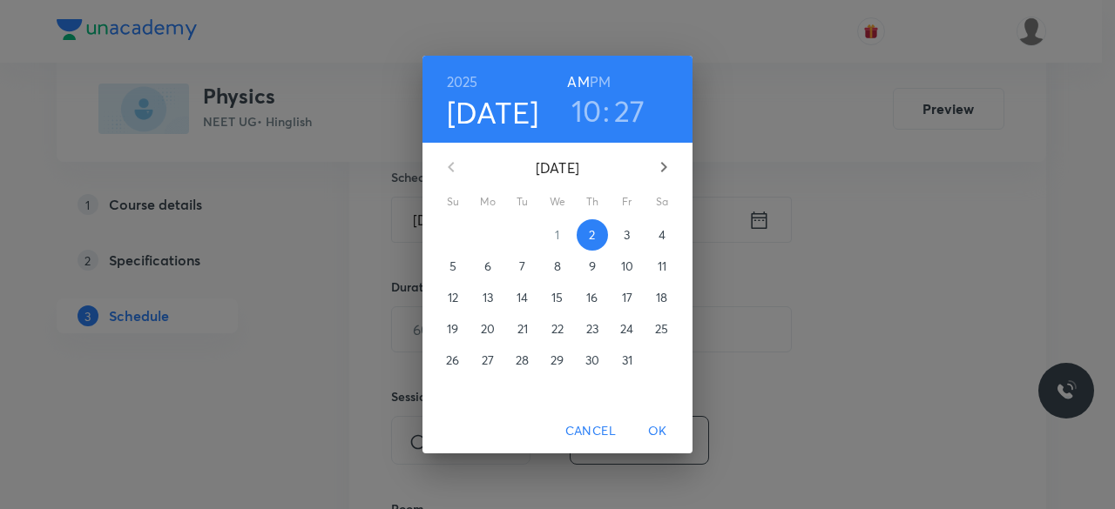
click at [603, 81] on h6 "PM" at bounding box center [600, 82] width 21 height 24
click at [597, 106] on h3 "10" at bounding box center [586, 110] width 30 height 37
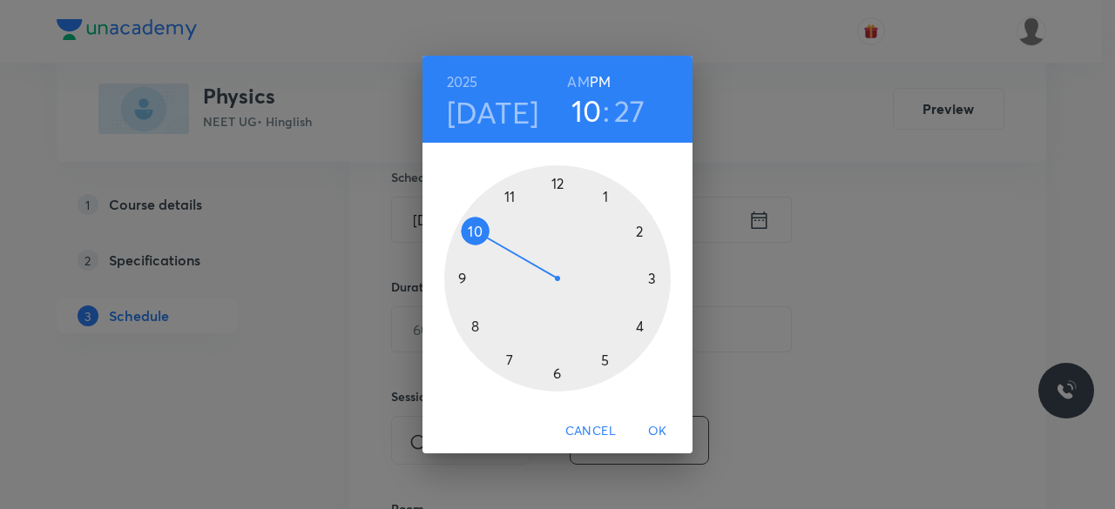
click at [604, 198] on div at bounding box center [557, 278] width 226 height 226
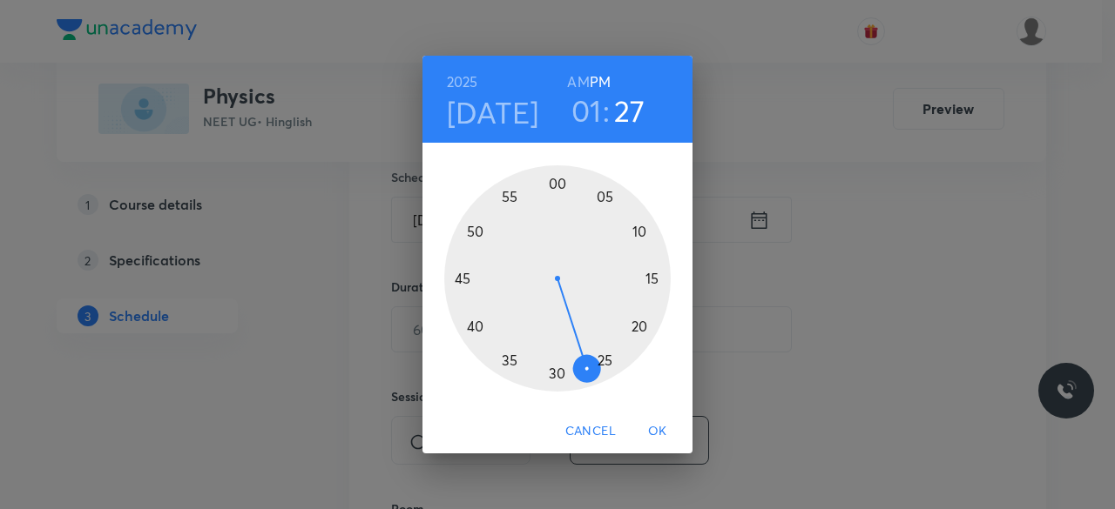
click at [555, 184] on div at bounding box center [557, 278] width 226 height 226
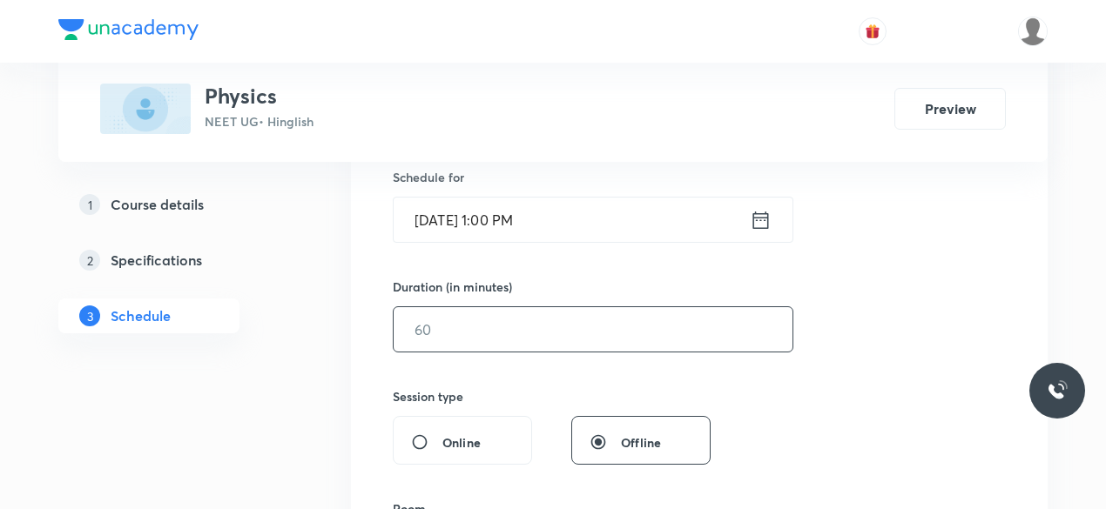
click at [516, 323] on input "text" at bounding box center [593, 329] width 399 height 44
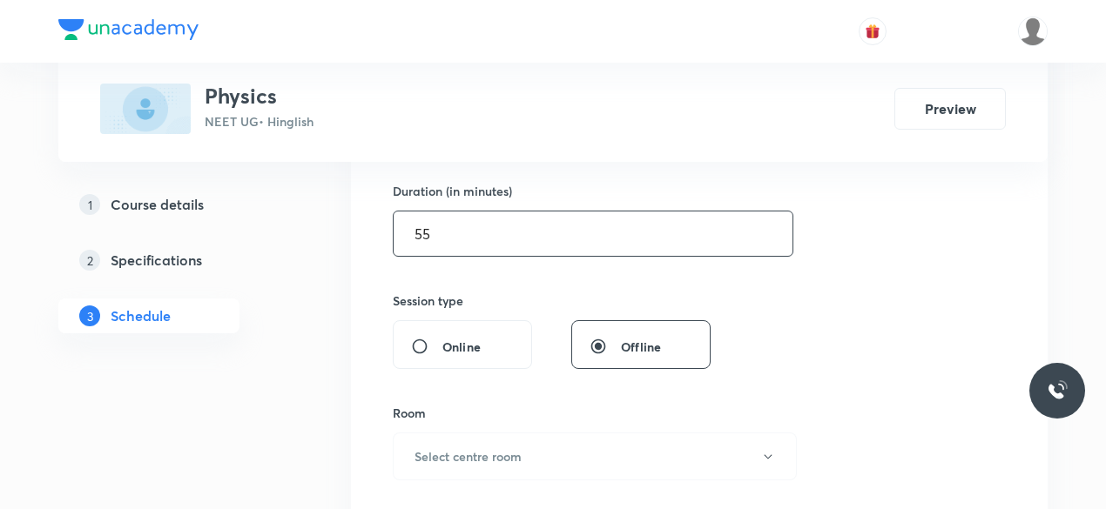
scroll to position [697, 0]
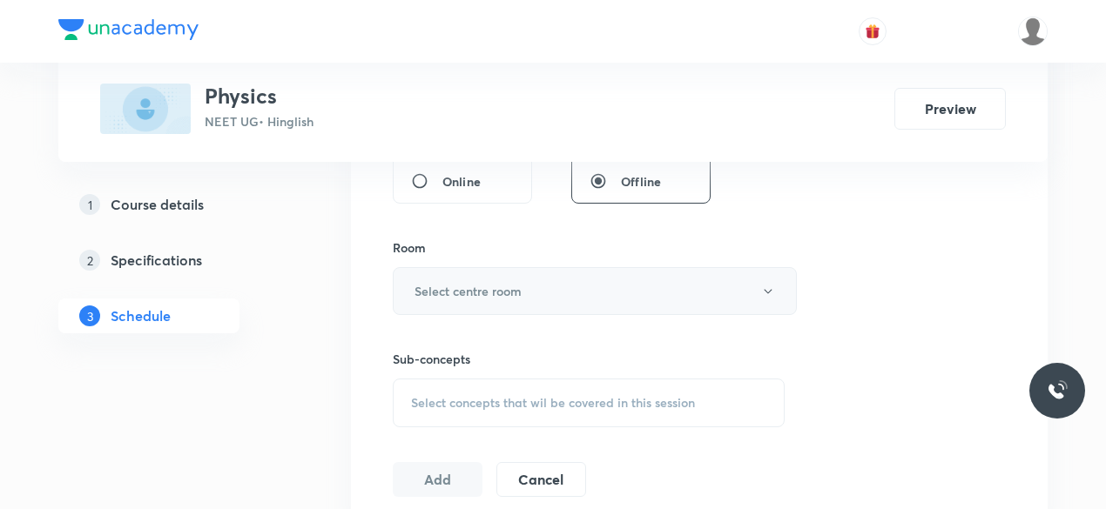
type input "55"
click at [477, 273] on button "Select centre room" at bounding box center [595, 291] width 404 height 48
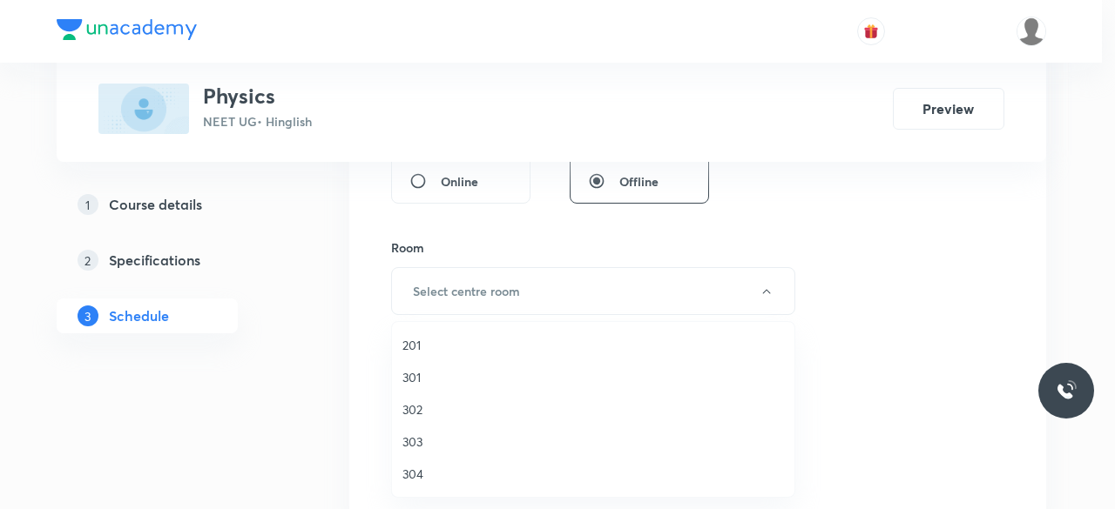
click at [417, 405] on span "302" at bounding box center [592, 410] width 381 height 18
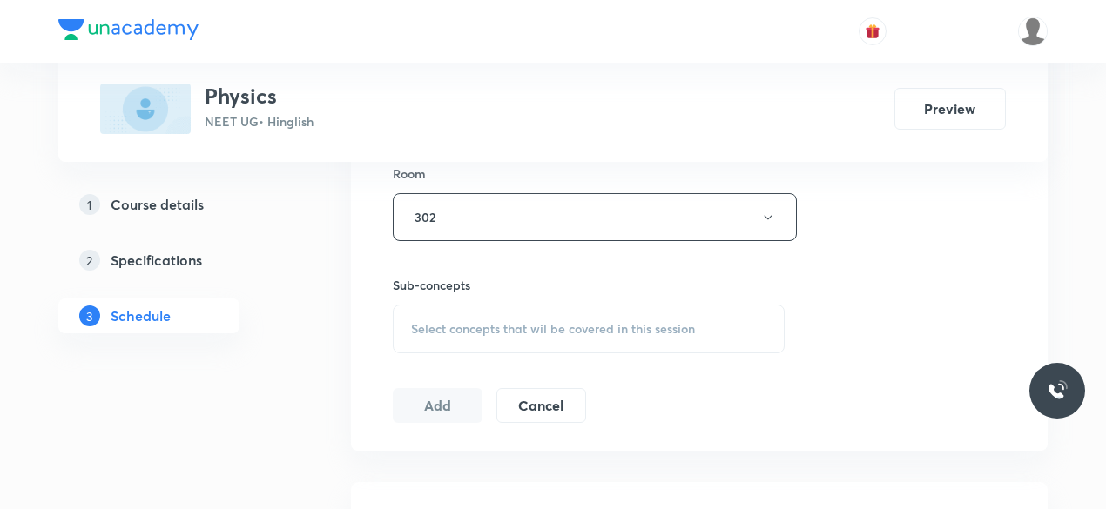
scroll to position [871, 0]
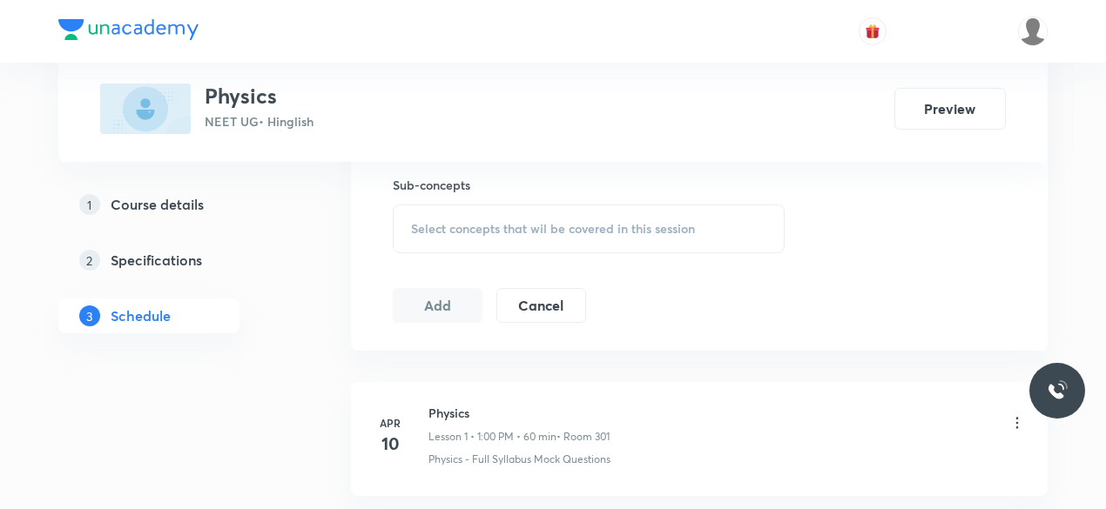
click at [460, 209] on div "Select concepts that wil be covered in this session" at bounding box center [589, 229] width 392 height 49
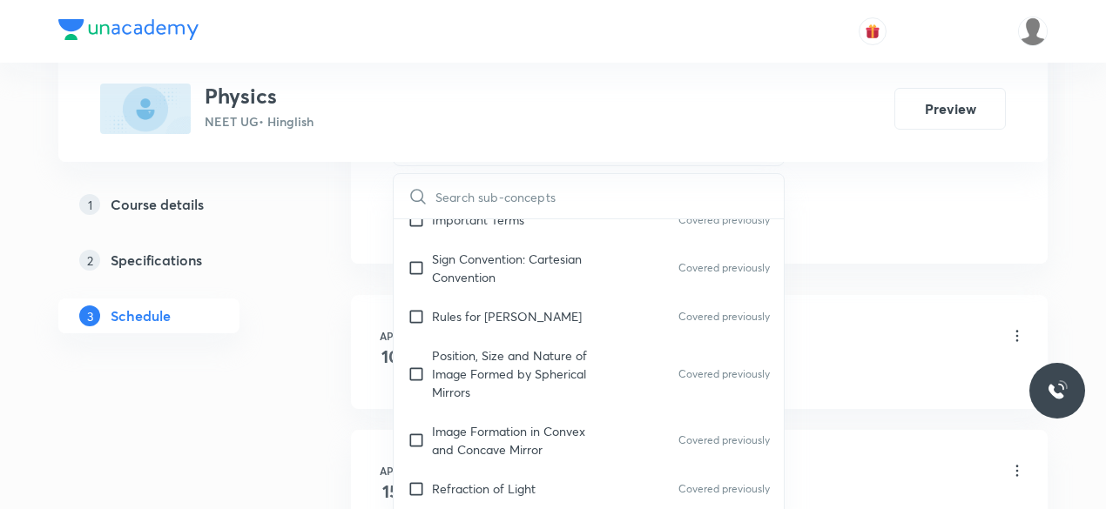
scroll to position [29610, 0]
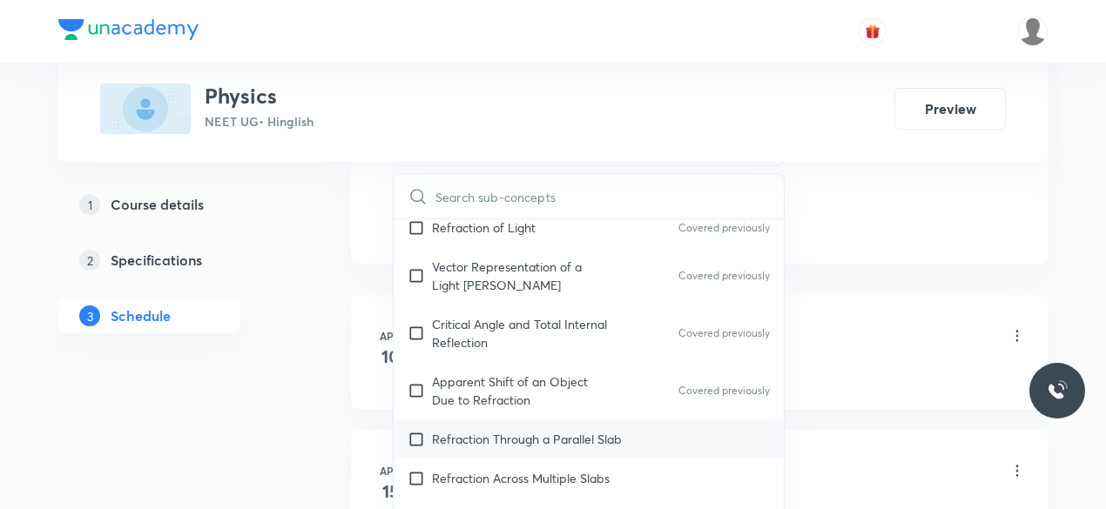
click at [544, 430] on p "Refraction Through a Parallel Slab" at bounding box center [527, 439] width 190 height 18
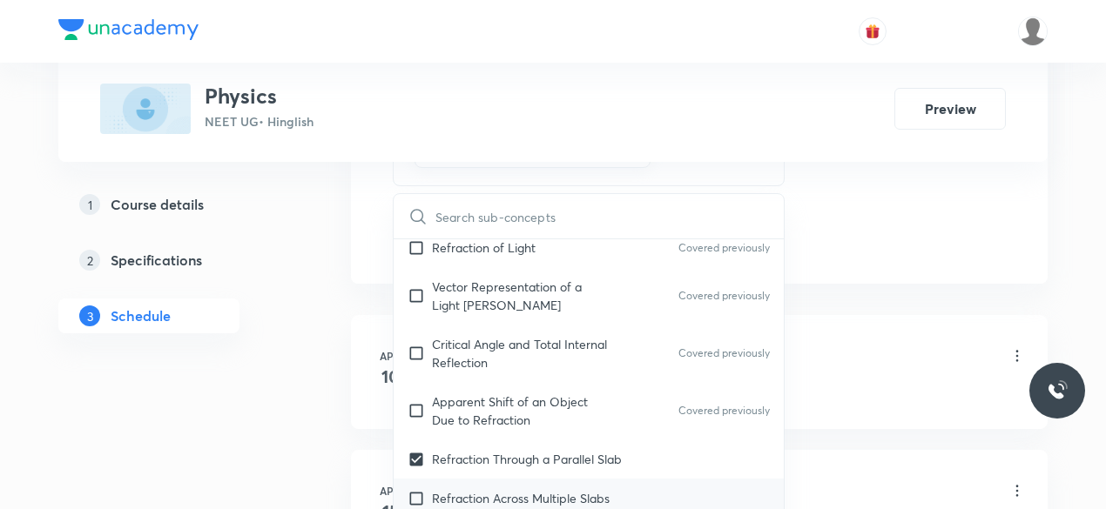
click at [521, 489] on p "Refraction Across Multiple Slabs" at bounding box center [521, 498] width 178 height 18
checkbox input "true"
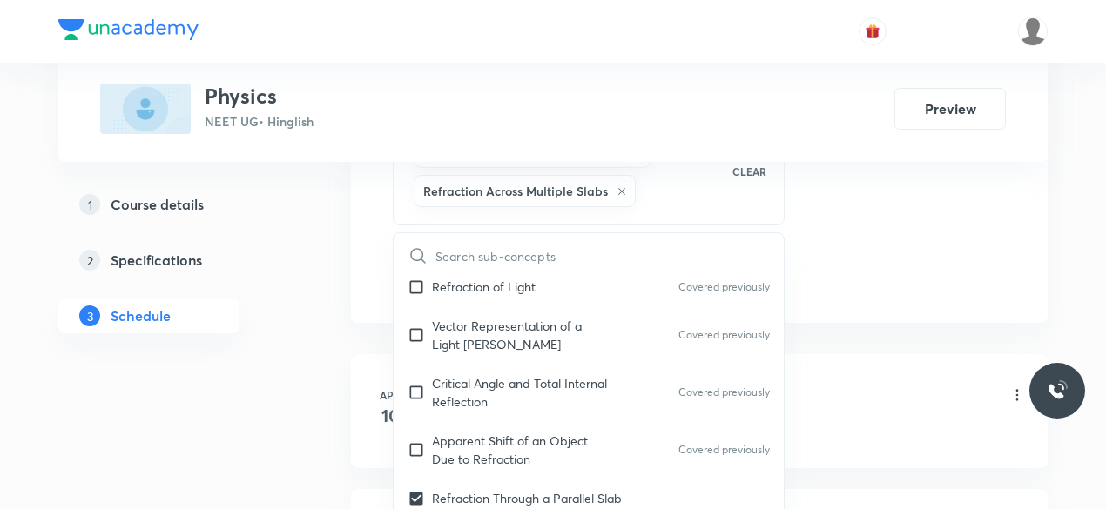
checkbox input "true"
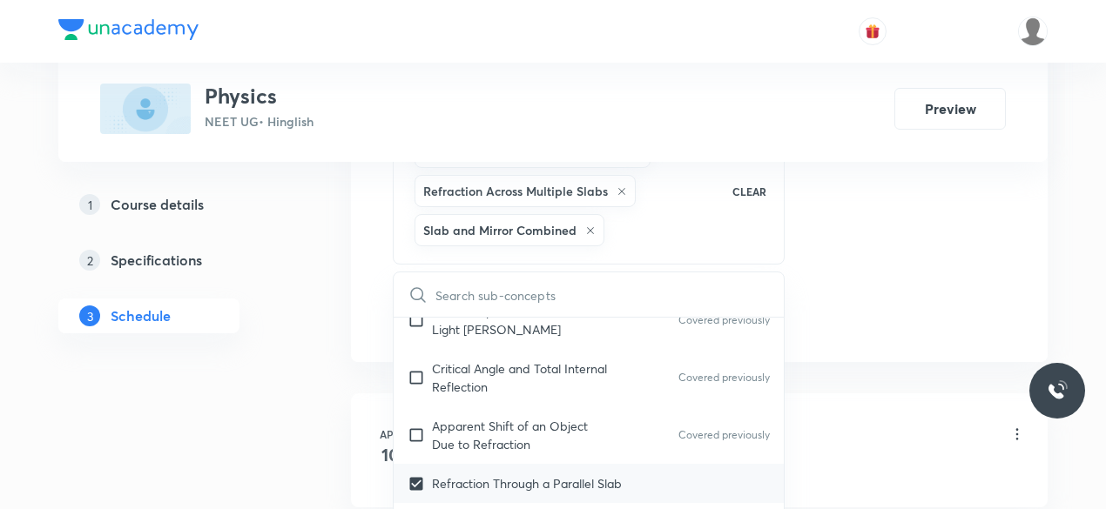
scroll to position [29697, 0]
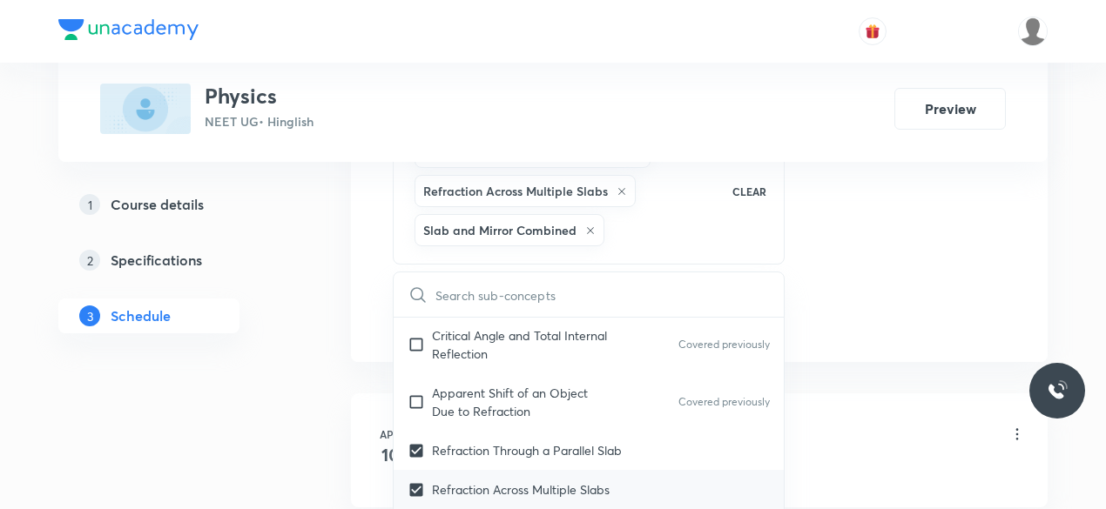
checkbox input "true"
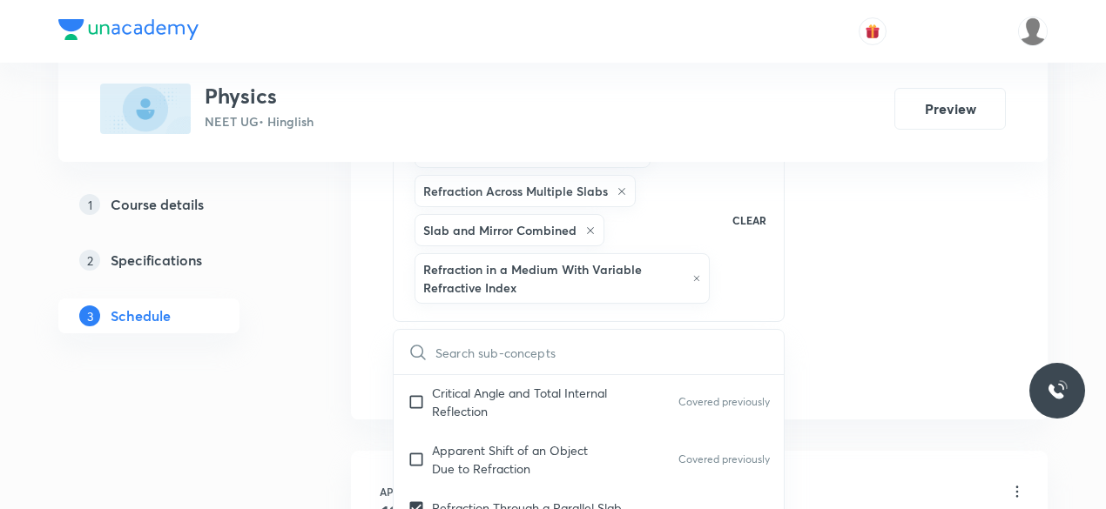
scroll to position [29784, 0]
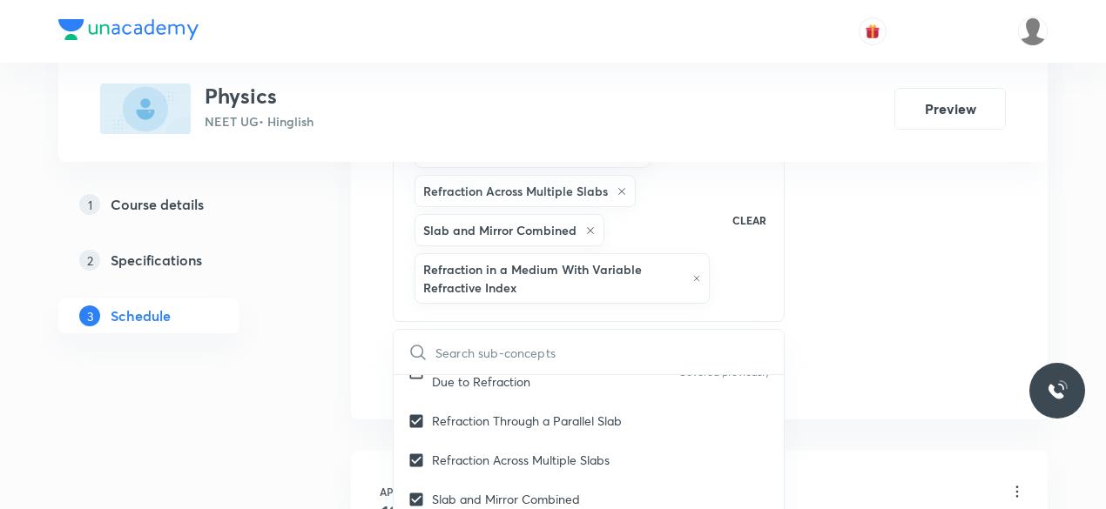
checkbox input "true"
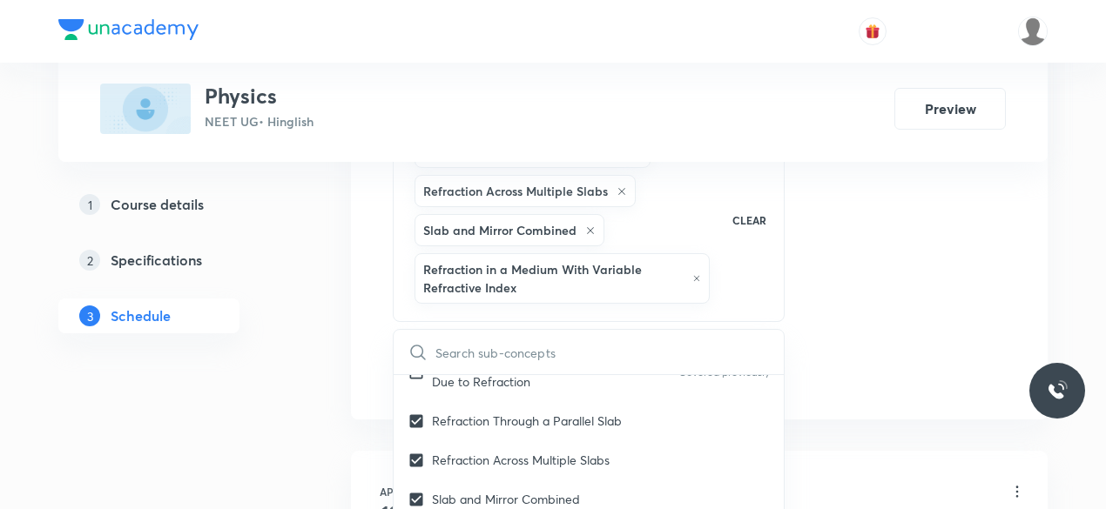
checkbox input "true"
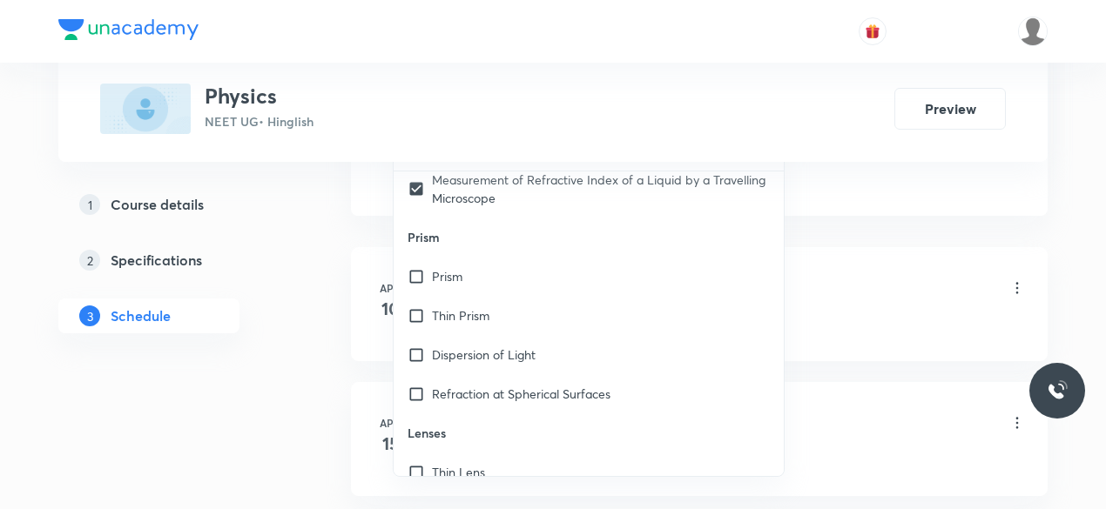
scroll to position [30045, 0]
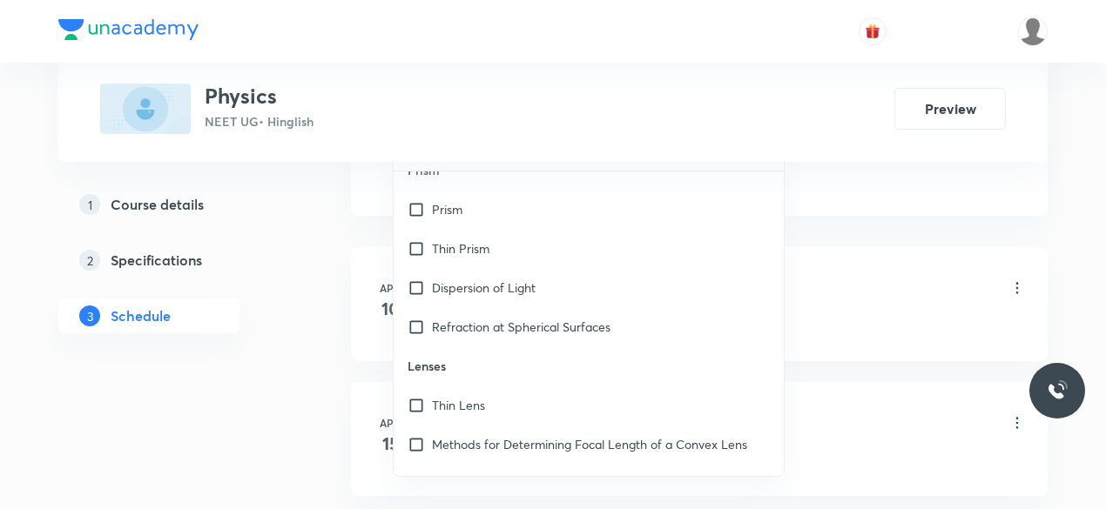
click at [921, 288] on div "Physics Lesson 1 • 1:00 PM • 60 min • Room 301" at bounding box center [726, 289] width 597 height 41
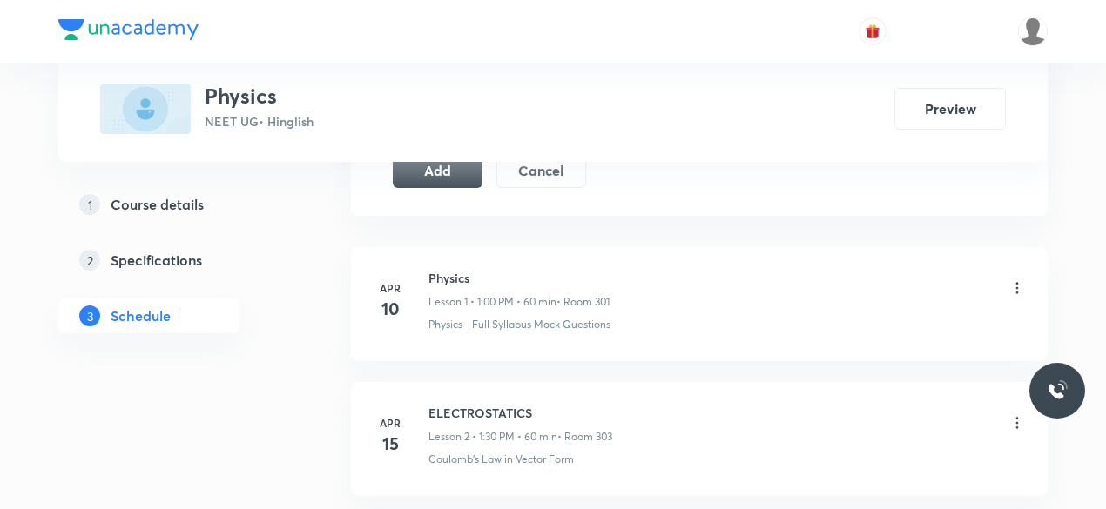
scroll to position [1045, 0]
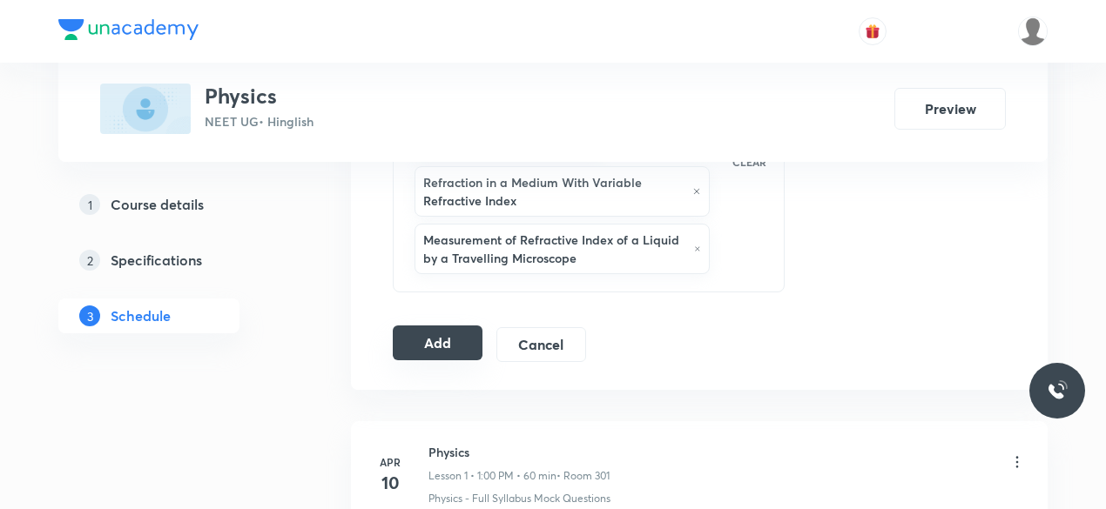
click at [437, 345] on button "Add" at bounding box center [438, 343] width 90 height 35
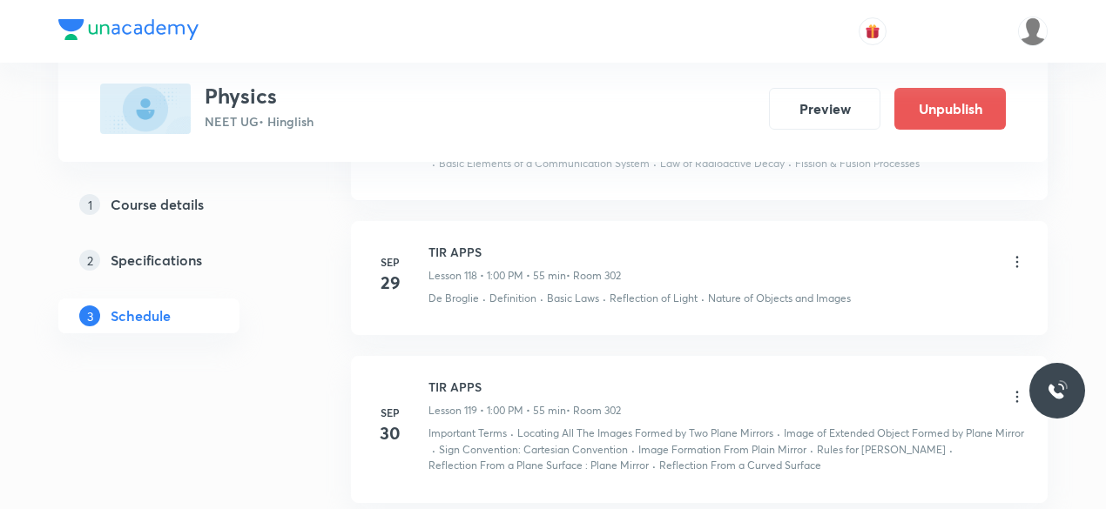
scroll to position [17995, 0]
